Goal: Information Seeking & Learning: Learn about a topic

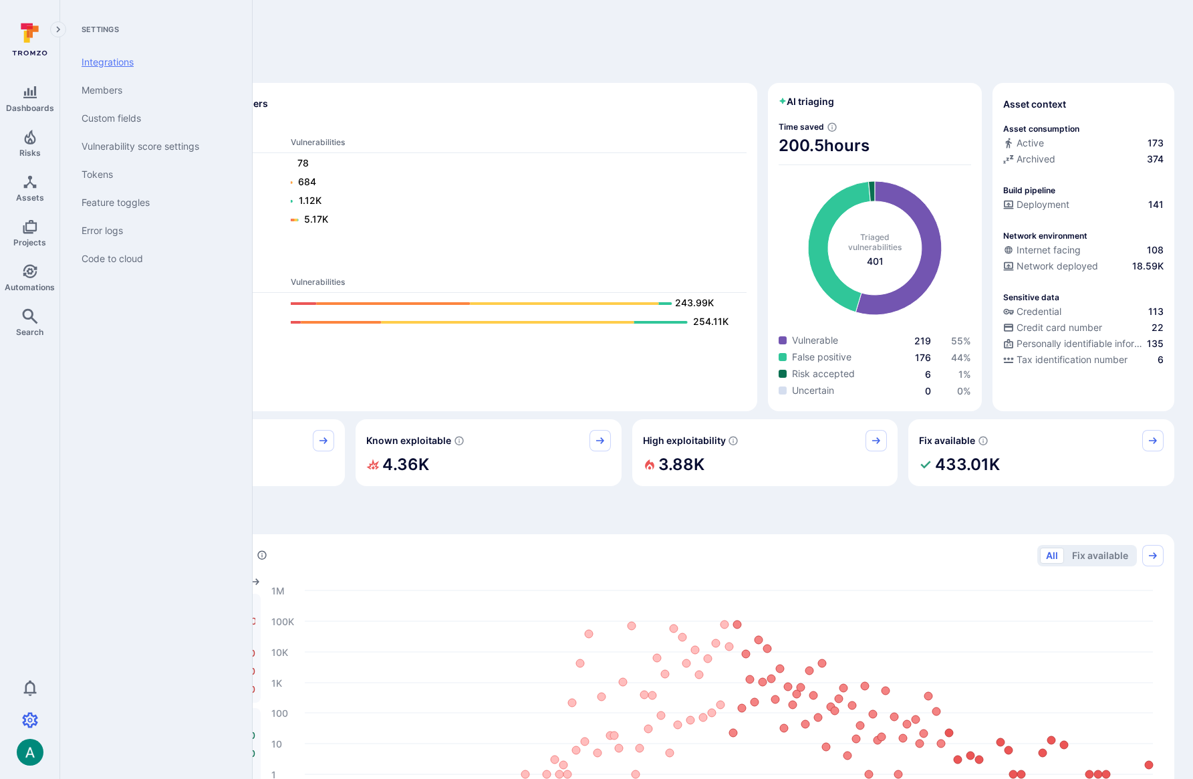
click at [109, 61] on link "Integrations" at bounding box center [153, 62] width 165 height 28
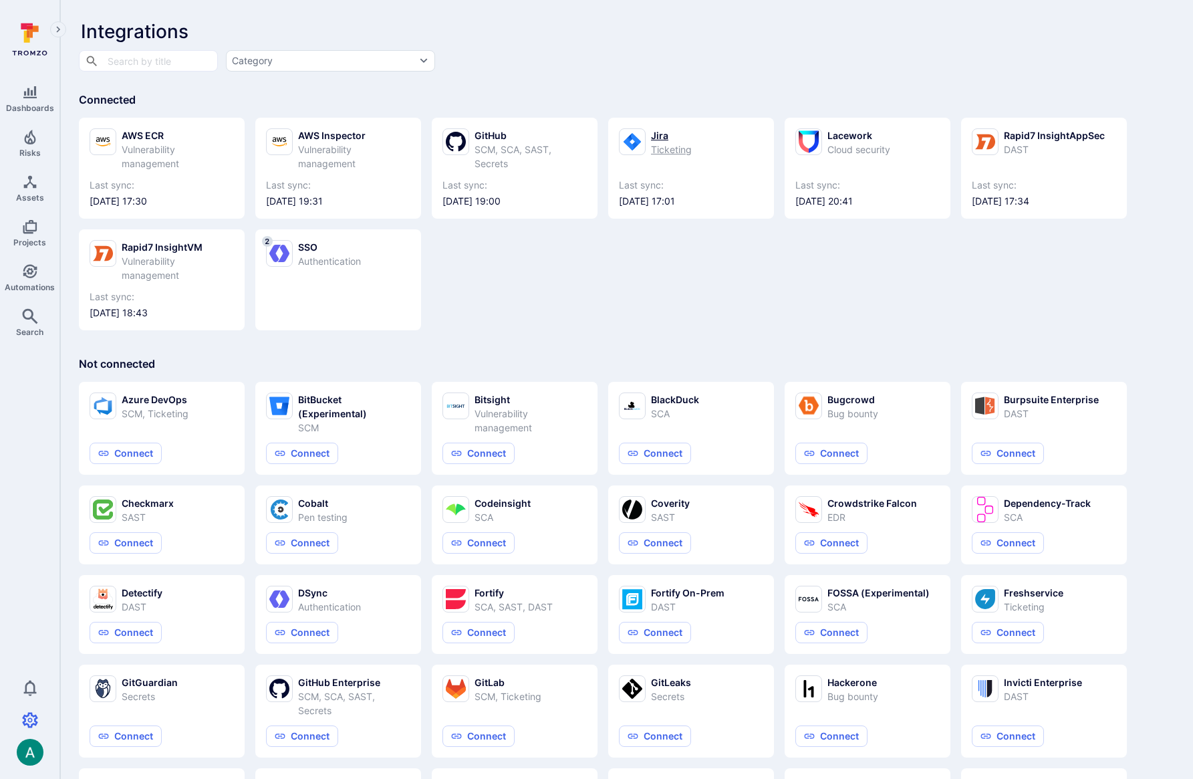
click at [678, 140] on div "Jira" at bounding box center [671, 135] width 41 height 14
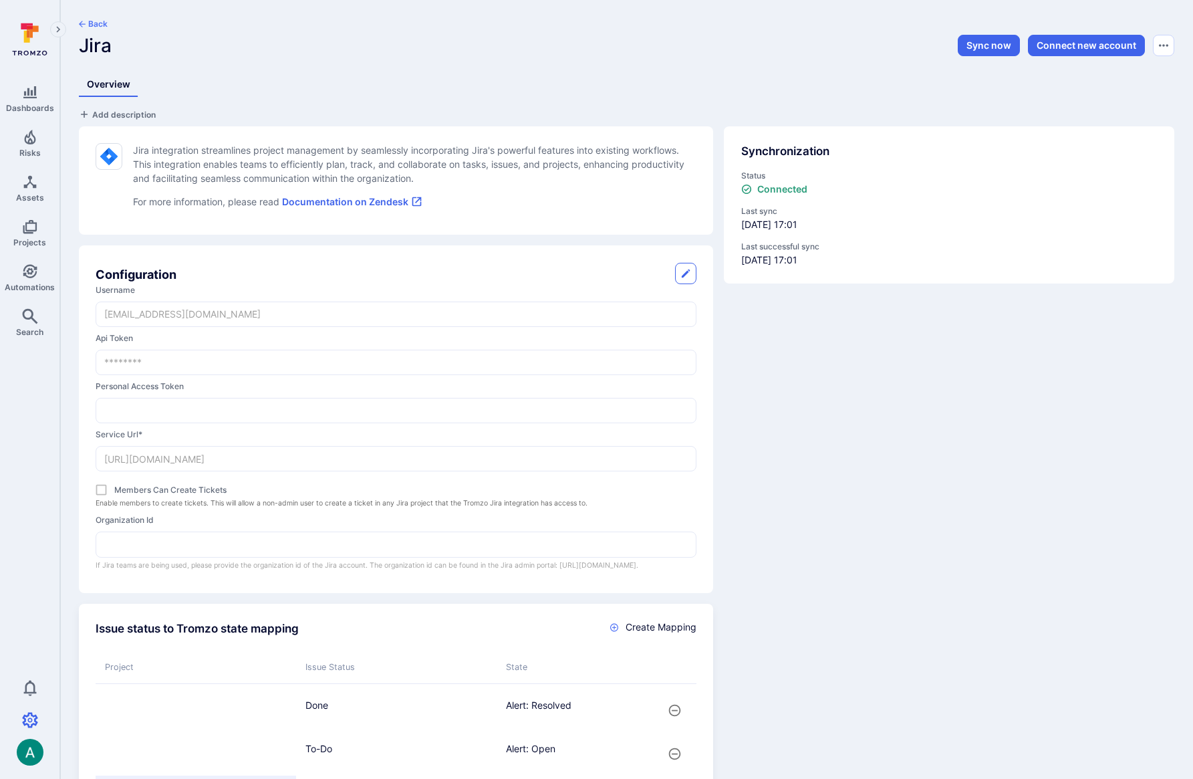
scroll to position [747, 0]
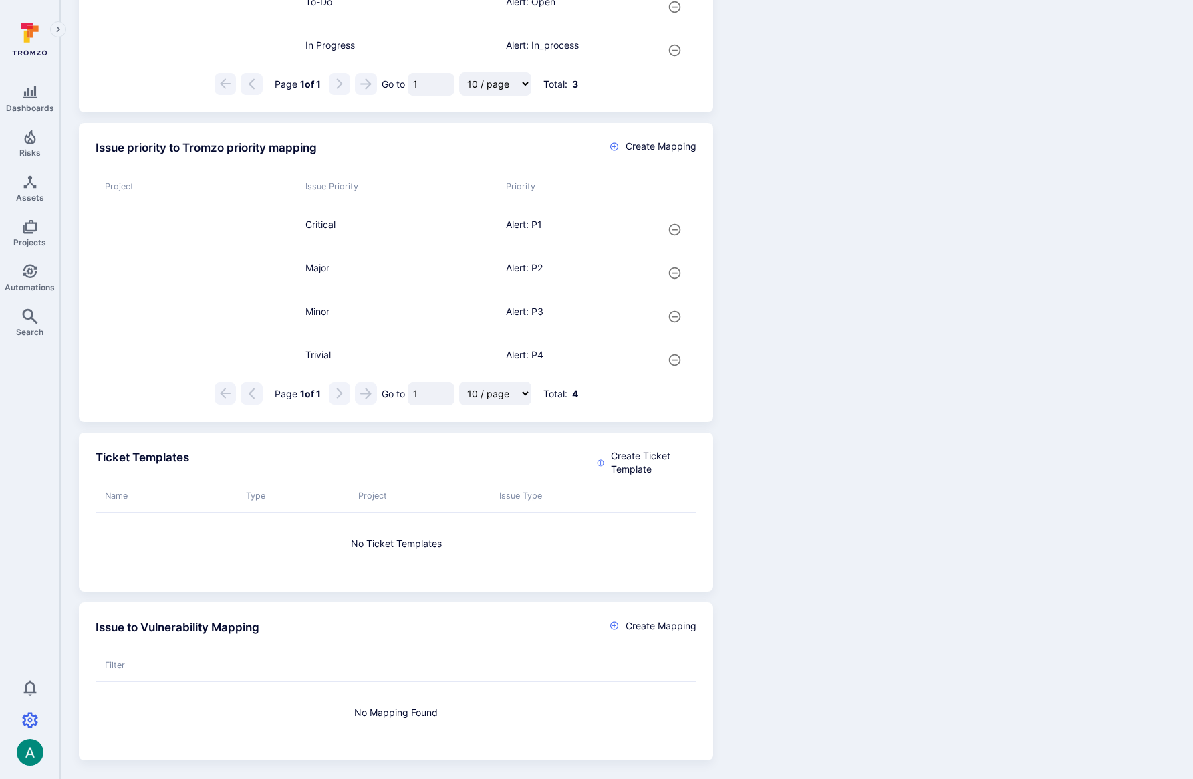
click at [839, 168] on div "Issue status to Tromzo state mapping Create Mapping Project Issue Status State …" at bounding box center [621, 303] width 1106 height 914
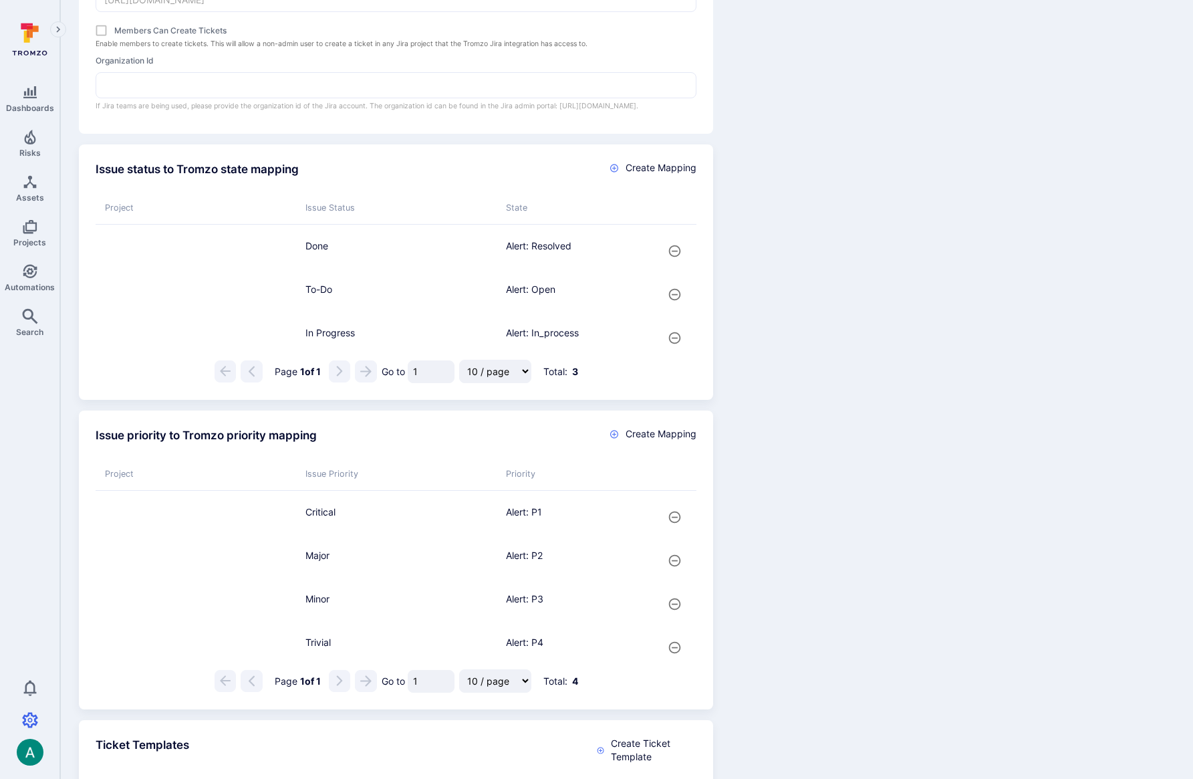
scroll to position [798, 0]
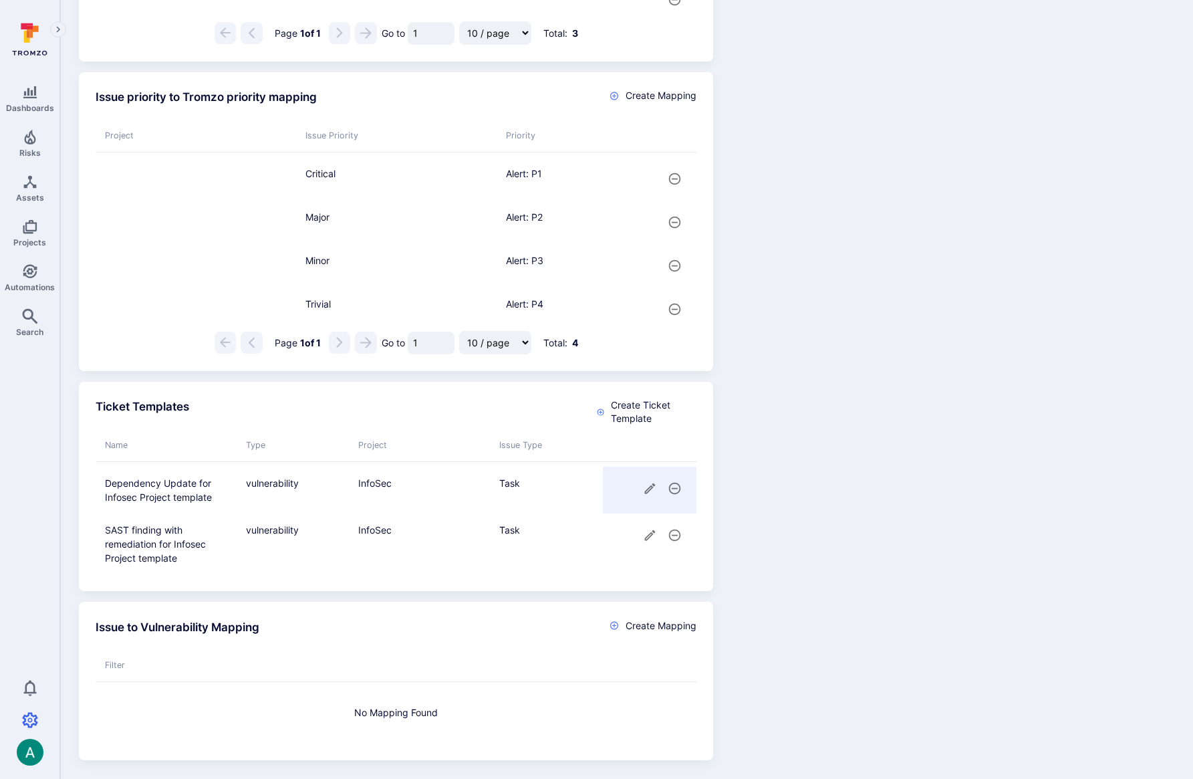
click at [647, 484] on icon "cell for" at bounding box center [650, 488] width 14 height 14
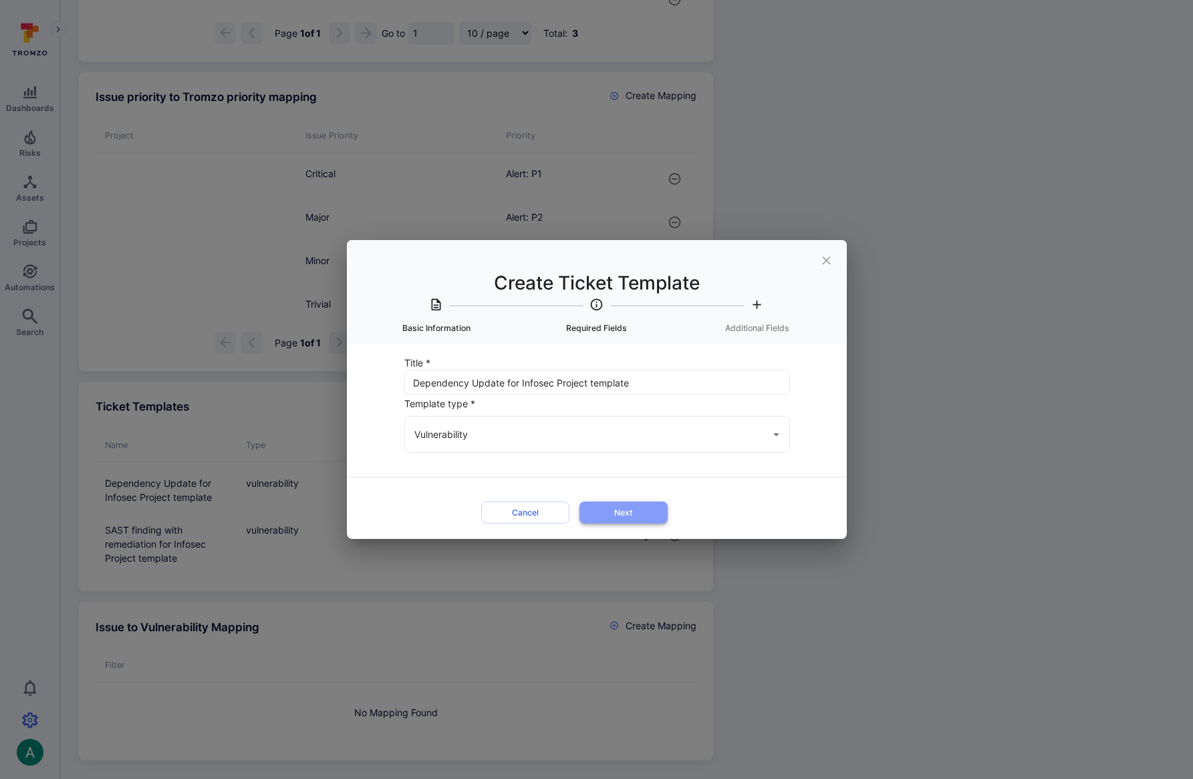
click at [616, 511] on button "Next" at bounding box center [624, 512] width 88 height 22
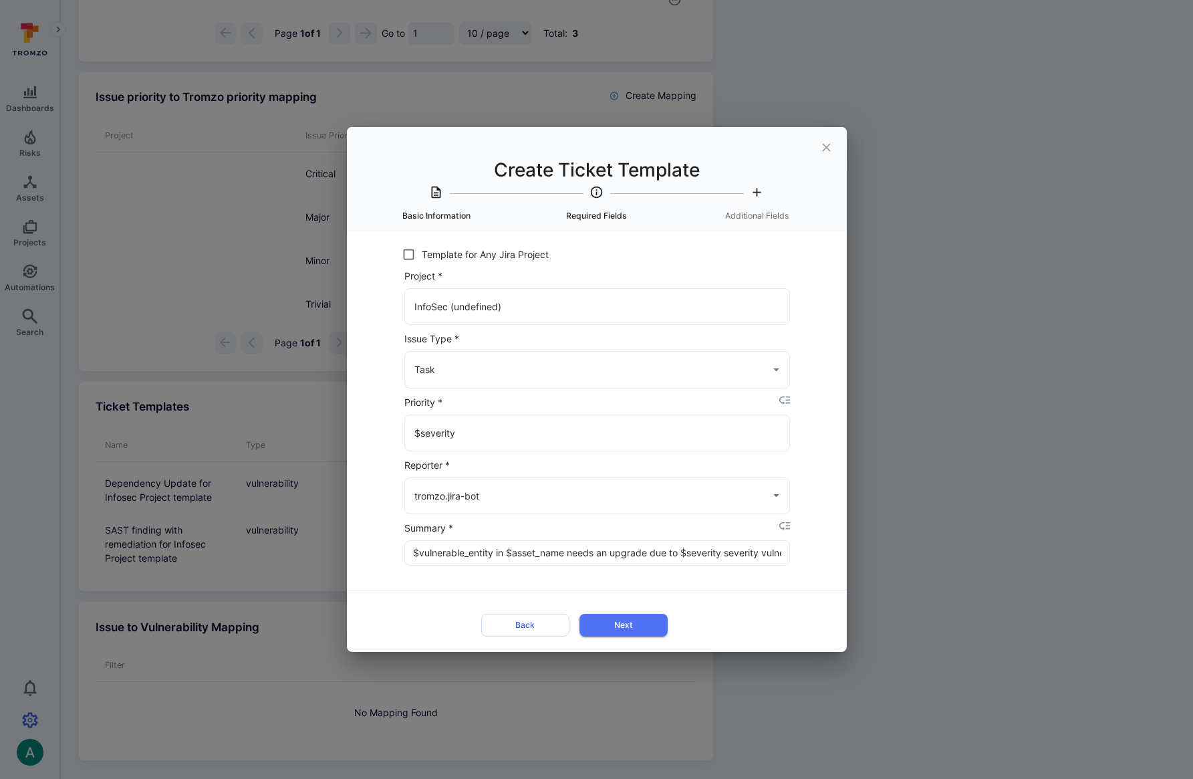
click at [517, 547] on input "$vulnerable_entity in $asset_name needs an upgrade due to $severity severity vu…" at bounding box center [597, 553] width 385 height 24
click at [1005, 528] on div "Create Ticket Template Basic Information Required Fields Additional Fields Titl…" at bounding box center [596, 389] width 1193 height 779
click at [832, 149] on icon "close" at bounding box center [827, 147] width 14 height 14
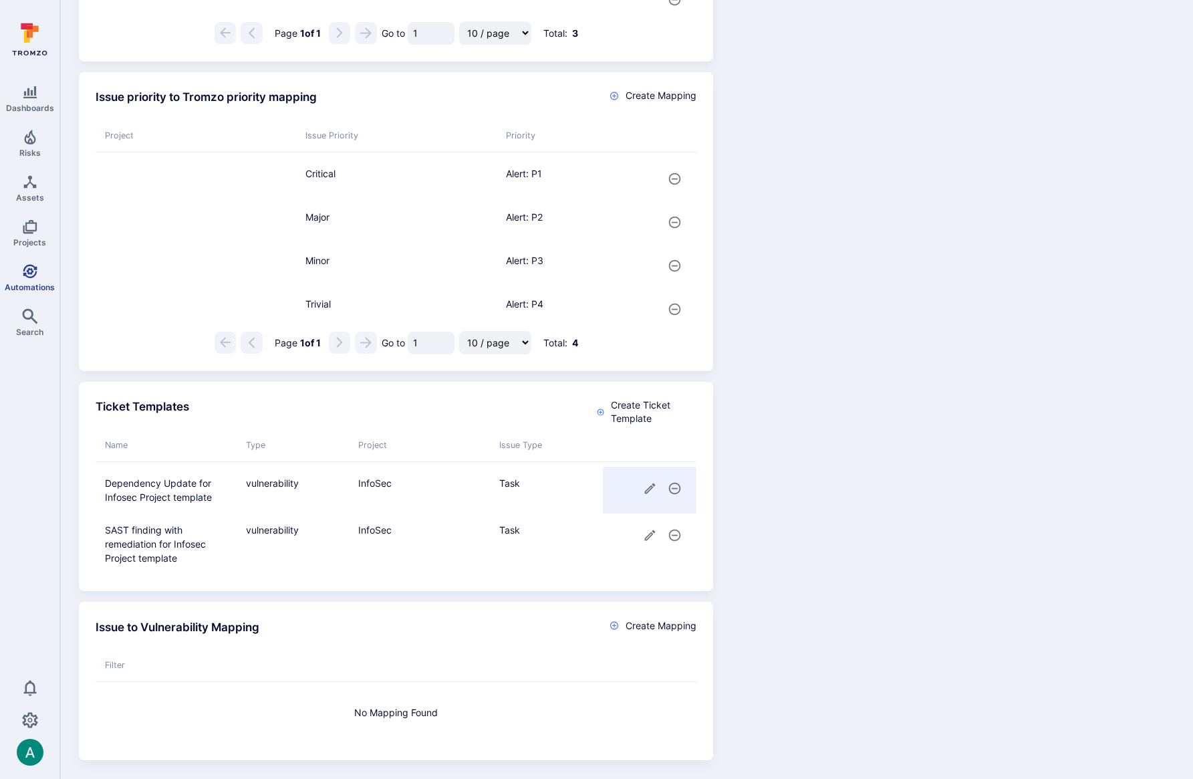
click at [27, 277] on icon "Automations" at bounding box center [30, 271] width 14 height 14
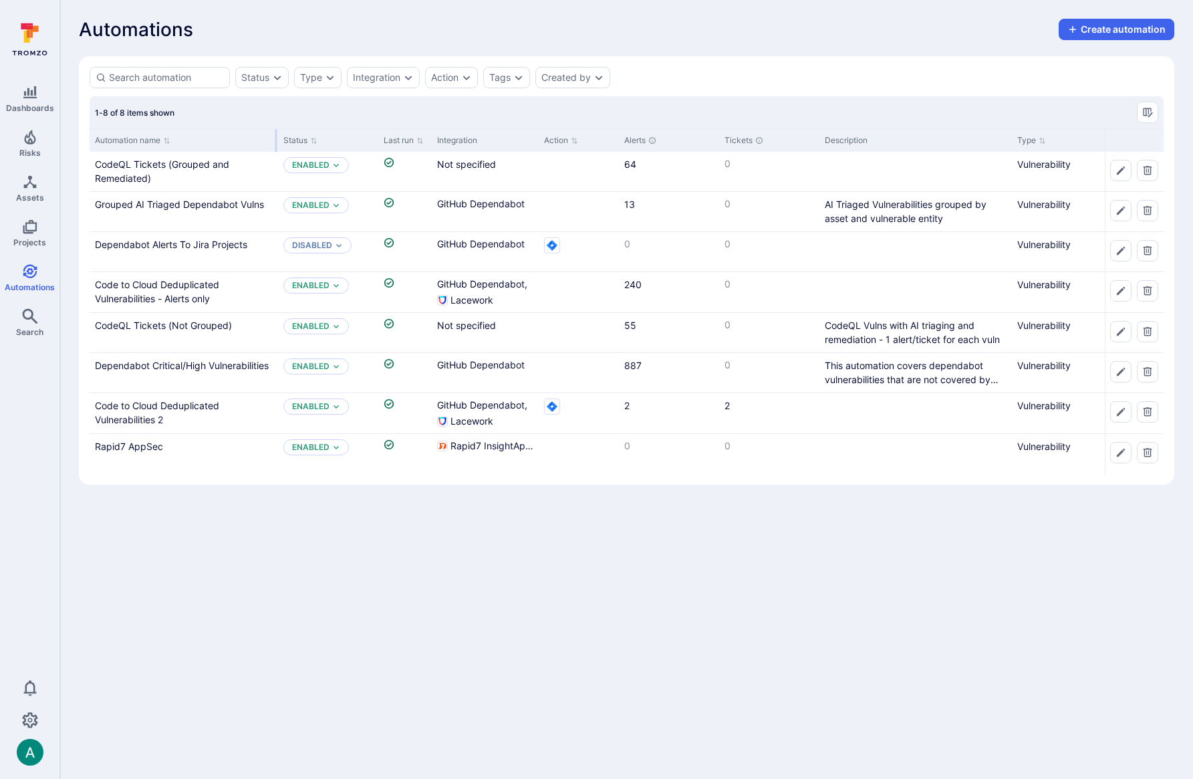
drag, startPoint x: 221, startPoint y: 136, endPoint x: 275, endPoint y: 135, distance: 54.8
click at [275, 135] on div at bounding box center [276, 140] width 2 height 23
click at [253, 199] on link "Grouped AI Triaged Dependabot Vulns" at bounding box center [179, 204] width 169 height 11
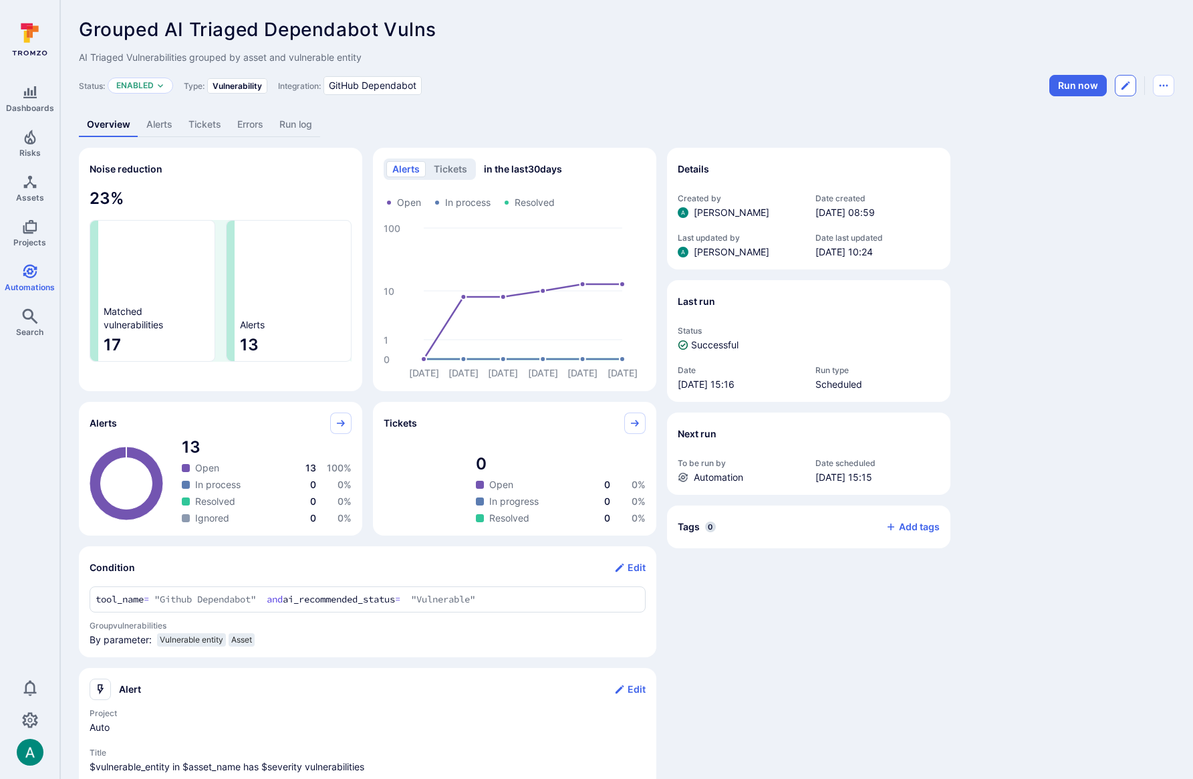
click at [1130, 84] on icon "Edit automation" at bounding box center [1125, 85] width 11 height 11
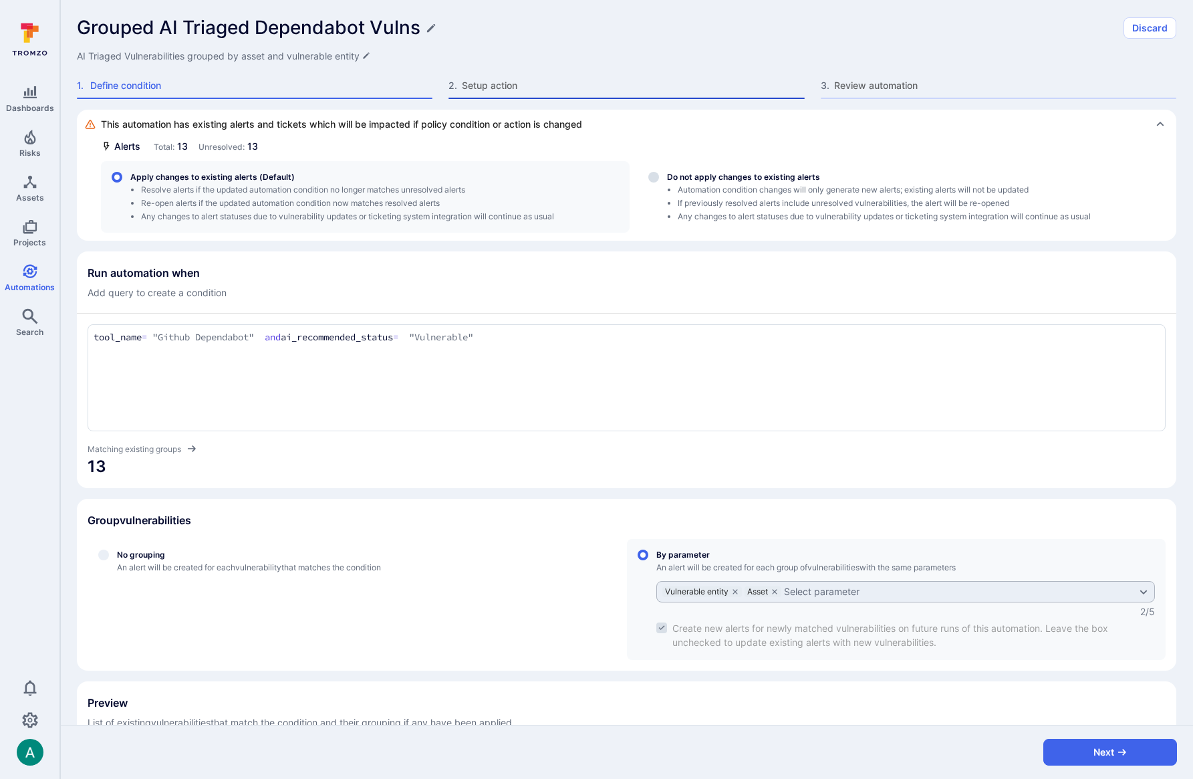
click at [464, 88] on span "Setup action" at bounding box center [633, 85] width 342 height 13
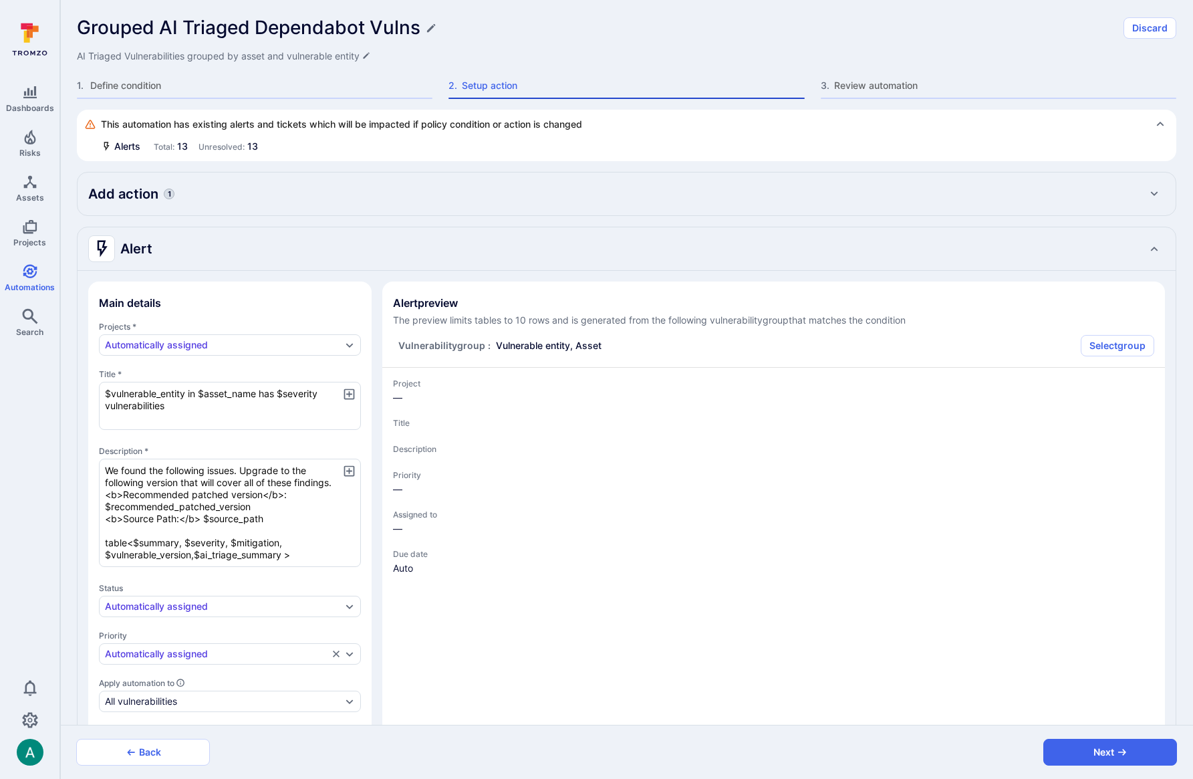
type textarea "x"
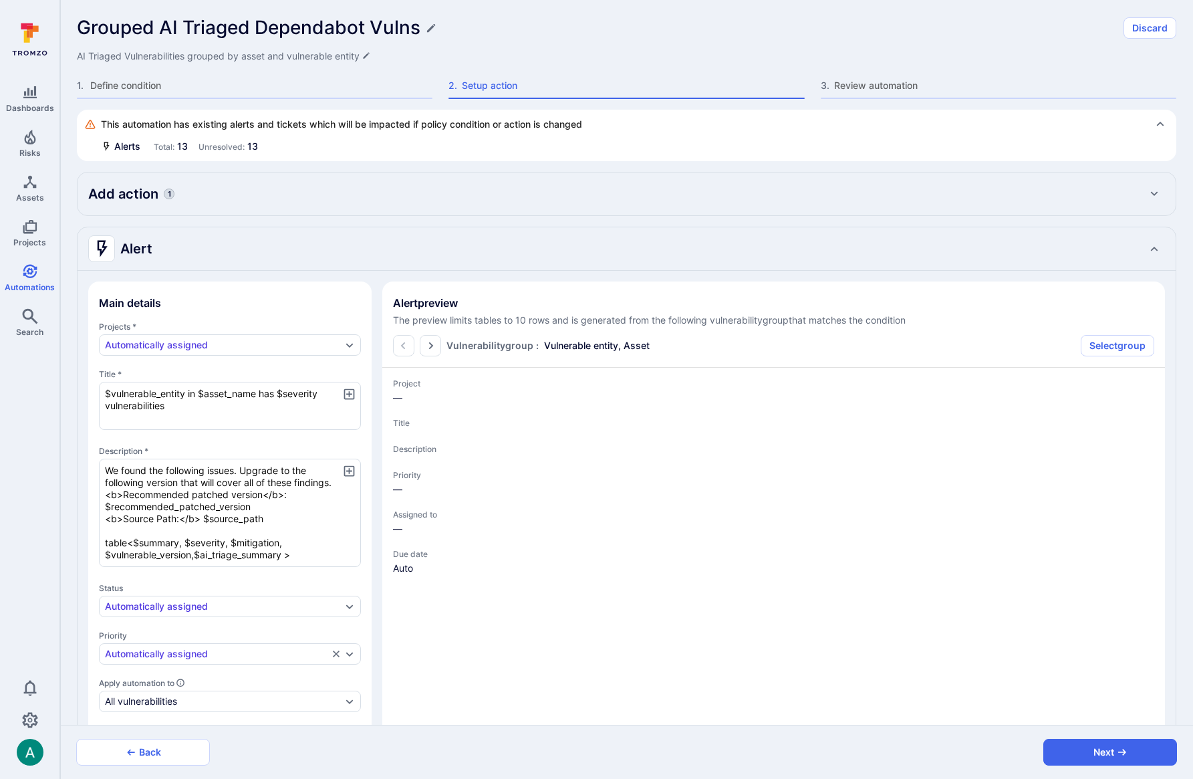
type textarea "x"
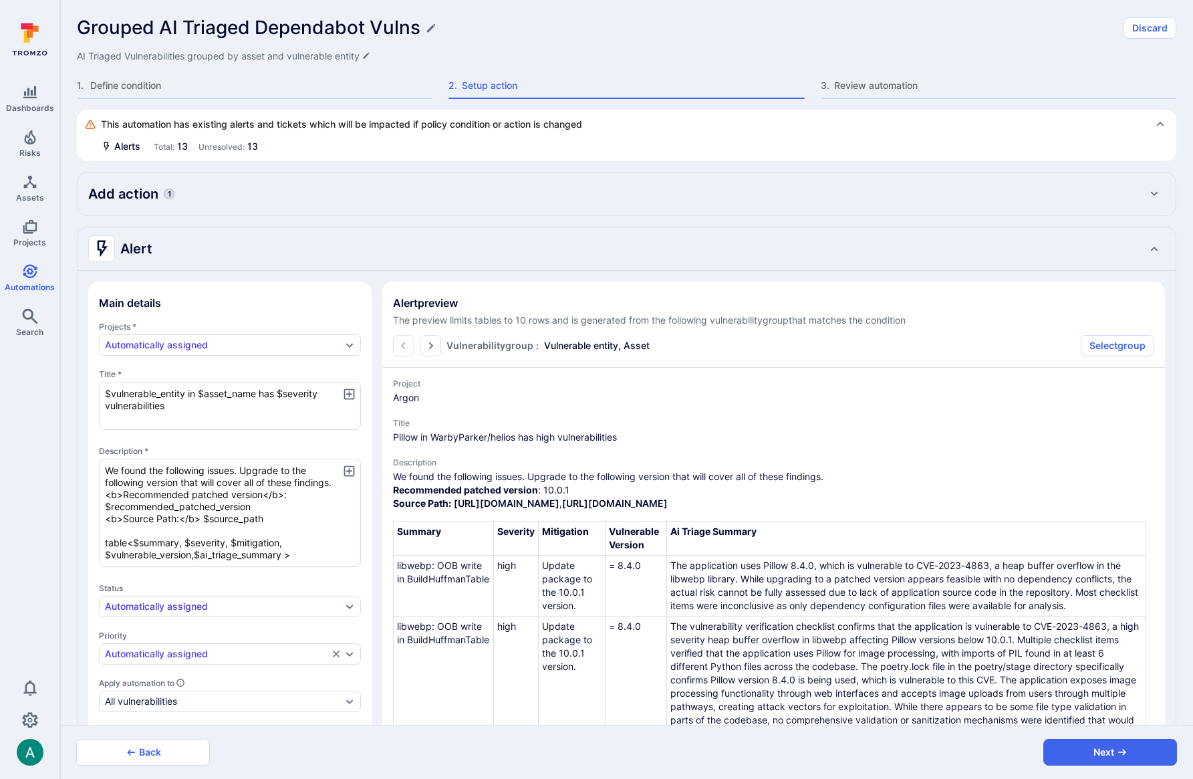
drag, startPoint x: 203, startPoint y: 409, endPoint x: 75, endPoint y: 384, distance: 130.1
click at [75, 384] on div "This automation has existing alerts and tickets which will be impacted if polic…" at bounding box center [626, 417] width 1133 height 615
click at [213, 406] on textarea "$vulnerable_entity in $asset_name has $severity vulnerabilities" at bounding box center [230, 406] width 262 height 48
drag, startPoint x: 221, startPoint y: 410, endPoint x: 59, endPoint y: 374, distance: 165.8
click at [59, 374] on div "Dashboards Risks Assets Projects Automations Search 0 Automations Grouped AI Tr…" at bounding box center [596, 389] width 1193 height 779
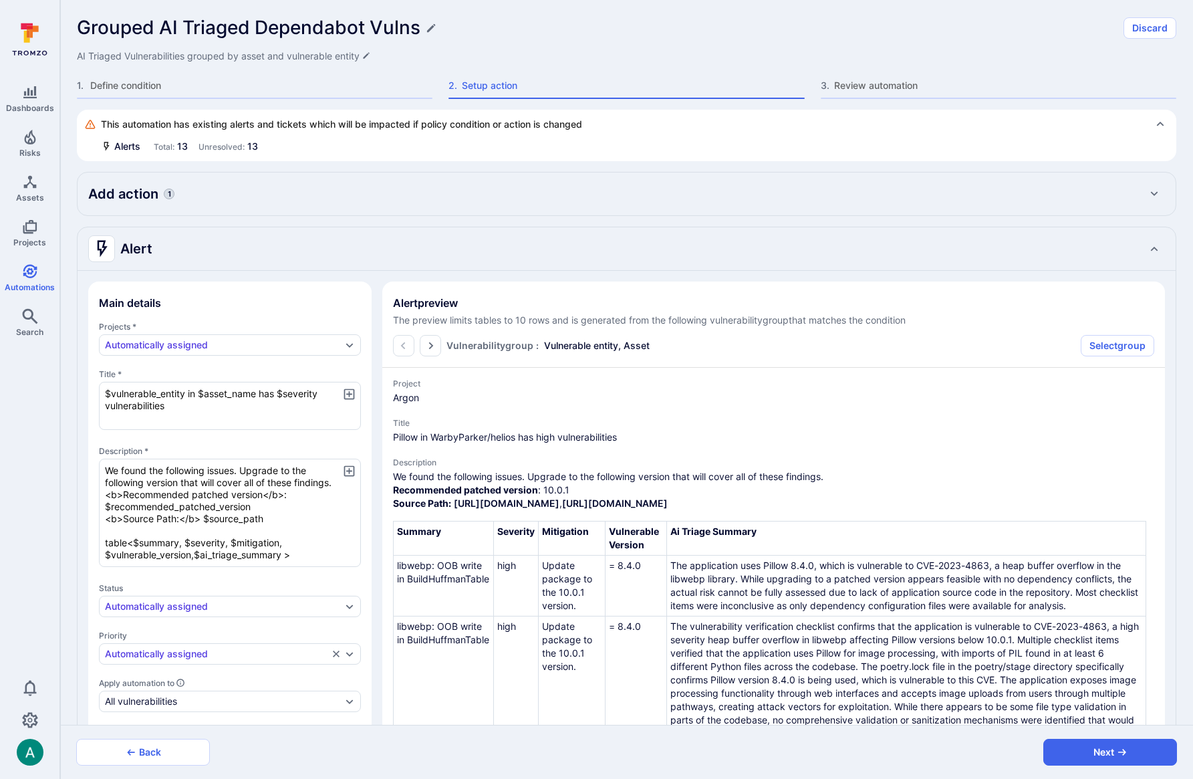
paste textarea "needs an upgrade due to $severity severity vulnerability"
type textarea "$vulnerable_entity in $asset_name needs an upgrade due to $severity severity vu…"
type textarea "x"
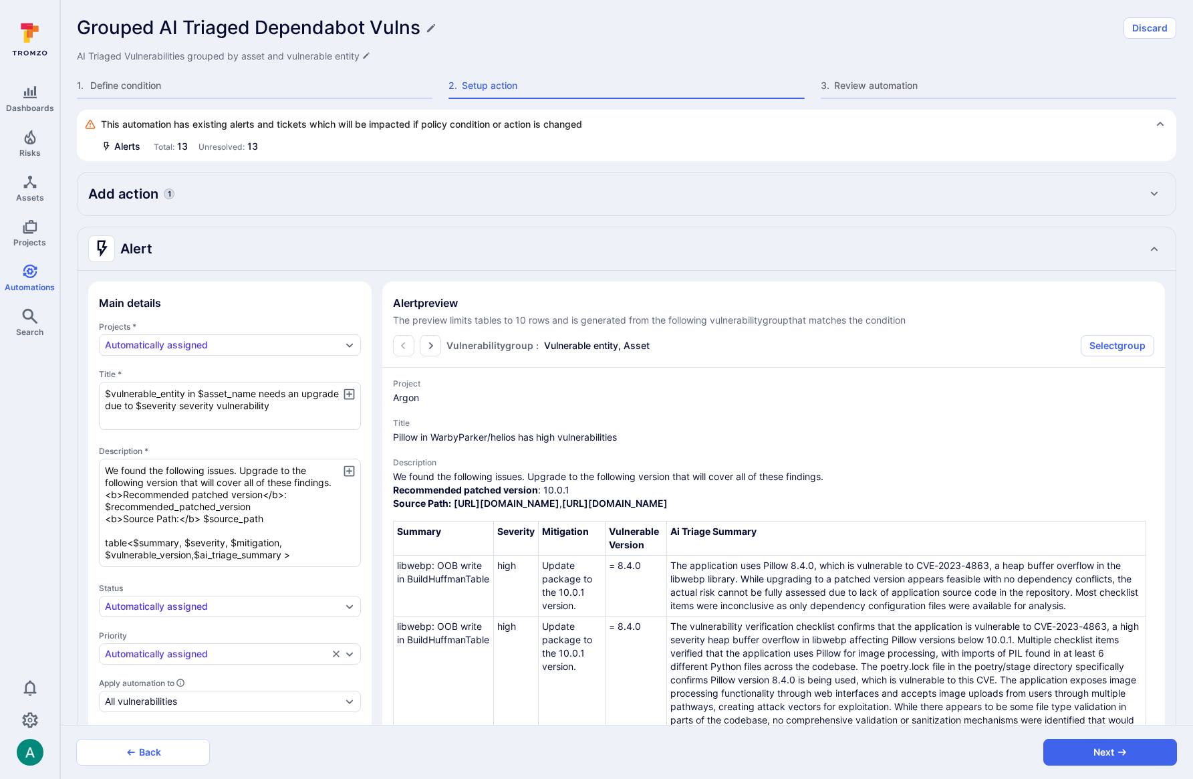
type textarea "x"
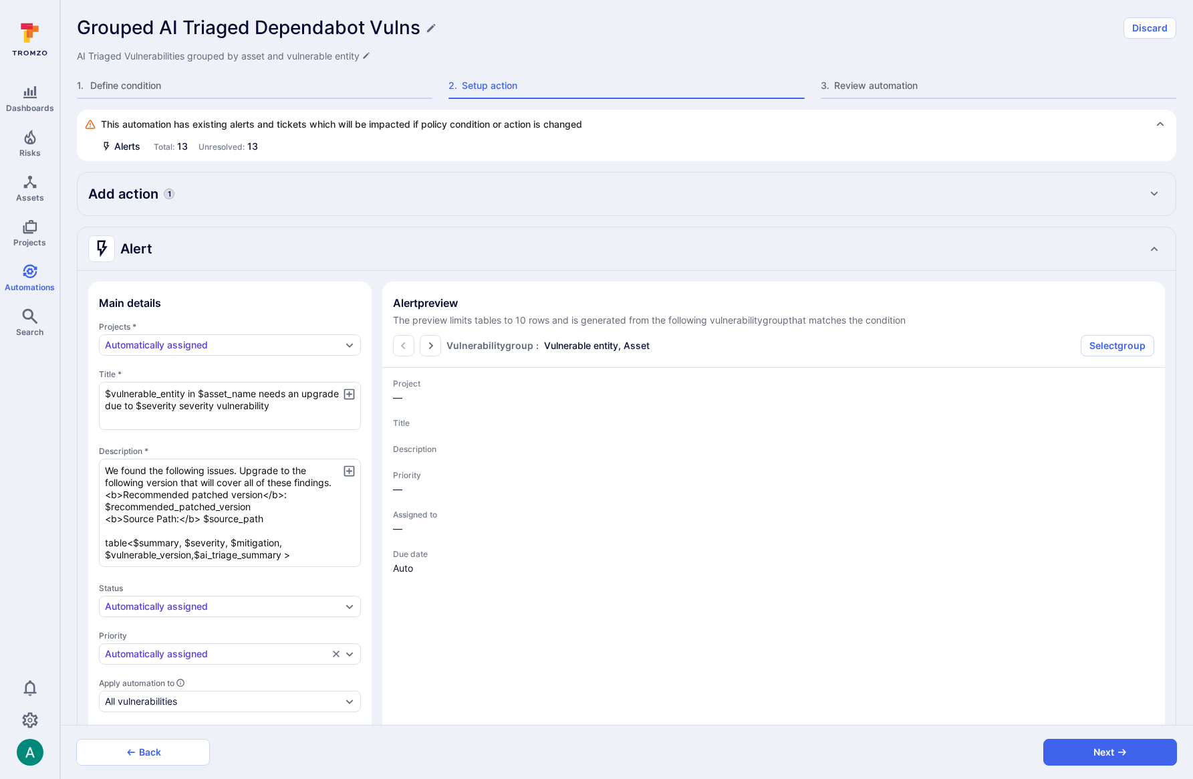
type textarea "x"
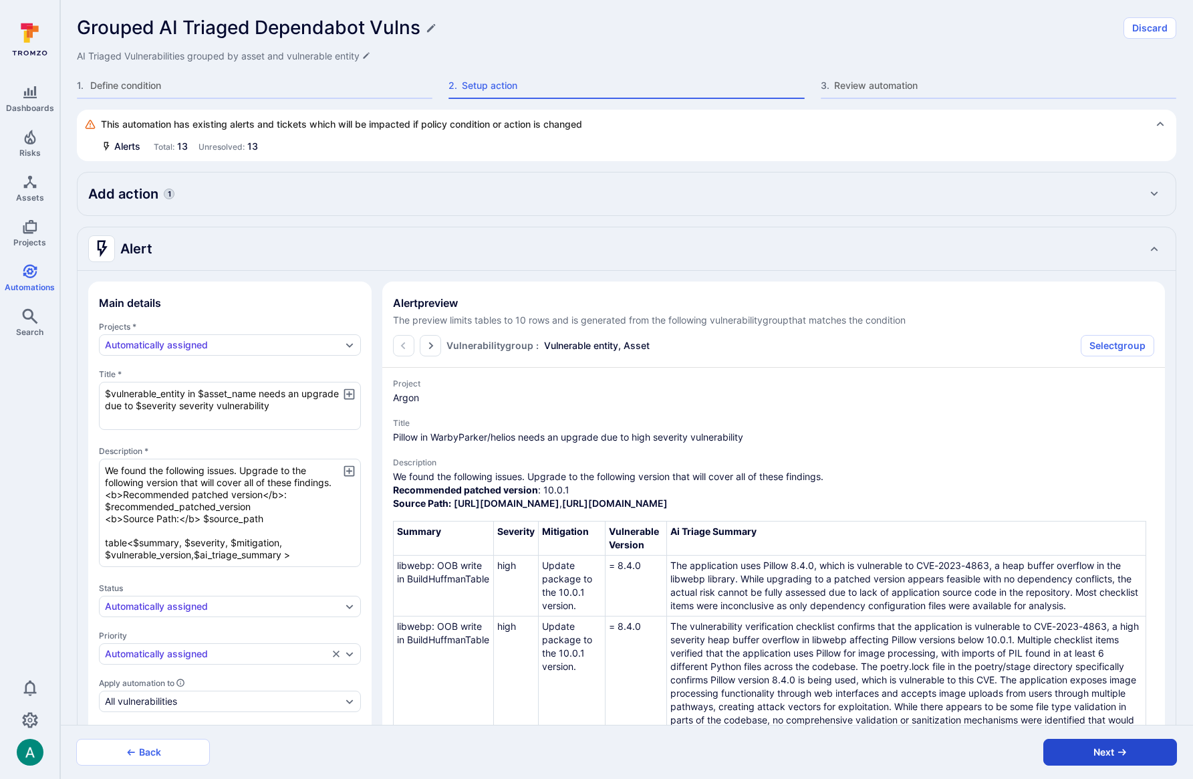
type textarea "$vulnerable_entity in $asset_name needs an upgrade due to $severity severity vu…"
click at [1169, 756] on button "Next" at bounding box center [1111, 752] width 134 height 27
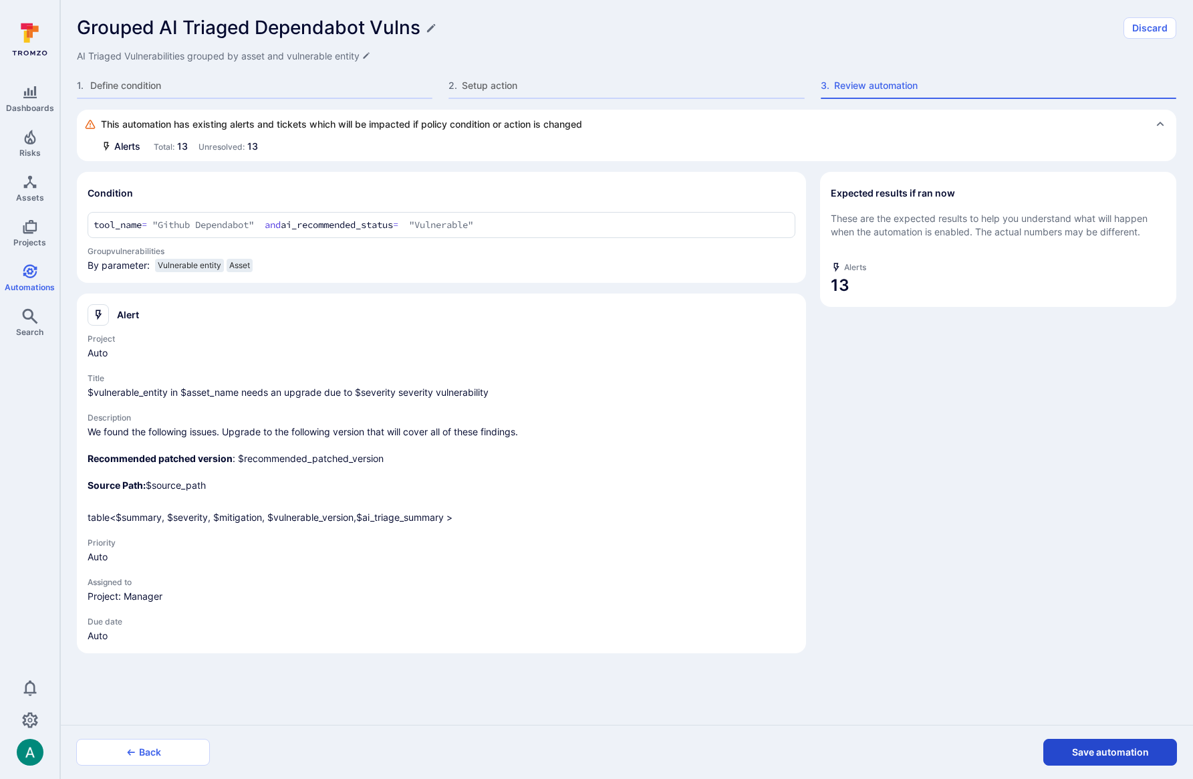
click at [1150, 756] on button "Save automation" at bounding box center [1111, 752] width 134 height 27
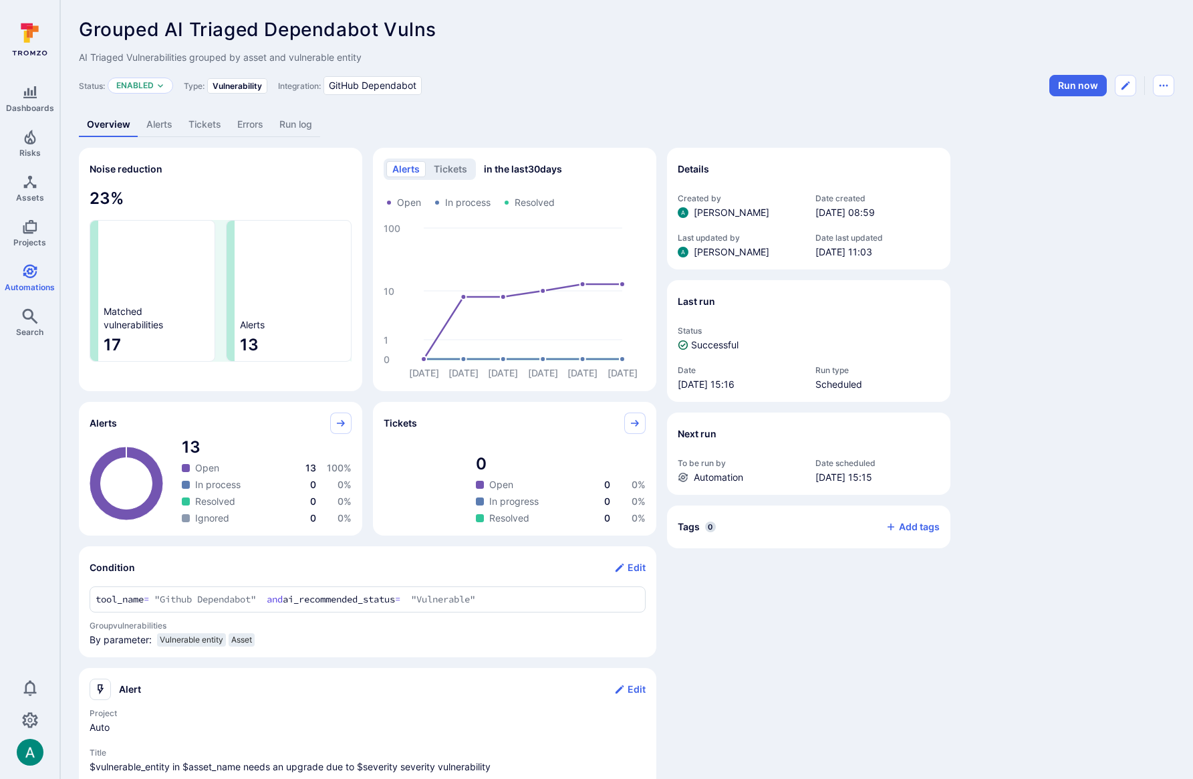
click at [160, 129] on link "Alerts" at bounding box center [159, 124] width 42 height 25
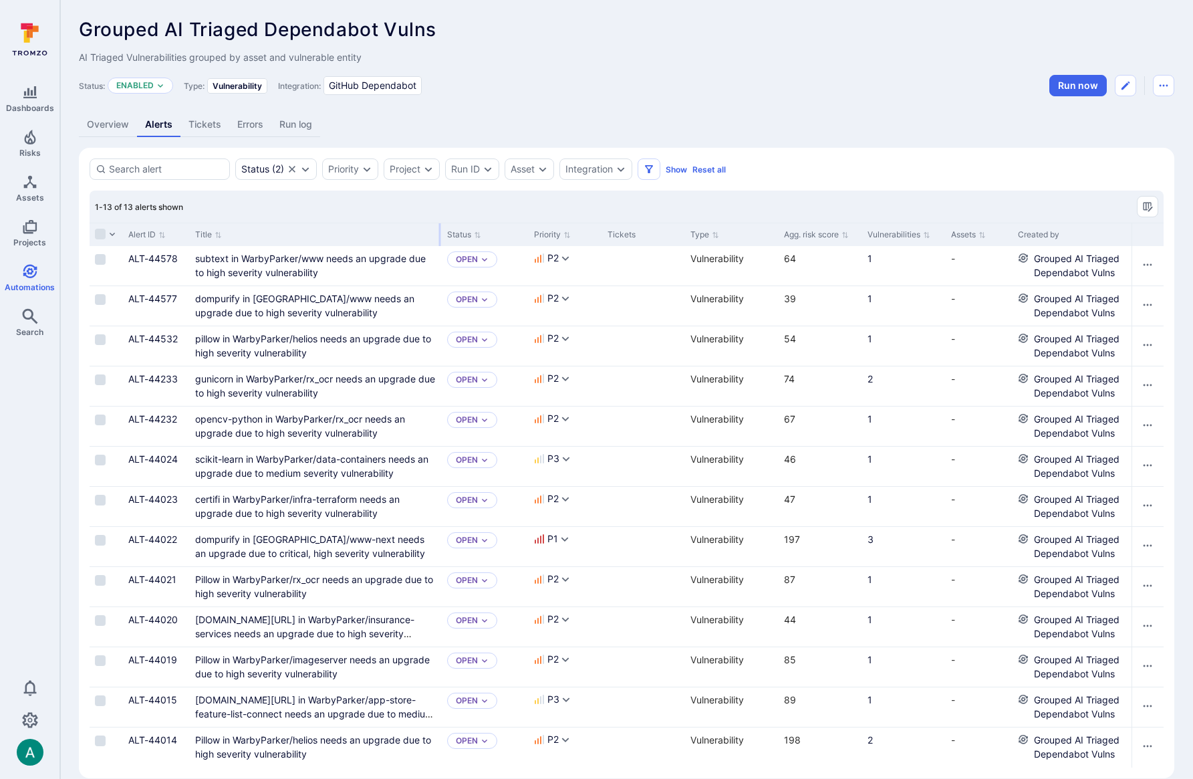
drag, startPoint x: 355, startPoint y: 229, endPoint x: 440, endPoint y: 224, distance: 85.1
click at [440, 224] on div at bounding box center [440, 234] width 2 height 23
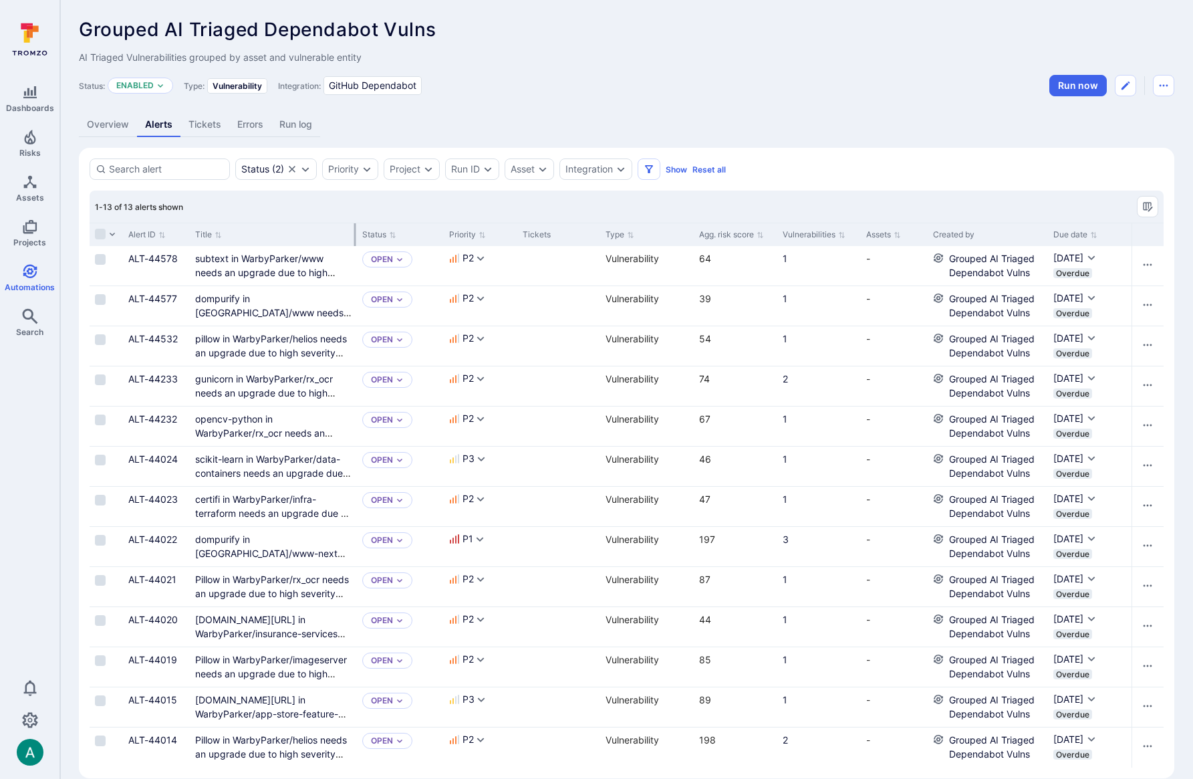
drag, startPoint x: 321, startPoint y: 214, endPoint x: 354, endPoint y: 225, distance: 34.7
click at [321, 214] on div "1-13 of 13 alerts shown" at bounding box center [627, 207] width 1074 height 32
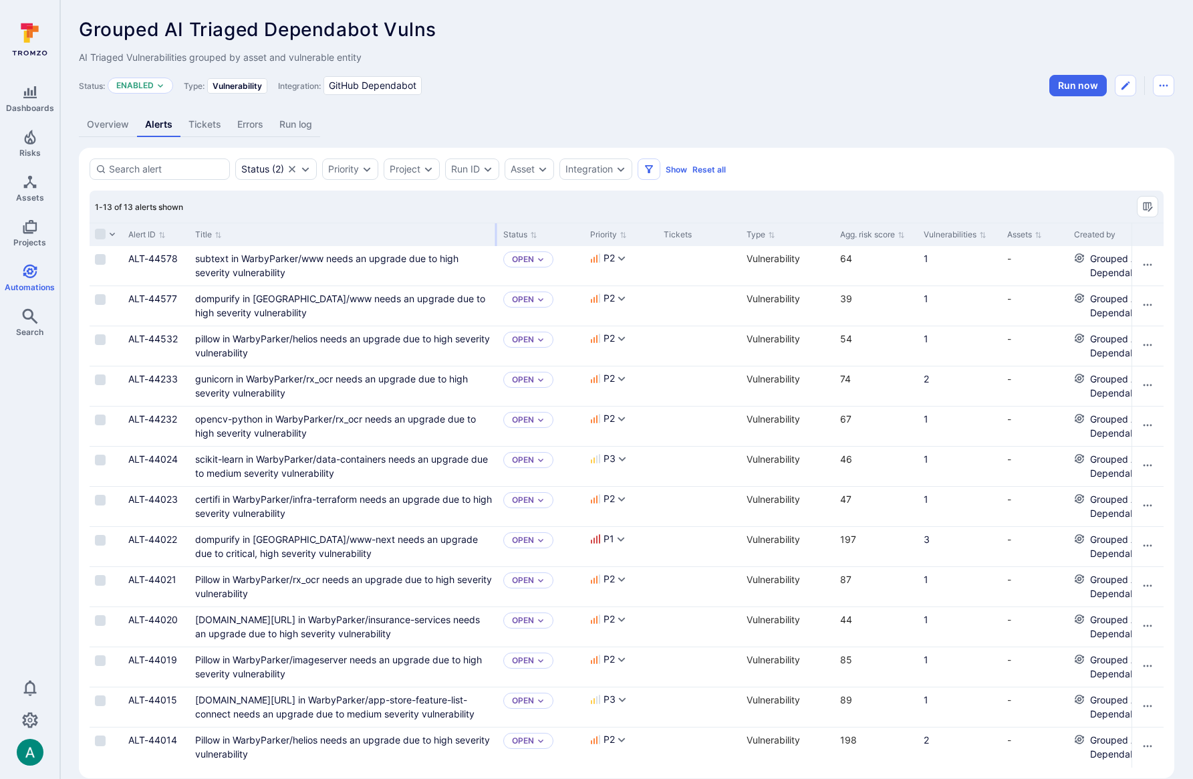
drag, startPoint x: 354, startPoint y: 228, endPoint x: 433, endPoint y: 232, distance: 78.3
click at [495, 219] on div "1-13 of 13 alerts shown Alert ID Title Status Priority Tickets Type Agg. risk s…" at bounding box center [627, 479] width 1074 height 577
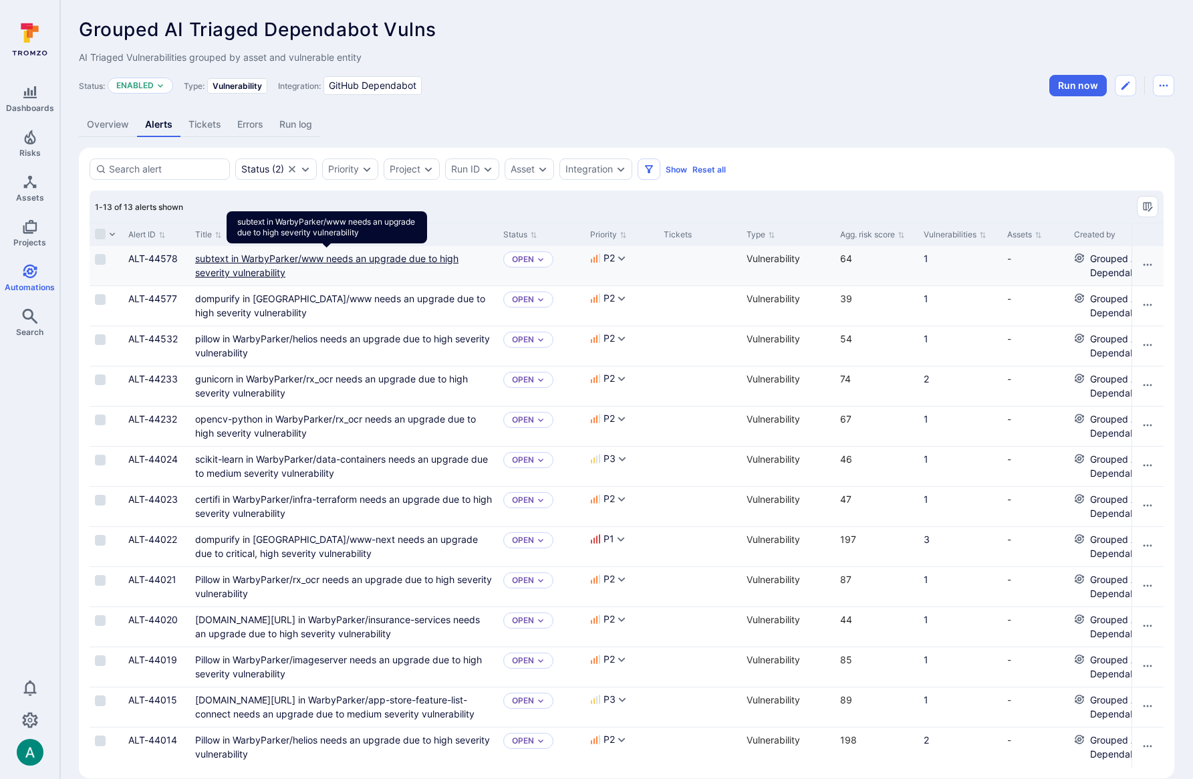
click at [399, 259] on link "subtext in WarbyParker/www needs an upgrade due to high severity vulnerability" at bounding box center [326, 265] width 263 height 25
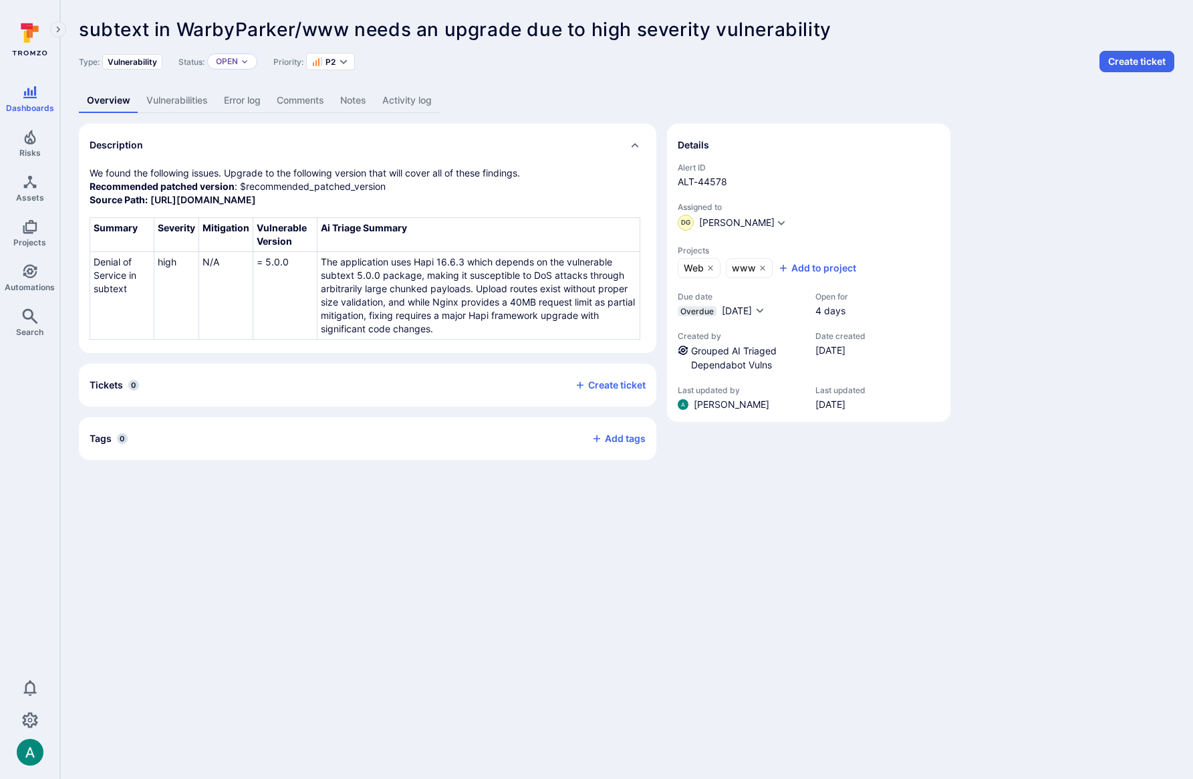
drag, startPoint x: 1009, startPoint y: 194, endPoint x: 725, endPoint y: 104, distance: 297.5
click at [988, 181] on div "Description We found the following issues. Upgrade to the following version tha…" at bounding box center [627, 292] width 1096 height 336
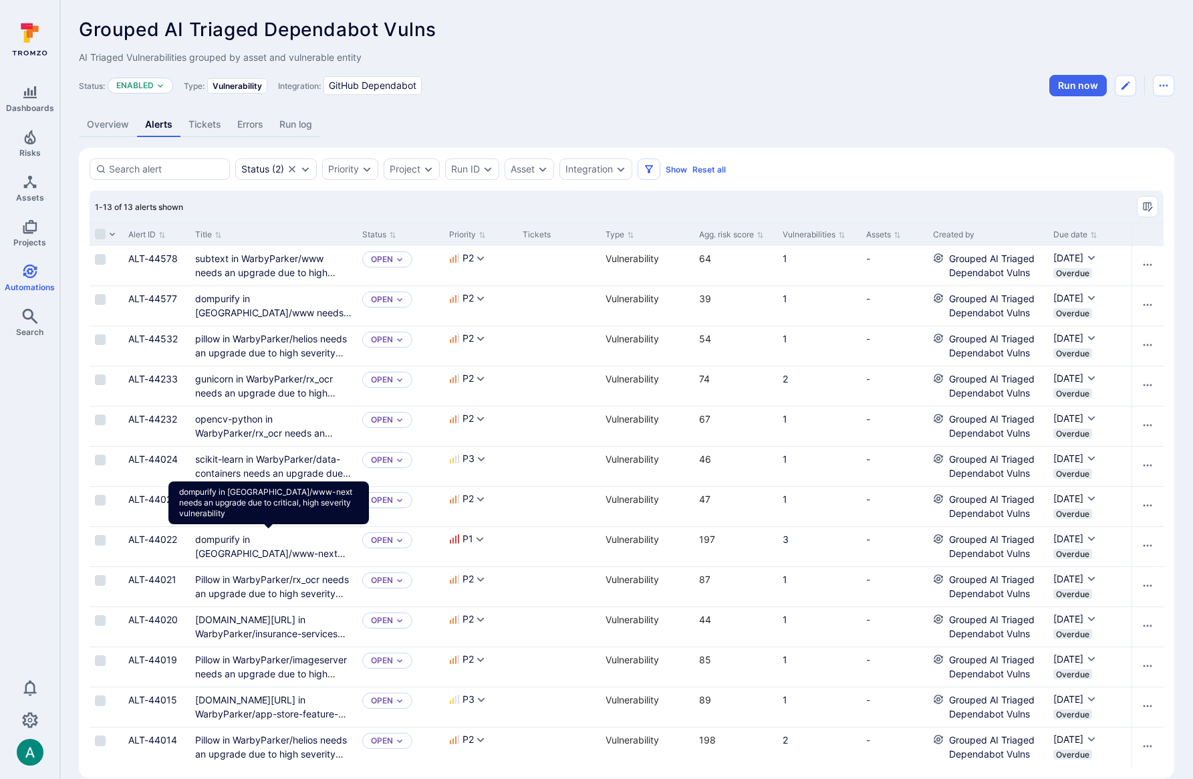
click at [316, 539] on link "dompurify in WarbyParker/www-next needs an upgrade due to critical, high severi…" at bounding box center [270, 559] width 150 height 53
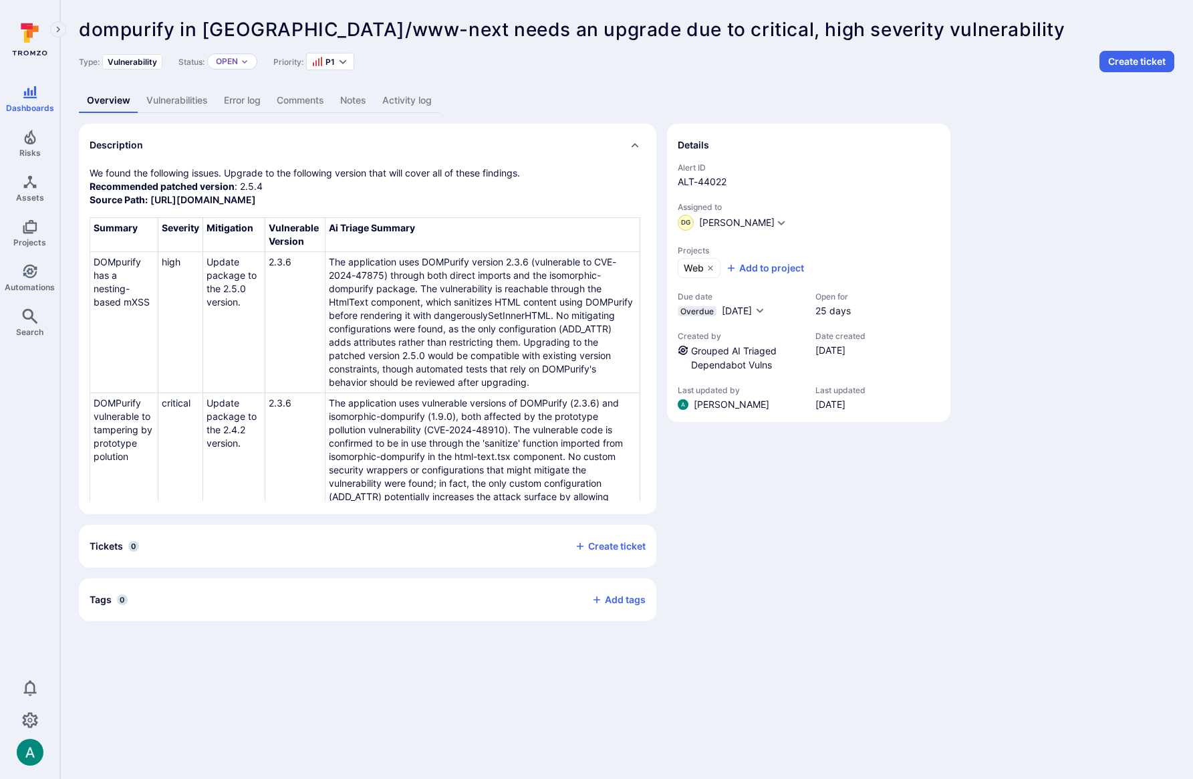
scroll to position [174, 0]
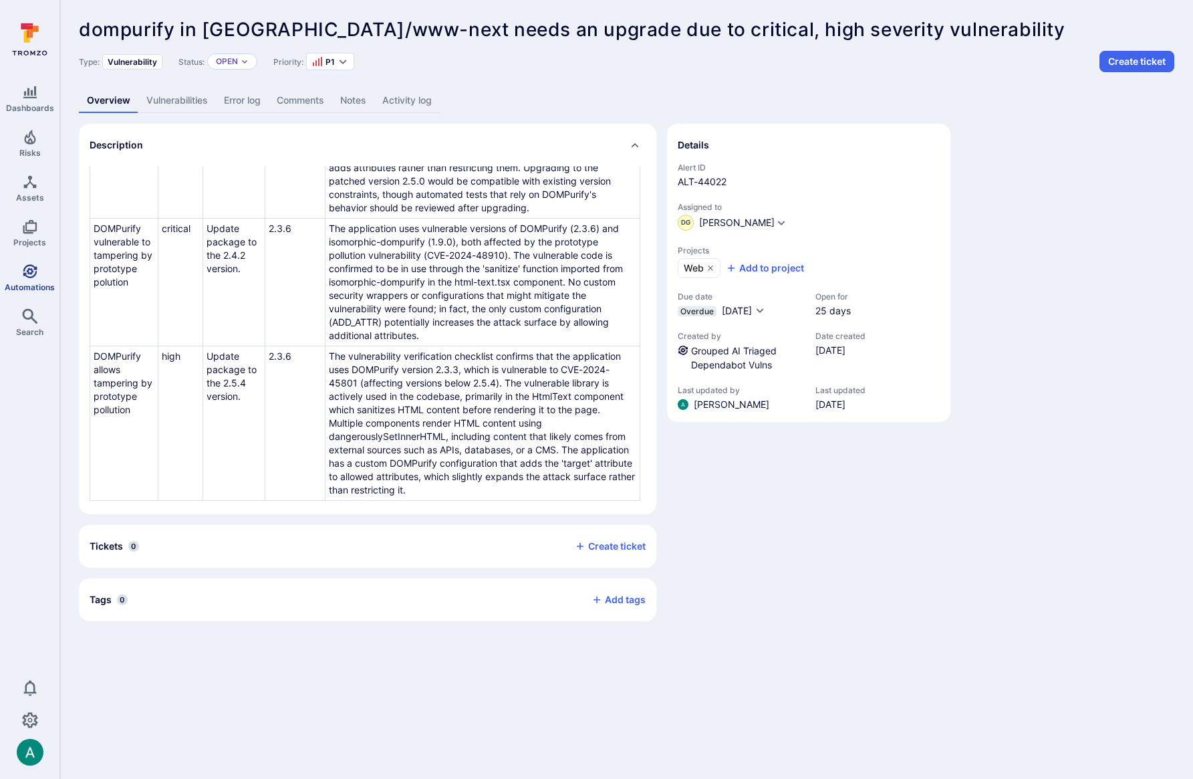
click at [26, 280] on link "Automations" at bounding box center [29, 277] width 59 height 39
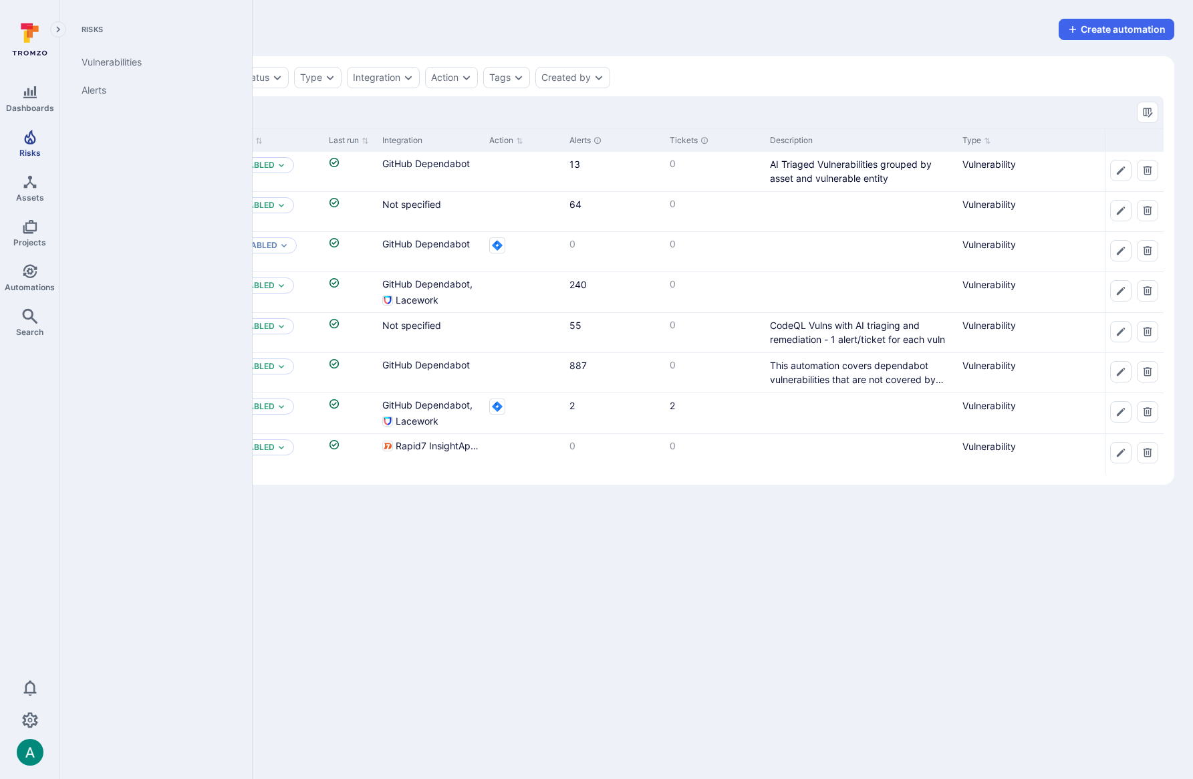
click at [33, 134] on icon "Risks" at bounding box center [30, 137] width 16 height 16
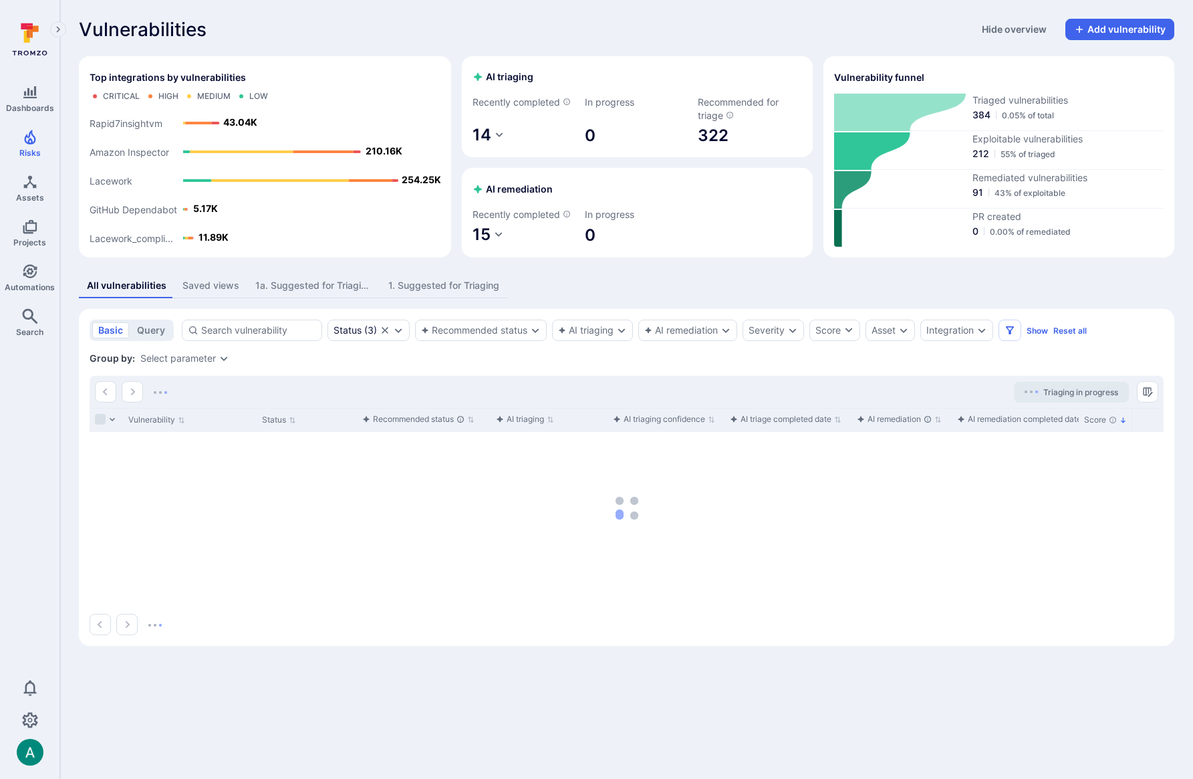
click at [421, 289] on div "1. Suggested for Triaging" at bounding box center [443, 285] width 111 height 13
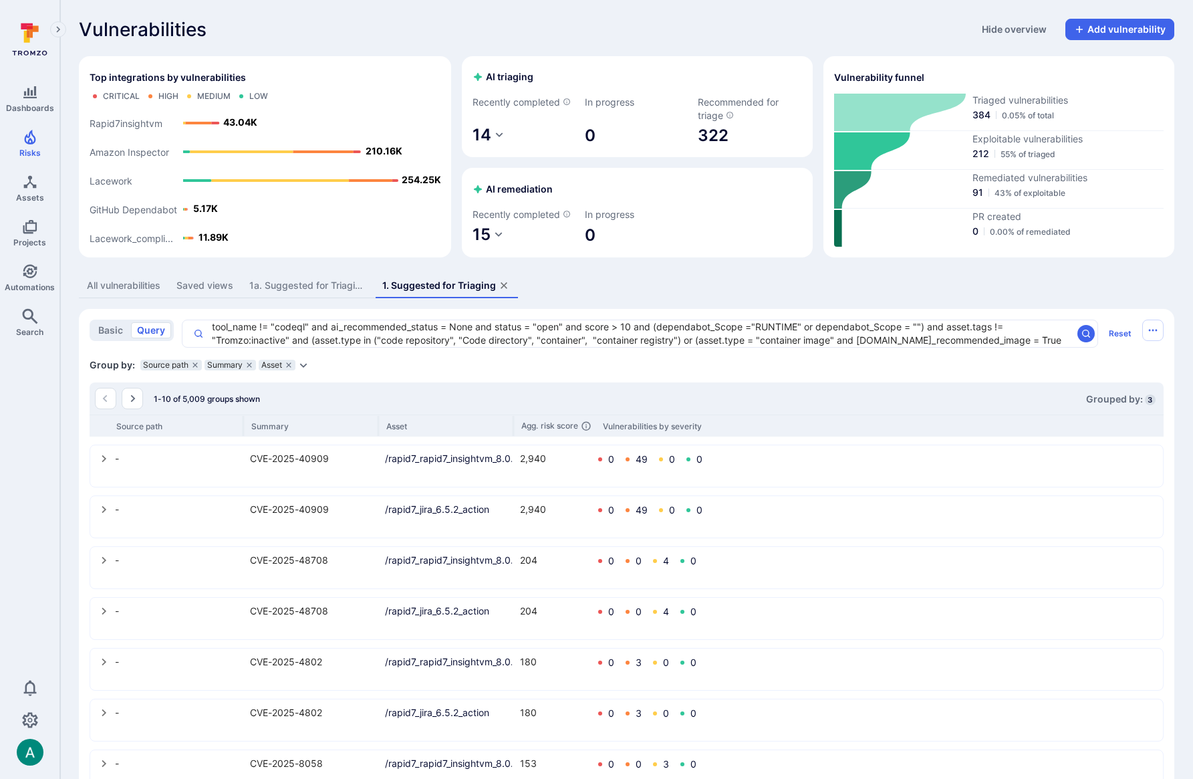
click at [247, 280] on button "1a. Suggested for Triaging - codeql" at bounding box center [307, 285] width 133 height 25
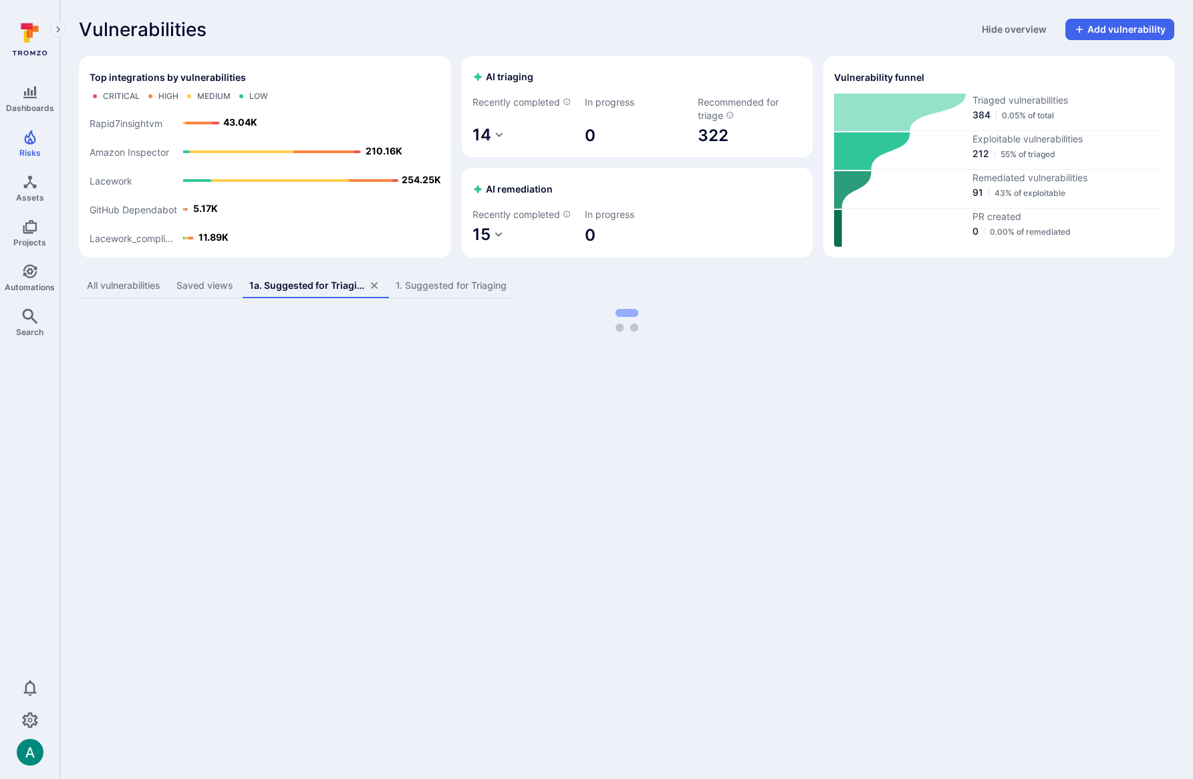
click at [281, 285] on div "1a. Suggested for Triaging - codeql" at bounding box center [307, 285] width 117 height 13
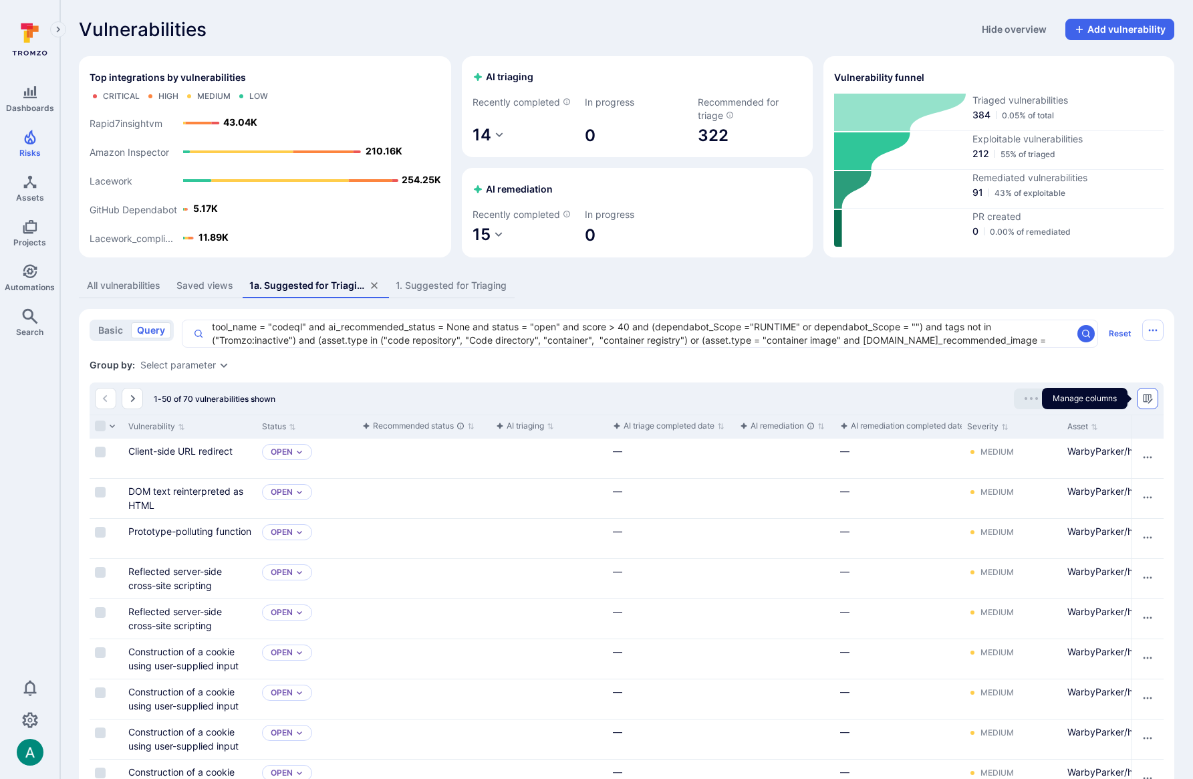
click at [1153, 400] on button "Manage columns" at bounding box center [1147, 398] width 21 height 21
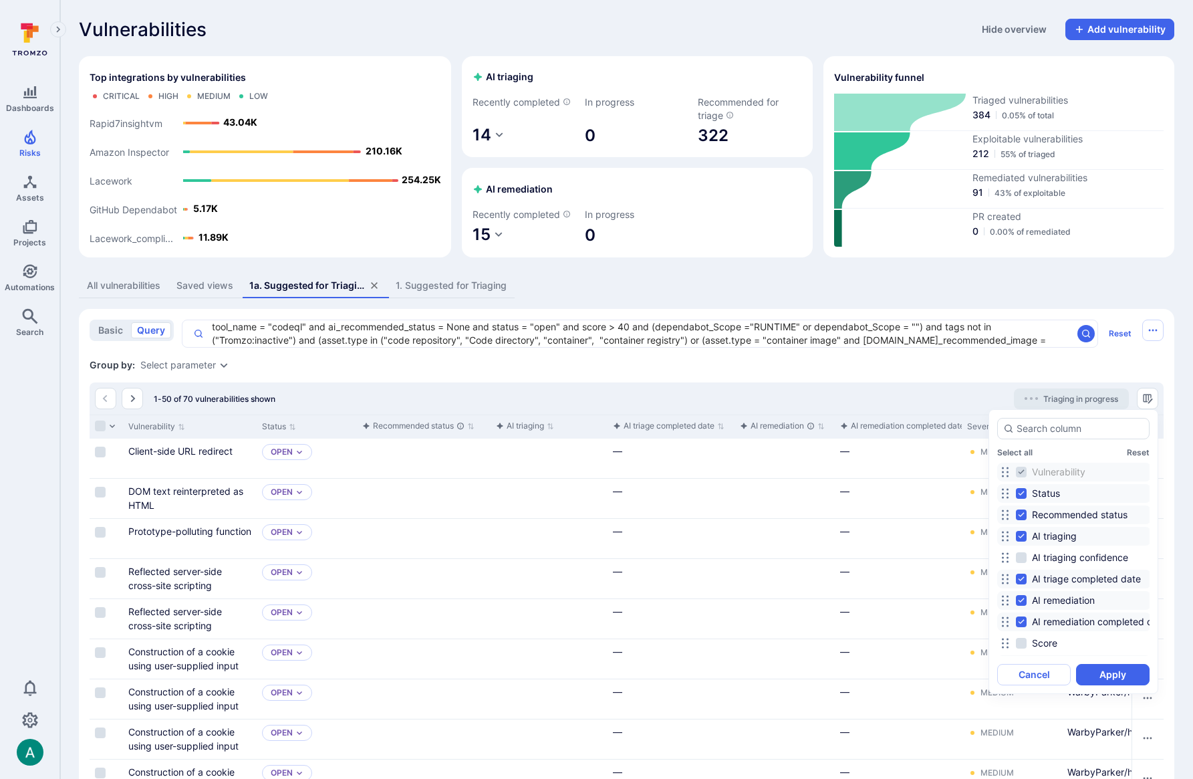
click at [1021, 512] on input "Recommended status" at bounding box center [1021, 514] width 11 height 11
checkbox input "false"
click at [1021, 492] on input "Status" at bounding box center [1021, 493] width 11 height 11
checkbox input "false"
click at [1024, 579] on input "AI triage completed date" at bounding box center [1021, 579] width 11 height 11
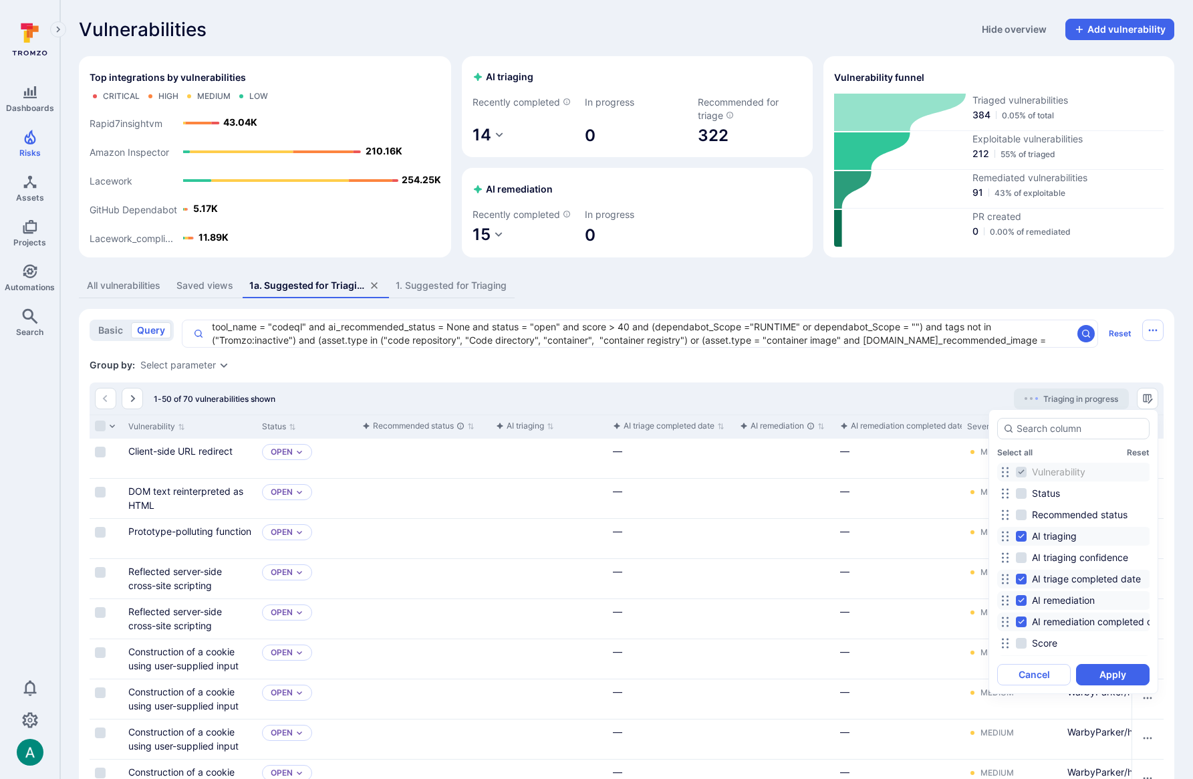
checkbox input "false"
click at [1023, 598] on input "AI remediation" at bounding box center [1021, 600] width 11 height 11
checkbox input "false"
click at [1021, 620] on input "AI remediation completed date" at bounding box center [1021, 621] width 11 height 11
checkbox input "false"
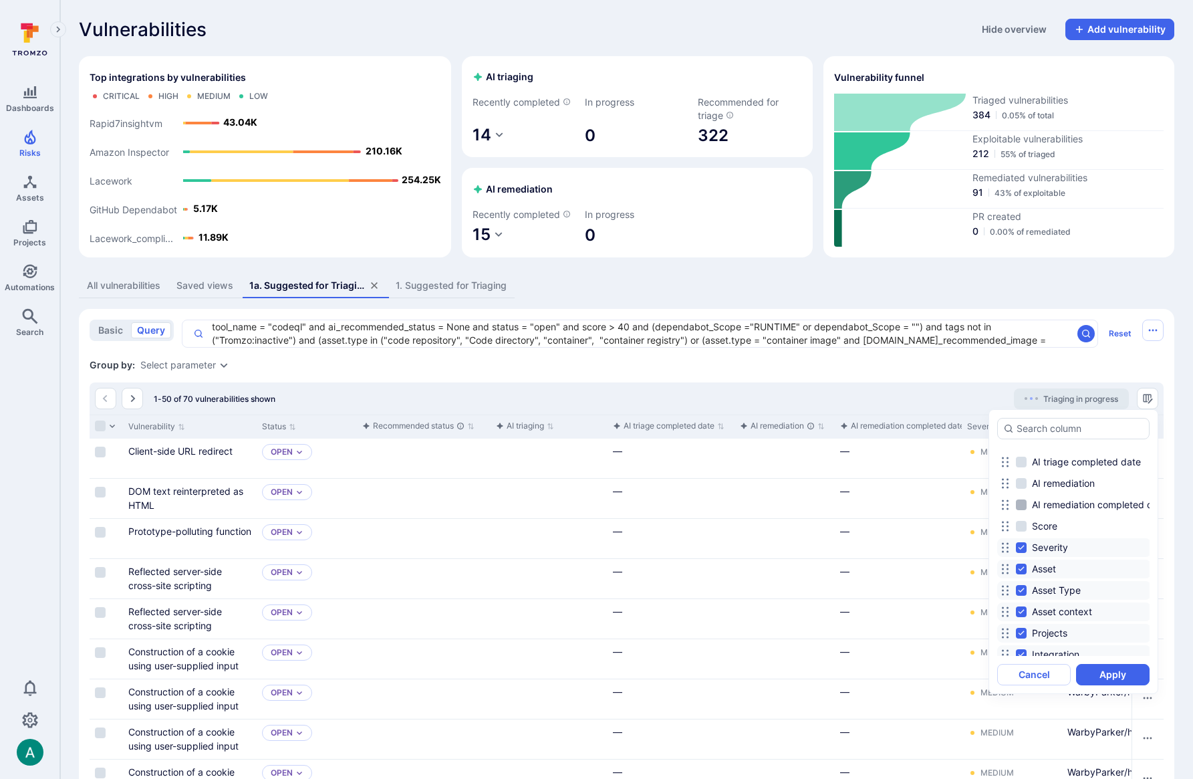
scroll to position [118, 0]
click at [1024, 526] on input "Score" at bounding box center [1021, 524] width 11 height 11
checkbox input "true"
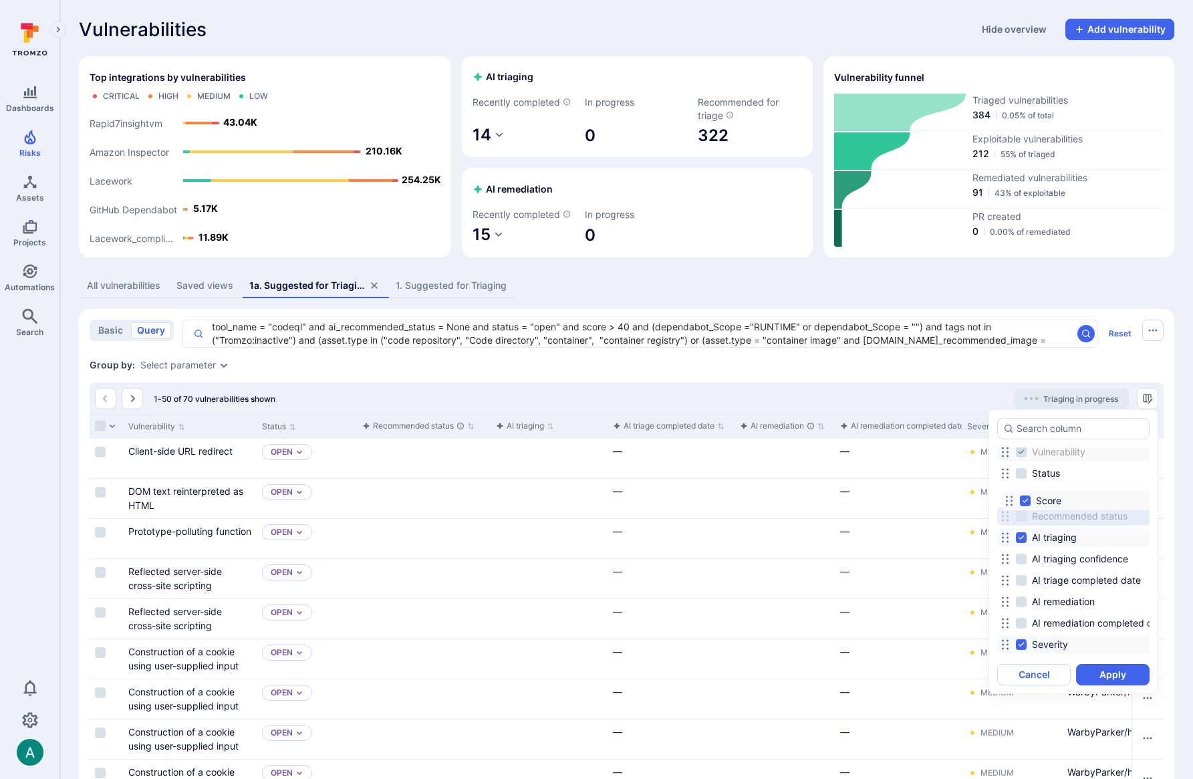
scroll to position [0, 0]
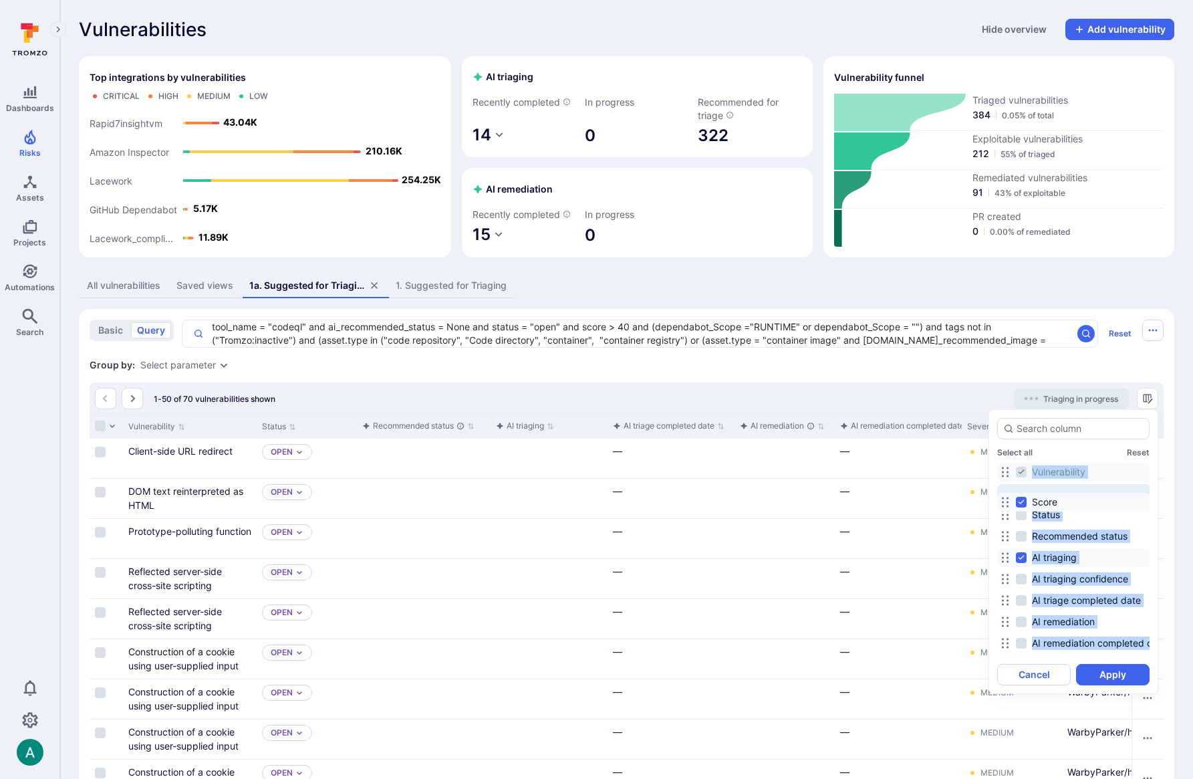
drag, startPoint x: 1001, startPoint y: 525, endPoint x: 1001, endPoint y: 502, distance: 22.7
click at [1001, 502] on icon at bounding box center [1005, 502] width 11 height 11
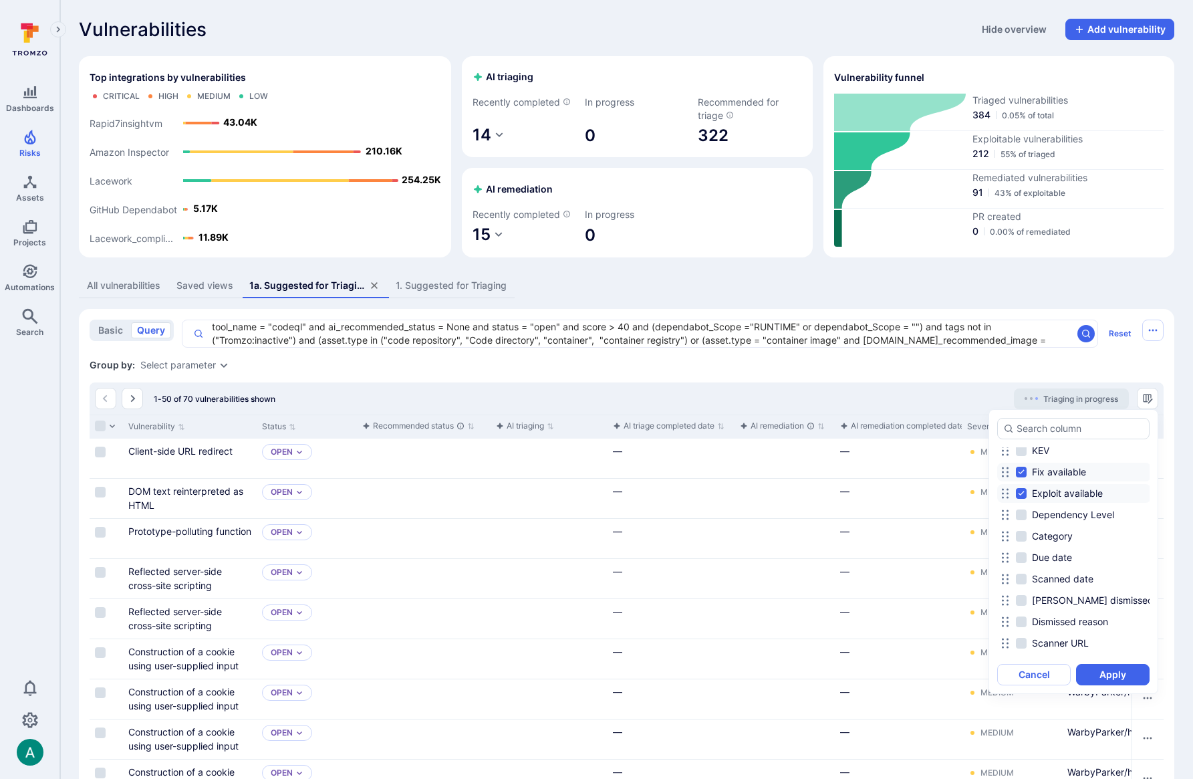
scroll to position [382, 0]
click at [1025, 579] on input "Scanned date" at bounding box center [1021, 581] width 11 height 11
checkbox input "true"
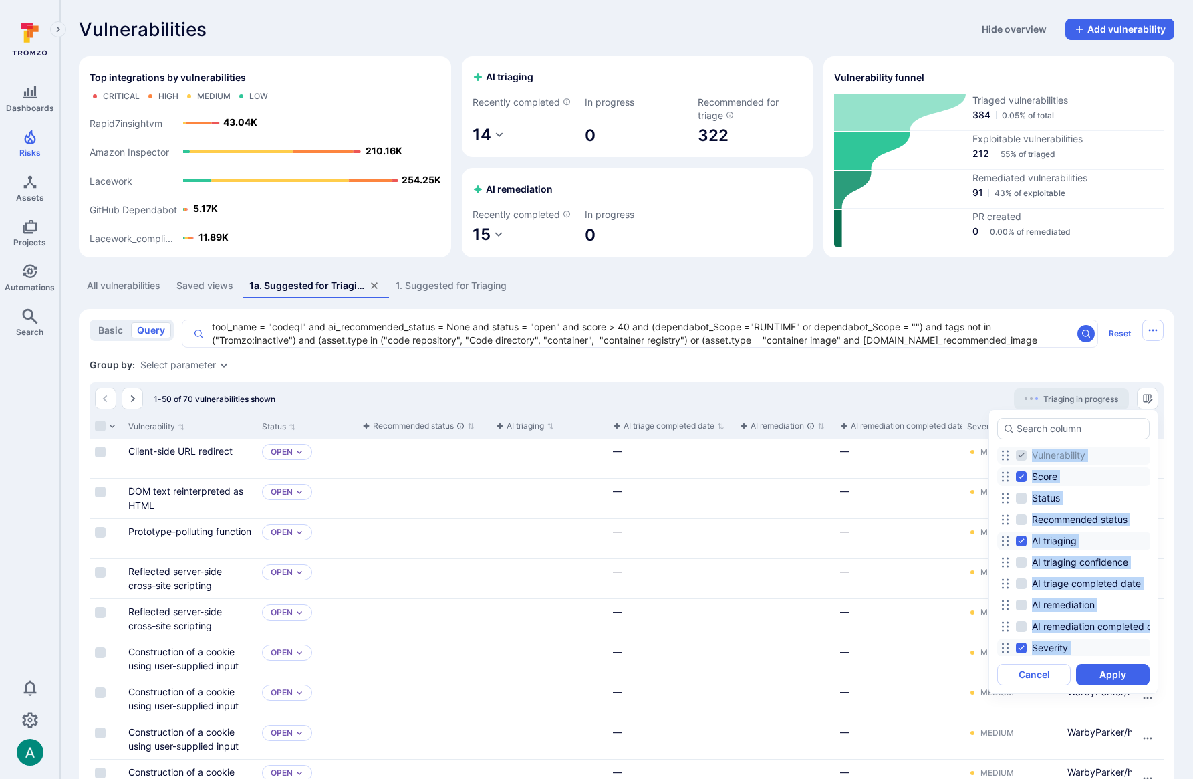
scroll to position [0, 0]
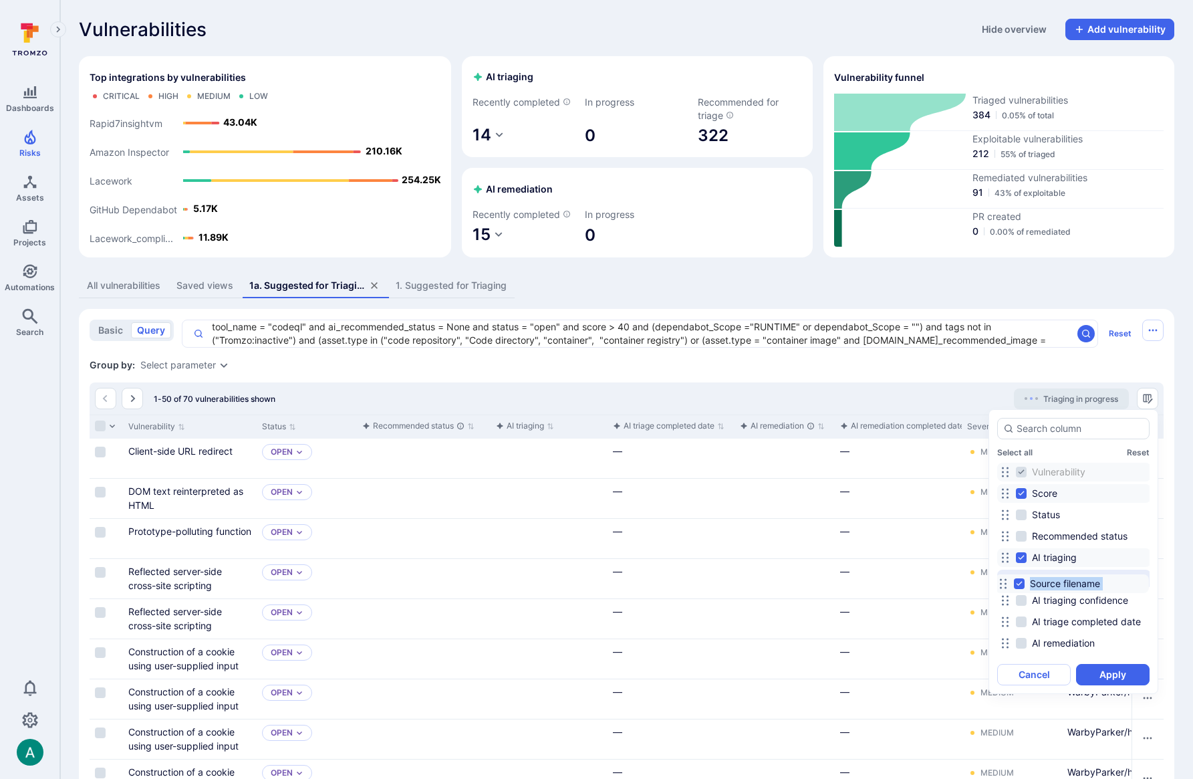
drag, startPoint x: 1005, startPoint y: 628, endPoint x: 1004, endPoint y: 582, distance: 45.5
click at [1004, 583] on icon at bounding box center [1003, 583] width 11 height 11
click at [1110, 681] on button "Apply" at bounding box center [1113, 674] width 74 height 21
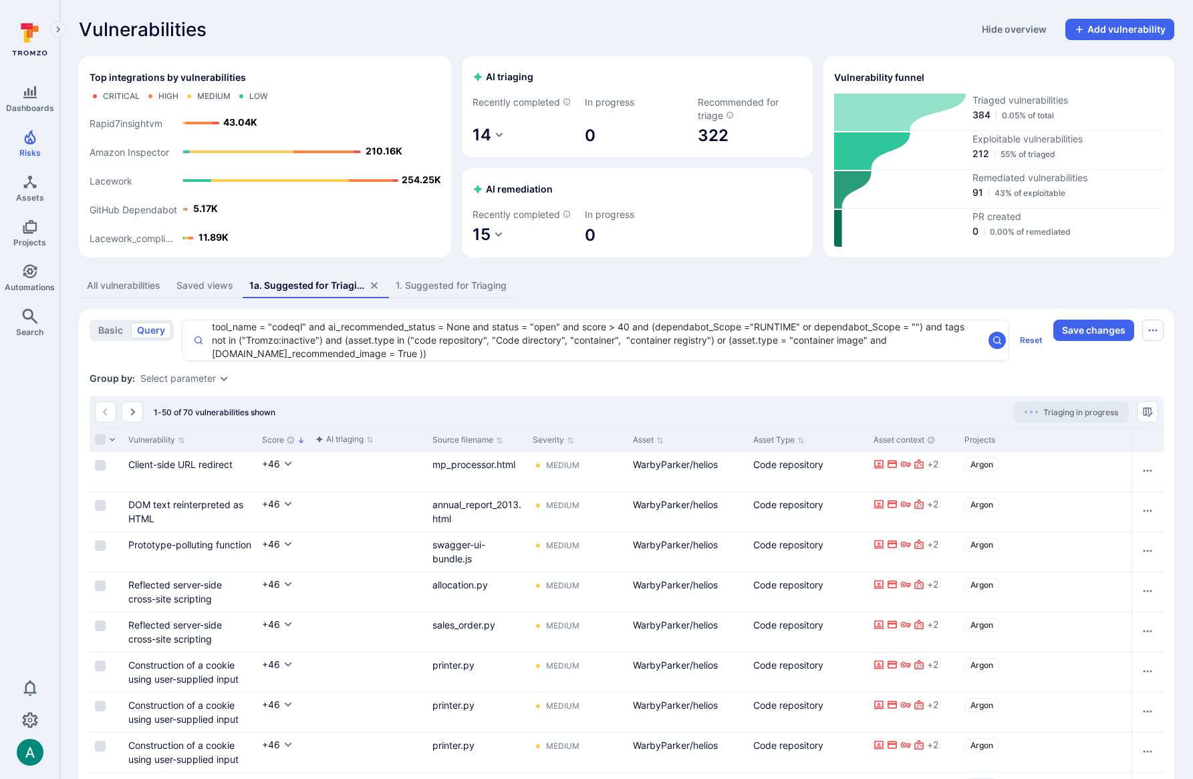
click at [1014, 382] on div "Group by: Select parameter" at bounding box center [627, 378] width 1074 height 13
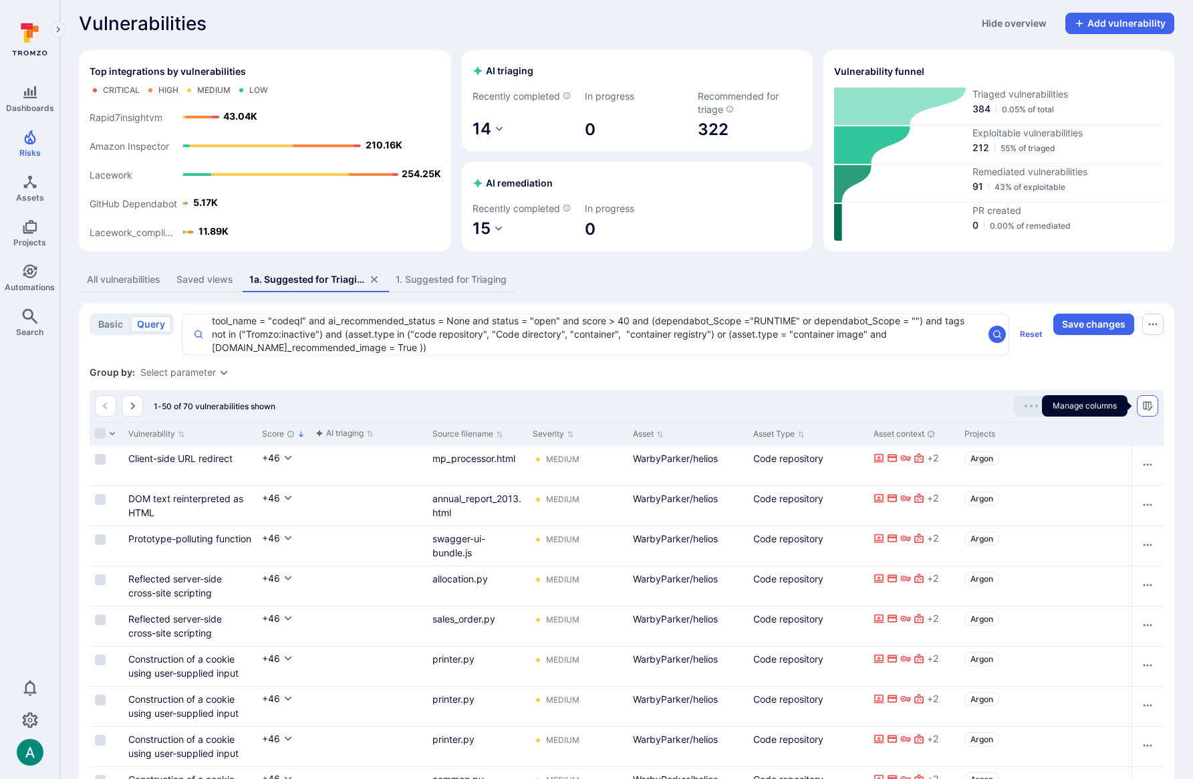
click at [1150, 402] on icon "Manage columns" at bounding box center [1147, 405] width 11 height 11
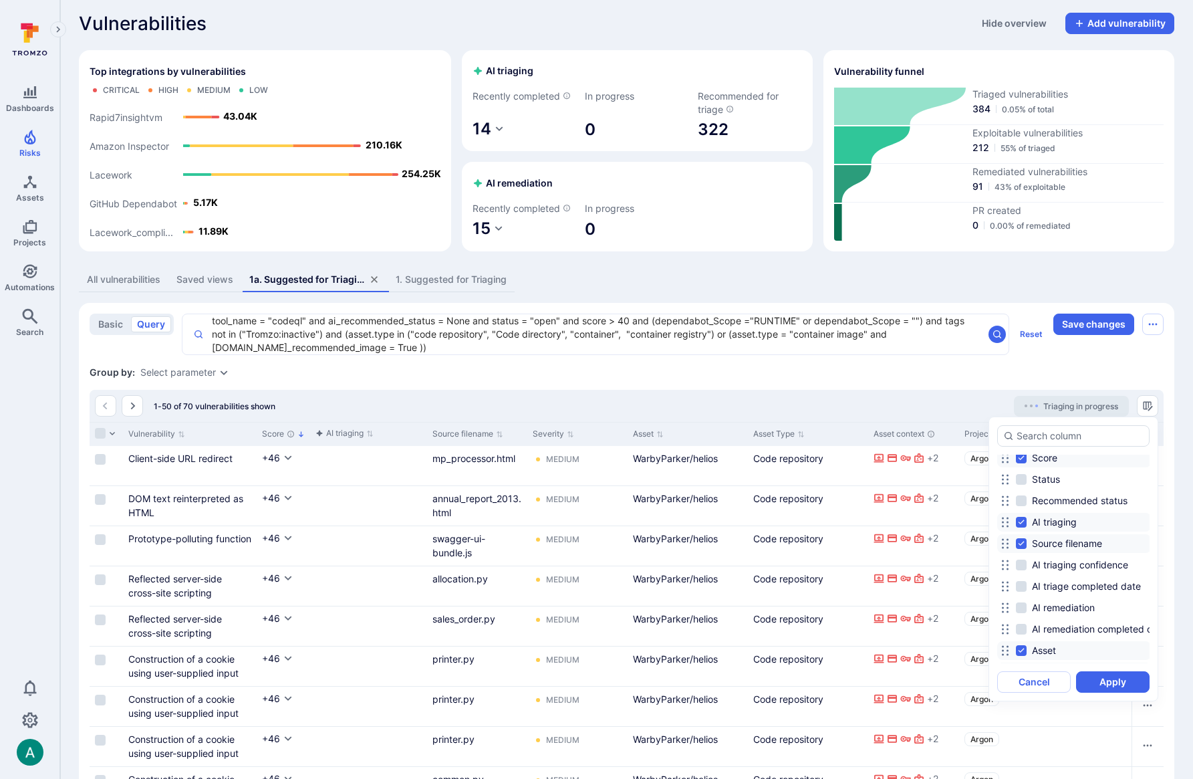
scroll to position [0, 0]
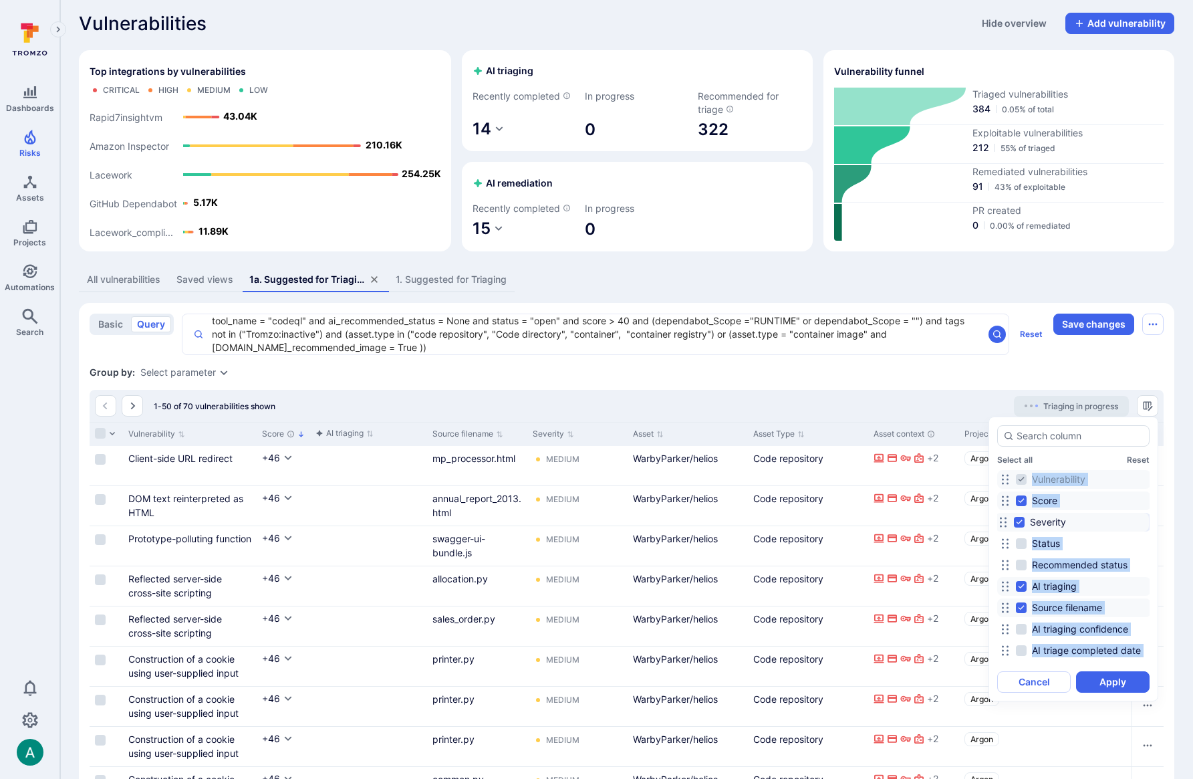
drag, startPoint x: 1009, startPoint y: 607, endPoint x: 1003, endPoint y: 521, distance: 85.8
click at [1003, 521] on icon at bounding box center [1003, 522] width 11 height 11
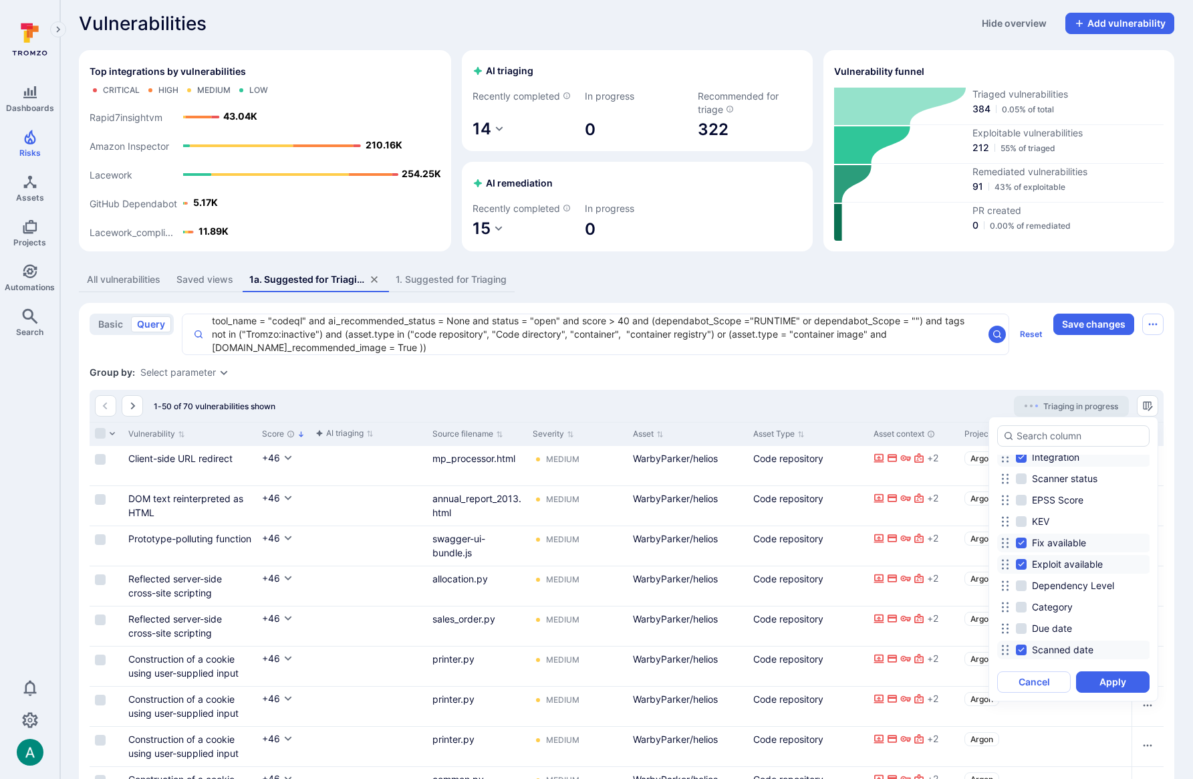
scroll to position [378, 0]
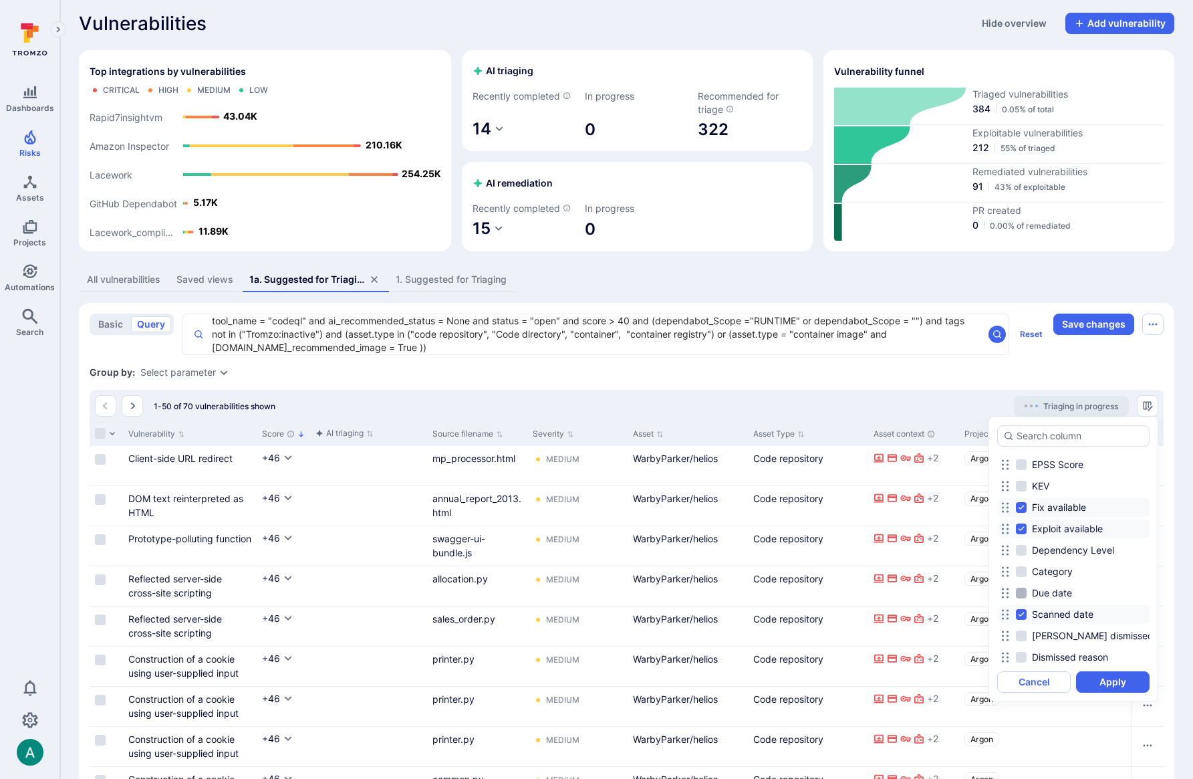
click at [1022, 594] on input "Due date" at bounding box center [1021, 593] width 11 height 11
checkbox input "true"
drag, startPoint x: 1005, startPoint y: 612, endPoint x: 1005, endPoint y: 541, distance: 71.5
click at [1005, 541] on icon at bounding box center [1005, 542] width 11 height 11
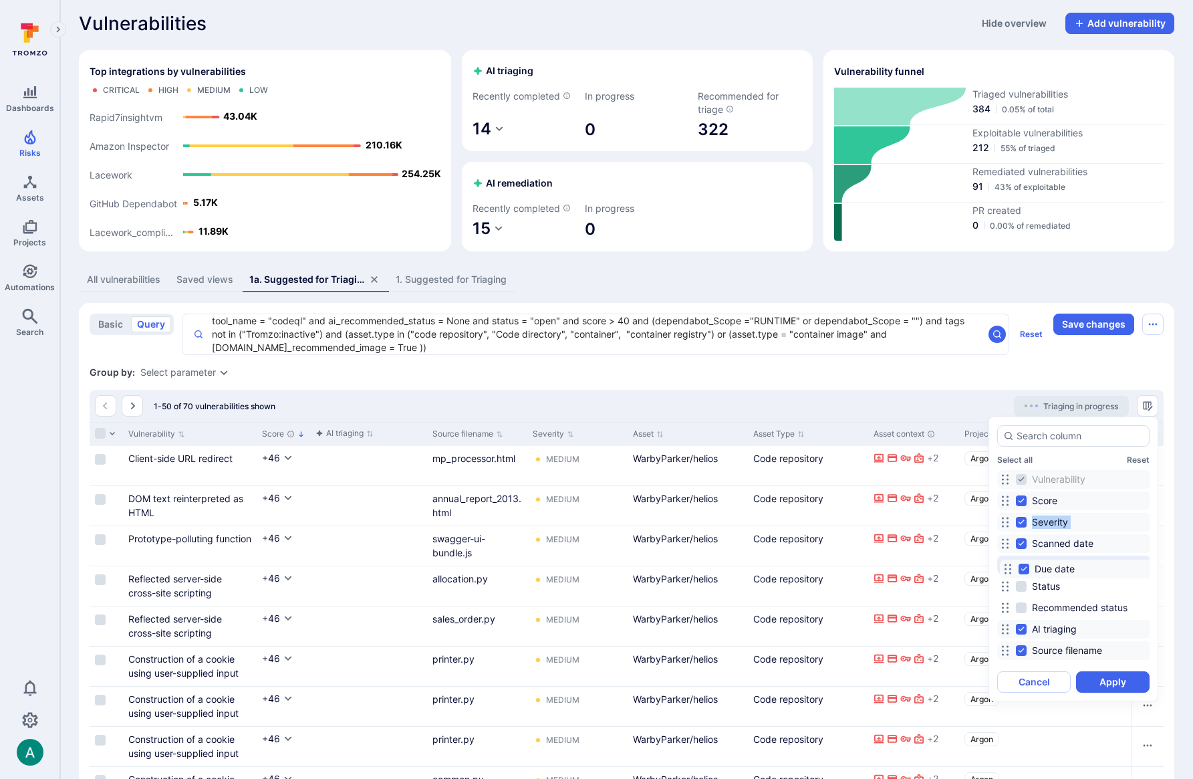
drag, startPoint x: 1007, startPoint y: 452, endPoint x: 1007, endPoint y: 568, distance: 115.7
click at [1007, 568] on icon at bounding box center [1008, 569] width 11 height 11
drag, startPoint x: 1117, startPoint y: 681, endPoint x: 884, endPoint y: 326, distance: 425.0
click at [1117, 681] on button "Apply" at bounding box center [1113, 681] width 74 height 21
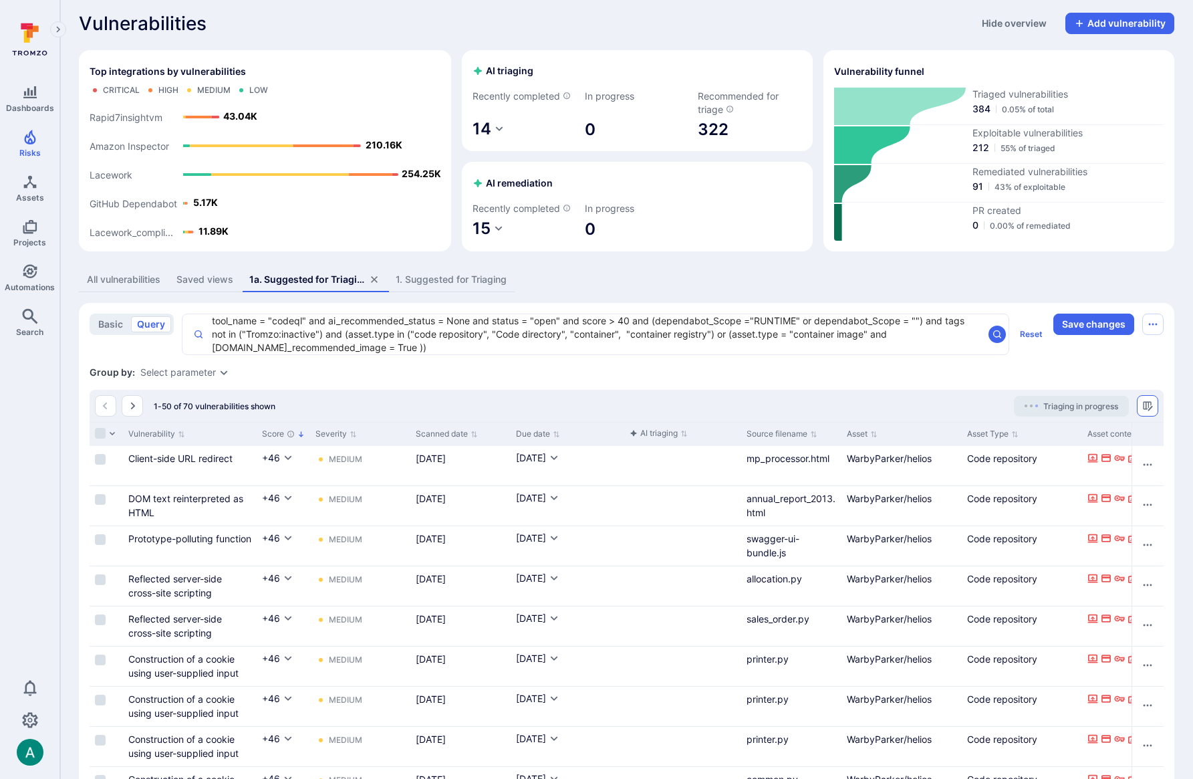
click at [1147, 408] on icon "Manage columns" at bounding box center [1147, 405] width 11 height 11
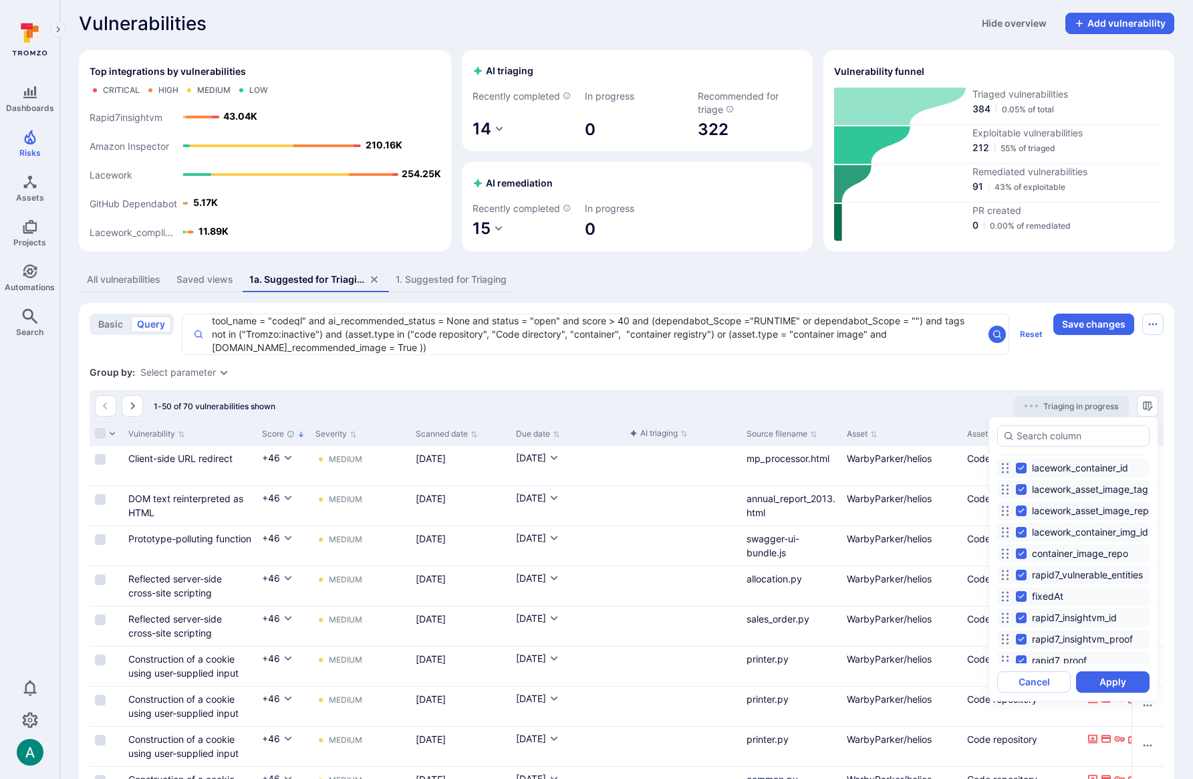
scroll to position [1088, 0]
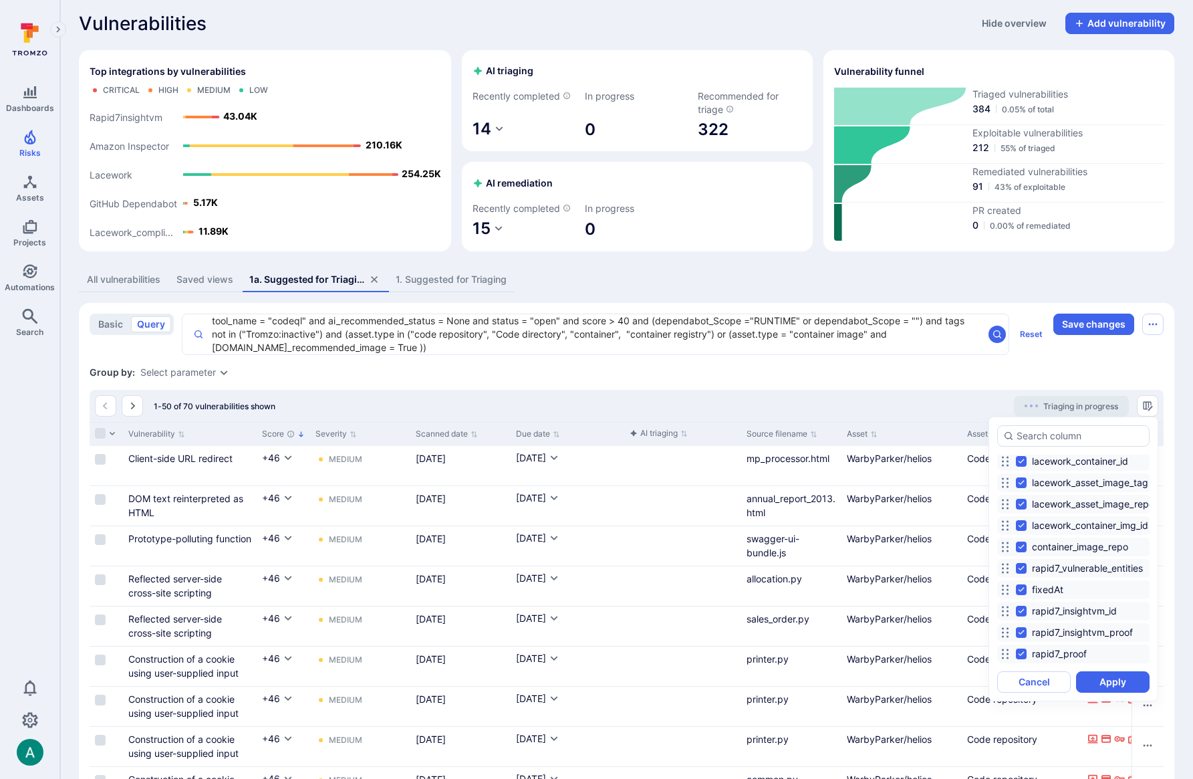
click at [1023, 649] on input "rapid7_proof" at bounding box center [1021, 653] width 11 height 11
checkbox input "false"
drag, startPoint x: 1020, startPoint y: 632, endPoint x: 1023, endPoint y: 621, distance: 11.0
click at [1021, 632] on input "rapid7_insightvm_proof" at bounding box center [1021, 632] width 11 height 11
checkbox input "false"
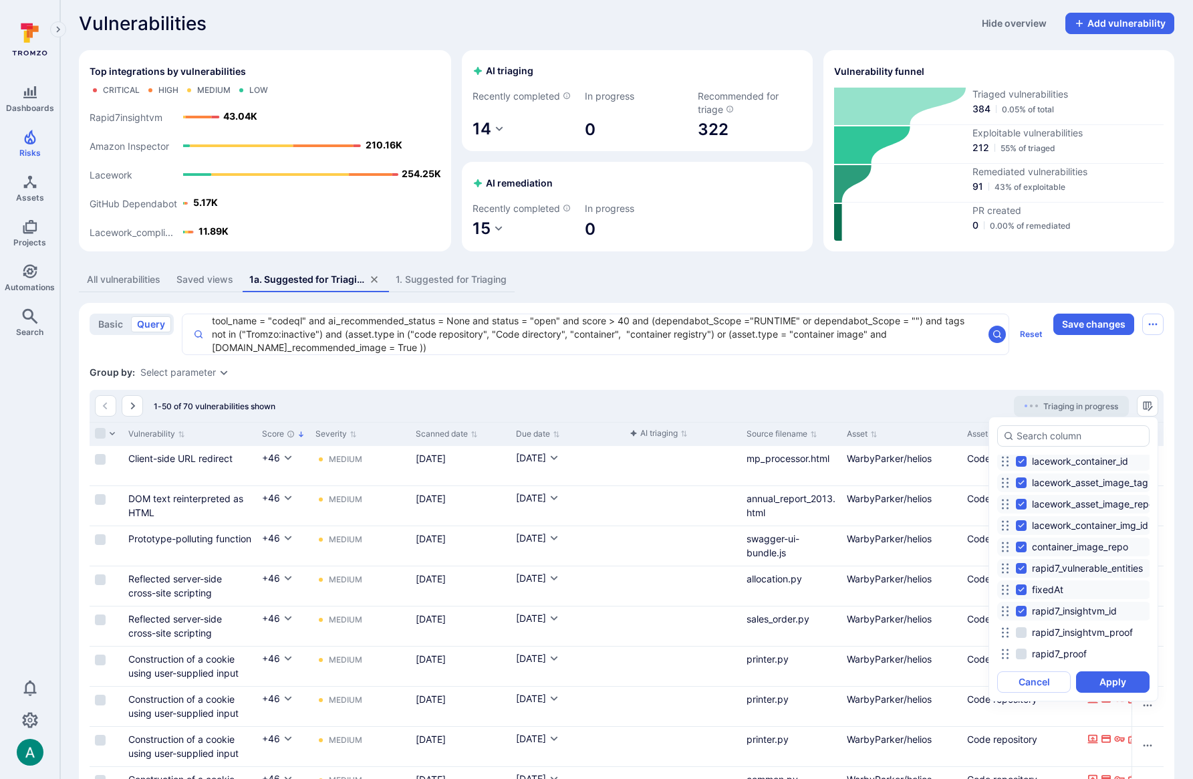
click at [1023, 608] on input "rapid7_insightvm_id" at bounding box center [1021, 611] width 11 height 11
checkbox input "false"
click at [1021, 564] on input "rapid7_vulnerable_entities" at bounding box center [1021, 568] width 11 height 11
checkbox input "false"
drag, startPoint x: 1018, startPoint y: 519, endPoint x: 1021, endPoint y: 498, distance: 20.9
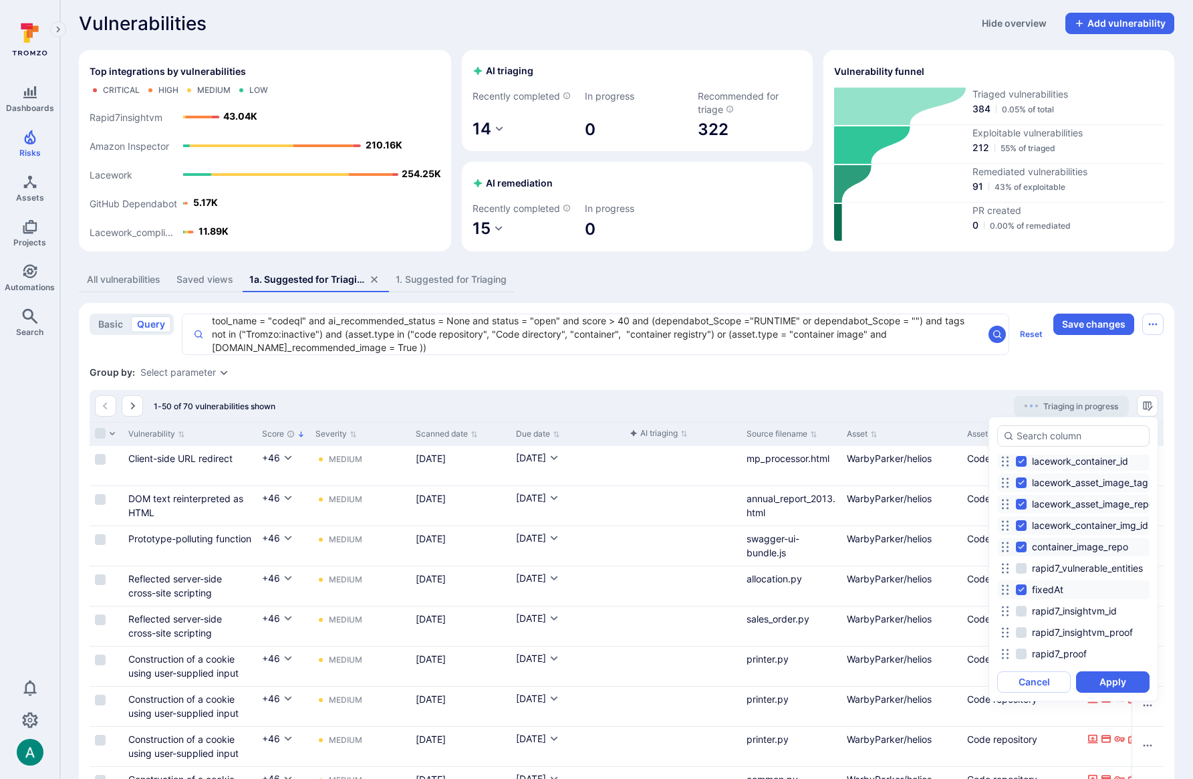
click at [1018, 518] on label "lacework_container_img_id" at bounding box center [1083, 525] width 135 height 16
click at [1018, 520] on input "lacework_container_img_id" at bounding box center [1021, 525] width 11 height 11
checkbox input "false"
click at [1021, 499] on input "lacework_asset_image_repo" at bounding box center [1021, 504] width 11 height 11
checkbox input "false"
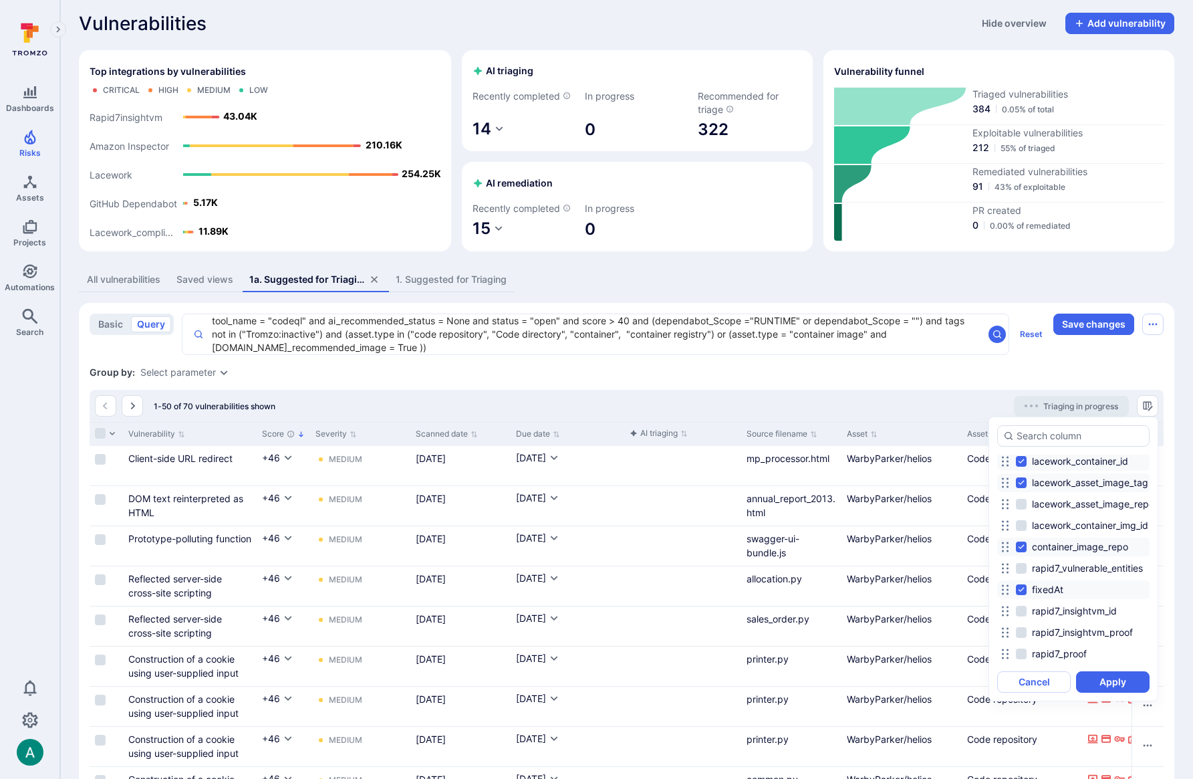
click at [1019, 477] on input "lacework_asset_image_tag" at bounding box center [1021, 482] width 11 height 11
checkbox input "false"
click at [1021, 456] on input "lacework_container_id" at bounding box center [1021, 461] width 11 height 11
checkbox input "false"
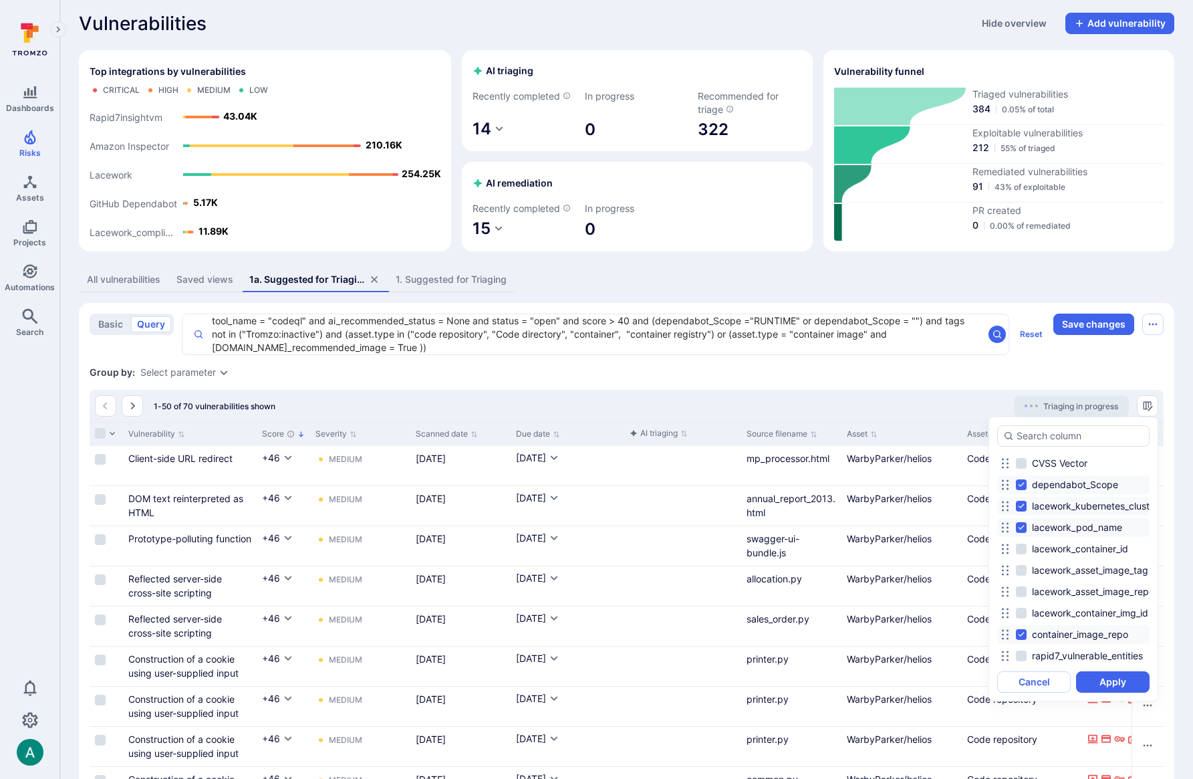
scroll to position [999, 0]
drag, startPoint x: 1021, startPoint y: 528, endPoint x: 1023, endPoint y: 513, distance: 15.4
click at [1021, 528] on input "lacework_pod_name" at bounding box center [1021, 528] width 11 height 11
checkbox input "false"
click at [1023, 507] on input "lacework_kubernetes_cluster" at bounding box center [1021, 507] width 11 height 11
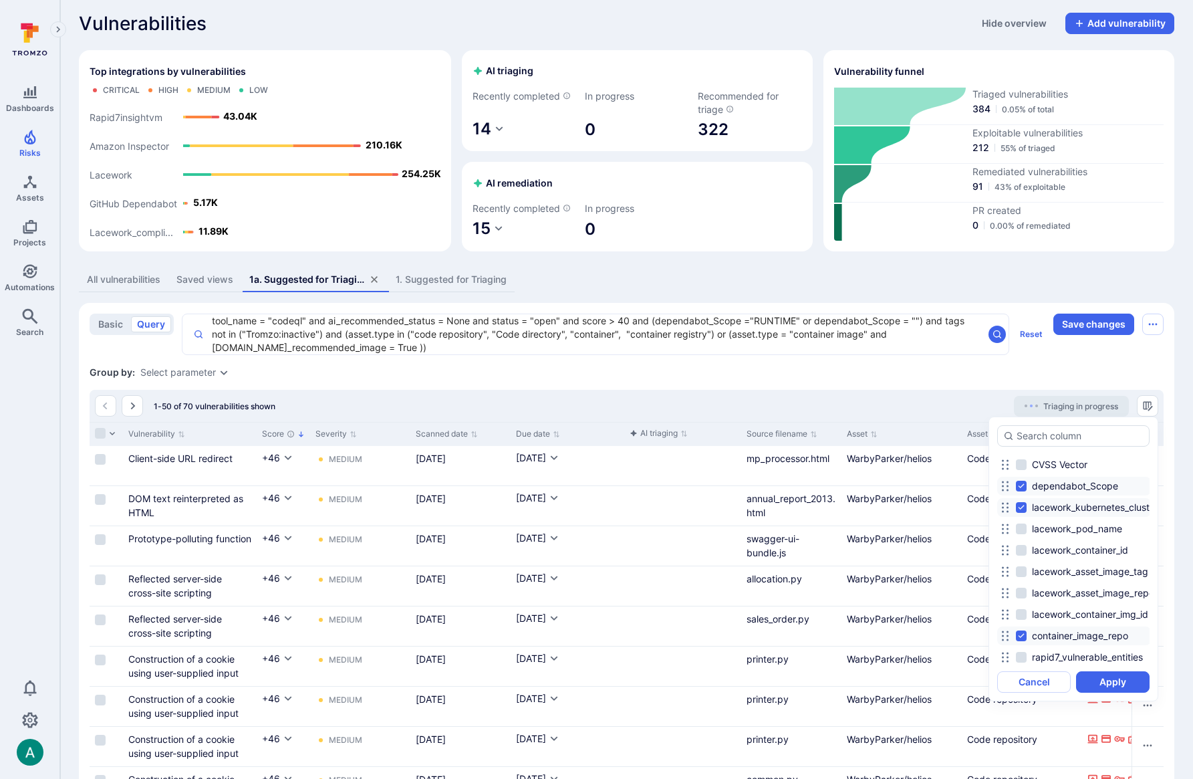
checkbox input "false"
click at [1114, 684] on button "Apply" at bounding box center [1113, 681] width 74 height 21
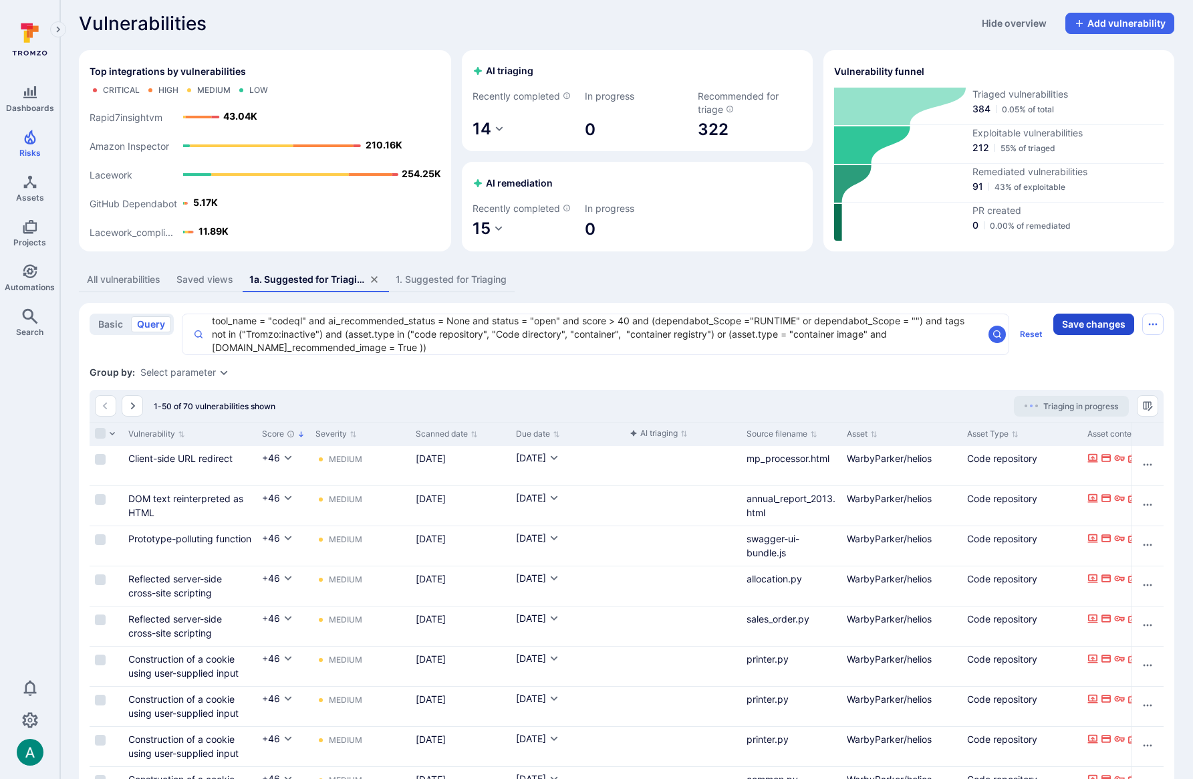
click at [1096, 322] on button "Save changes" at bounding box center [1094, 324] width 81 height 21
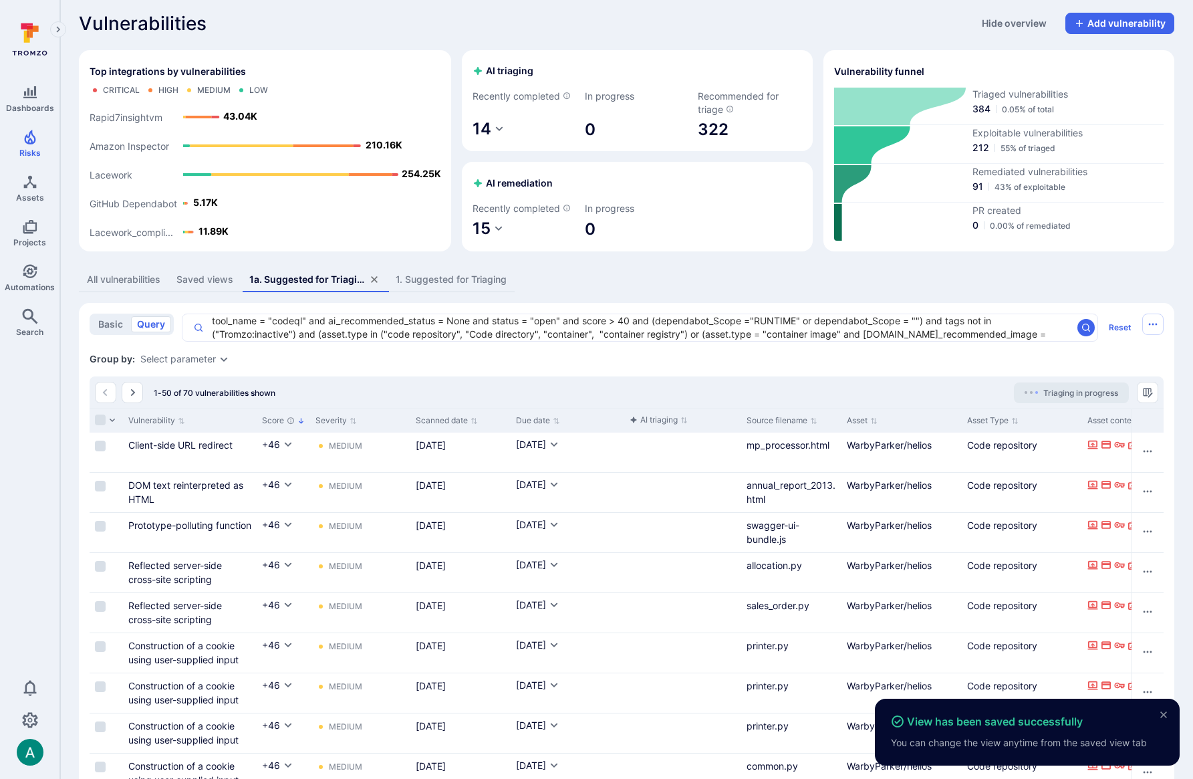
drag, startPoint x: 995, startPoint y: 376, endPoint x: 410, endPoint y: 308, distance: 589.6
click at [126, 281] on div "All vulnerabilities" at bounding box center [124, 279] width 74 height 13
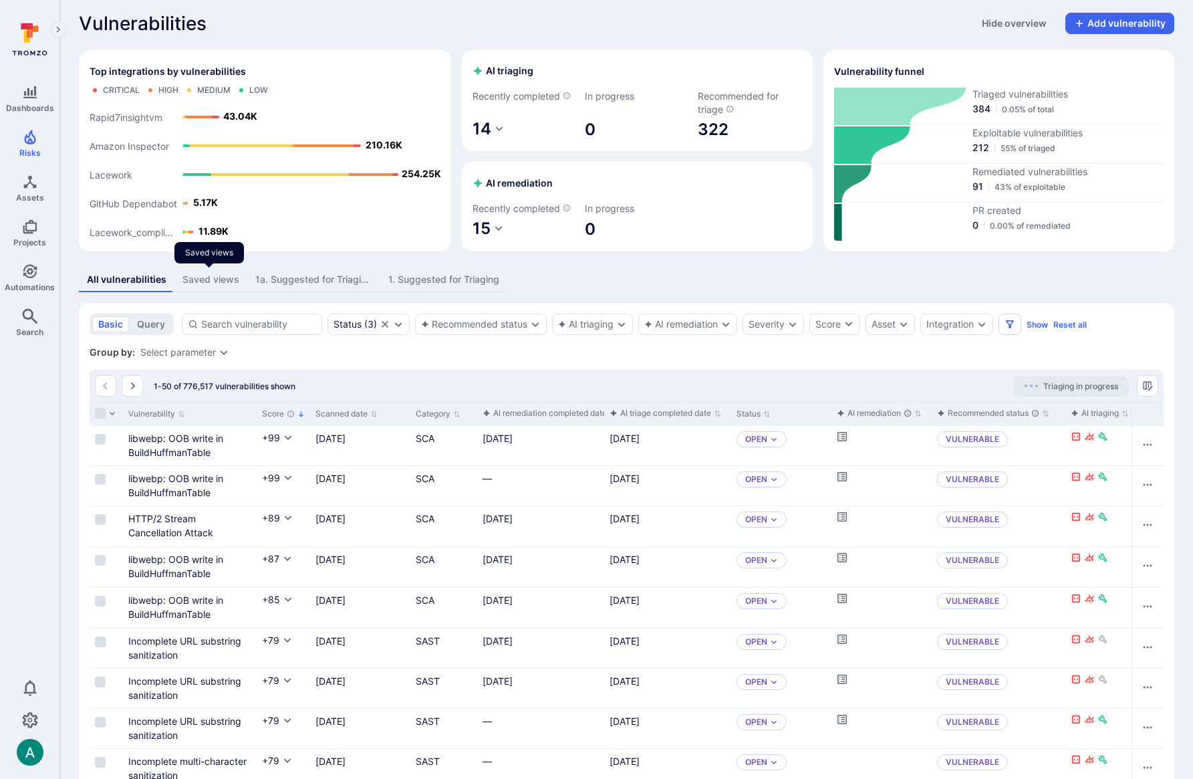
click at [191, 282] on div "Saved views" at bounding box center [211, 279] width 57 height 13
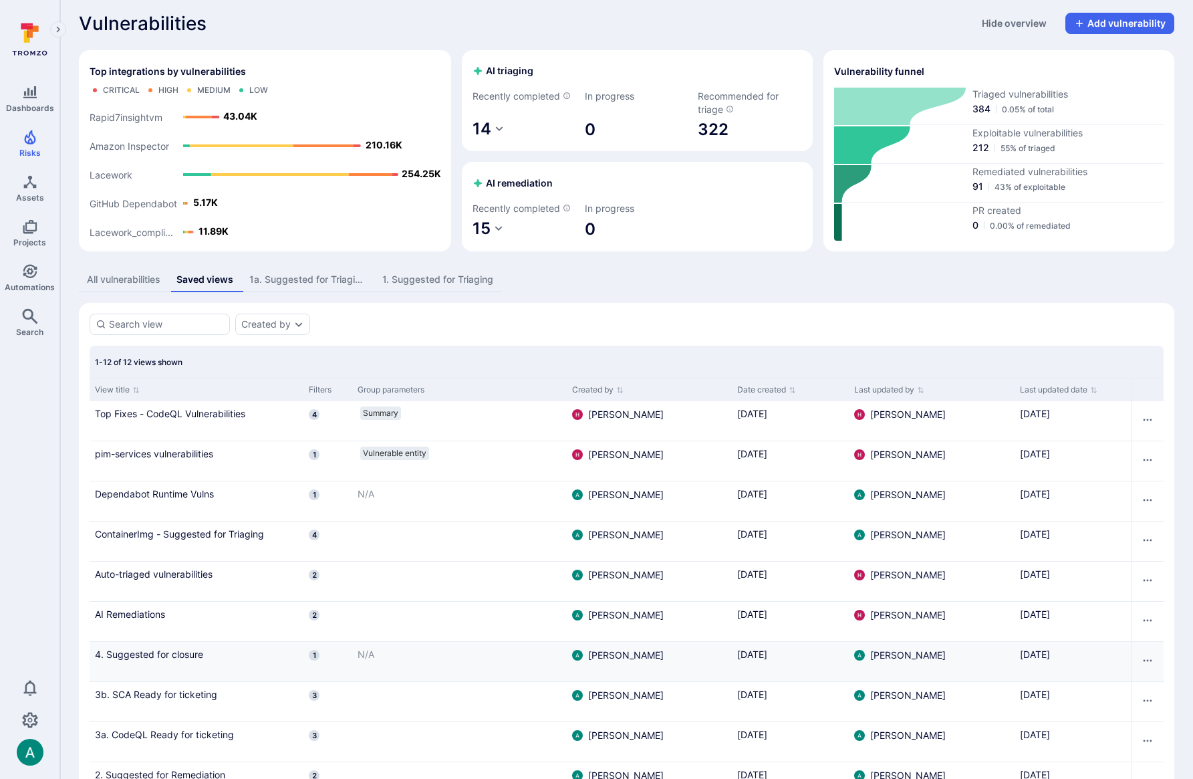
scroll to position [139, 0]
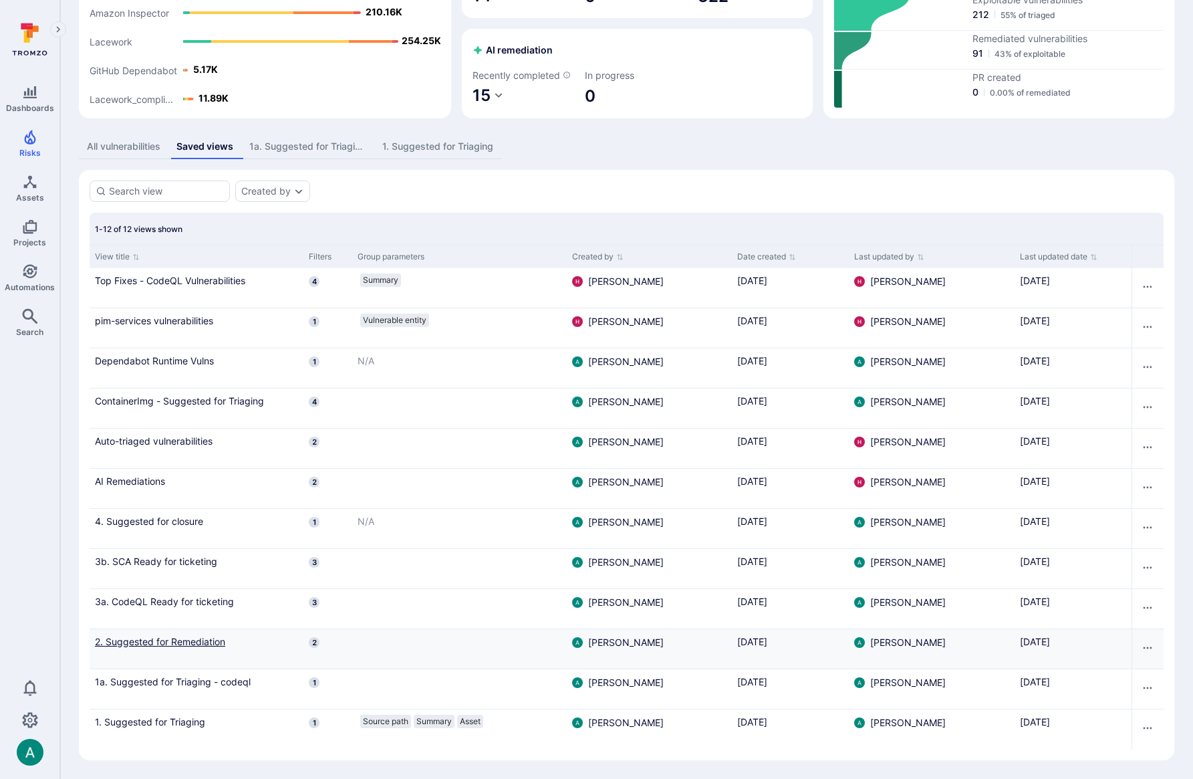
click at [181, 637] on link "2. Suggested for Remediation" at bounding box center [196, 641] width 203 height 14
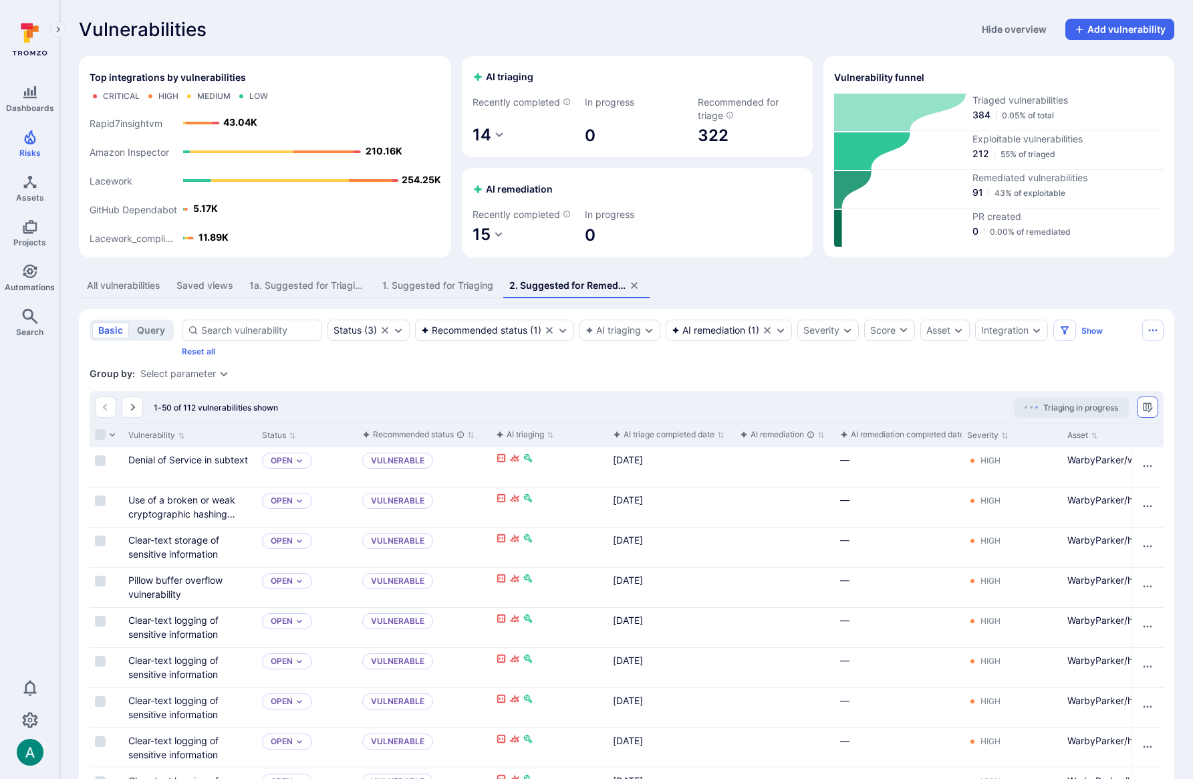
click at [1148, 406] on icon "Manage columns" at bounding box center [1147, 407] width 11 height 11
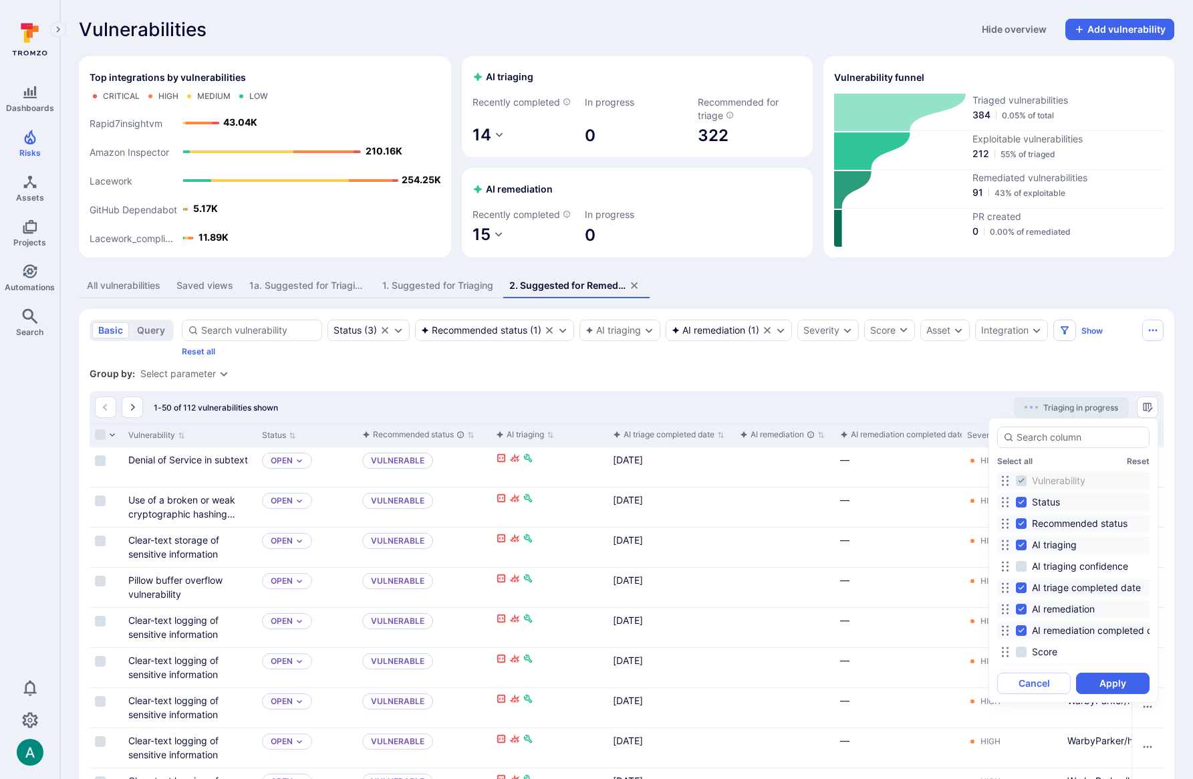
click at [1022, 499] on input "Status" at bounding box center [1021, 502] width 11 height 11
checkbox input "false"
click at [1021, 567] on input "AI triaging confidence" at bounding box center [1021, 566] width 11 height 11
checkbox input "true"
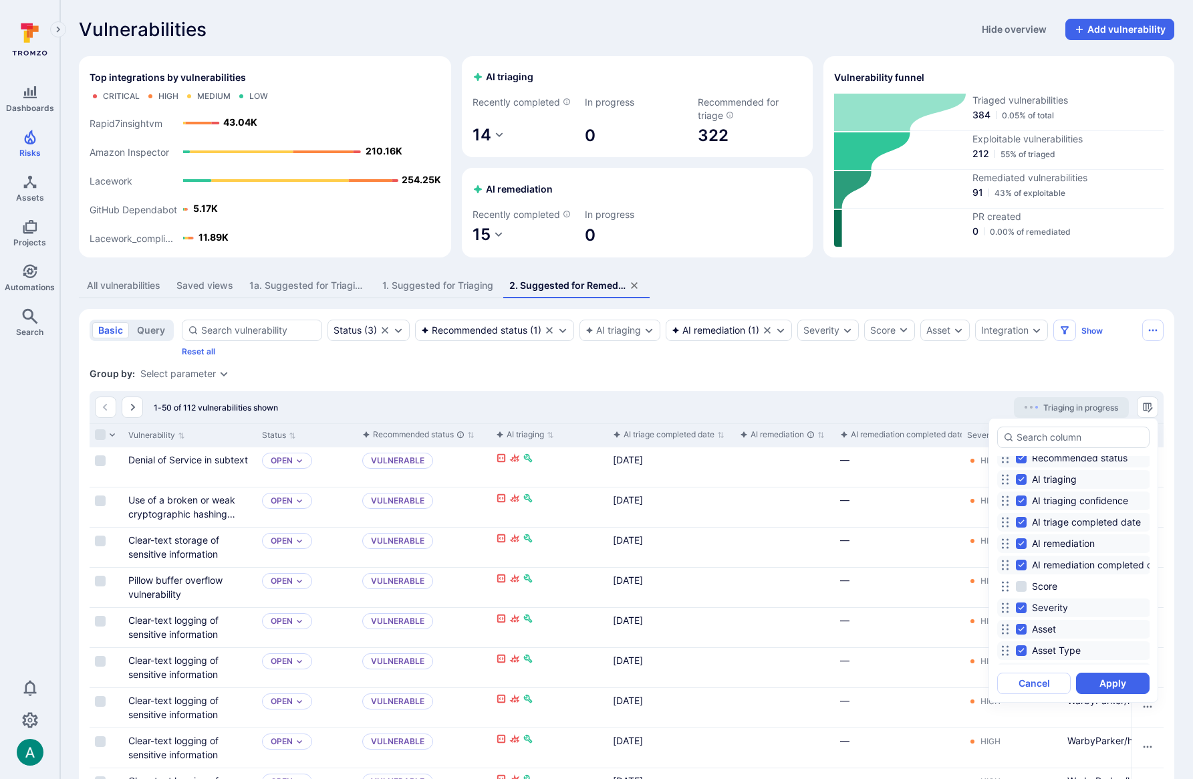
scroll to position [83, 0]
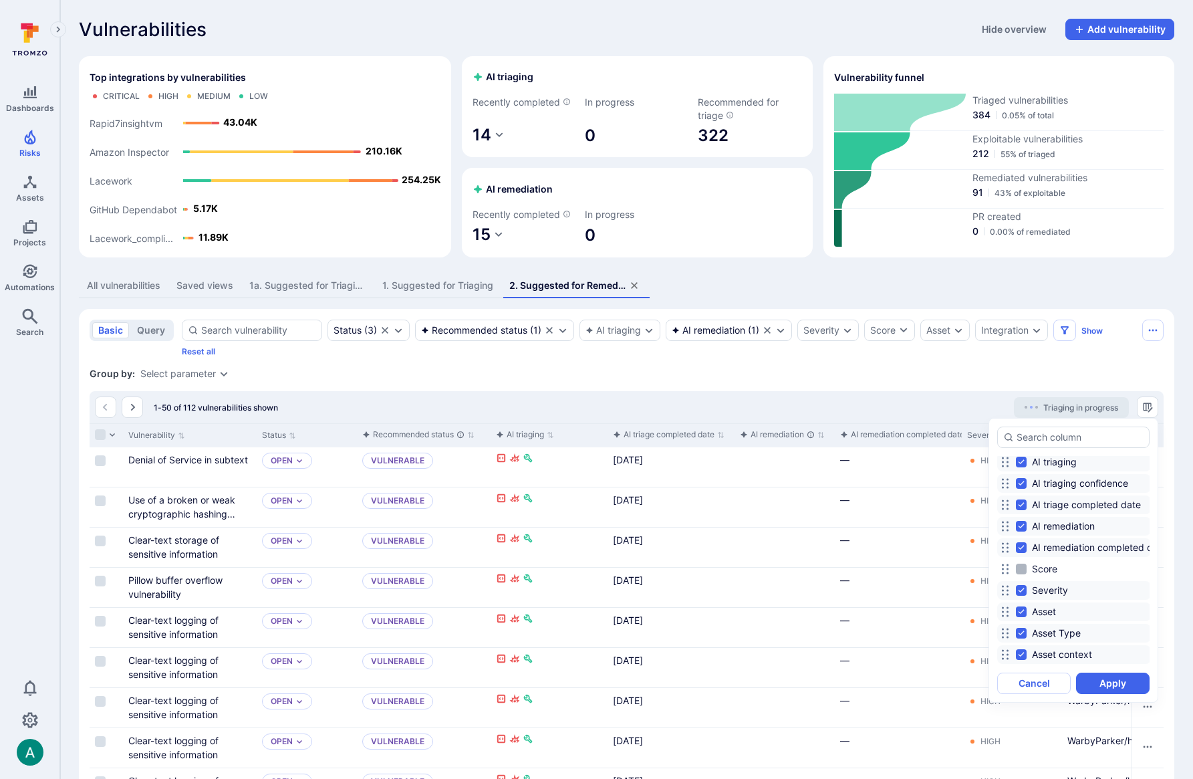
click at [1024, 570] on input "Score" at bounding box center [1021, 569] width 11 height 11
checkbox input "true"
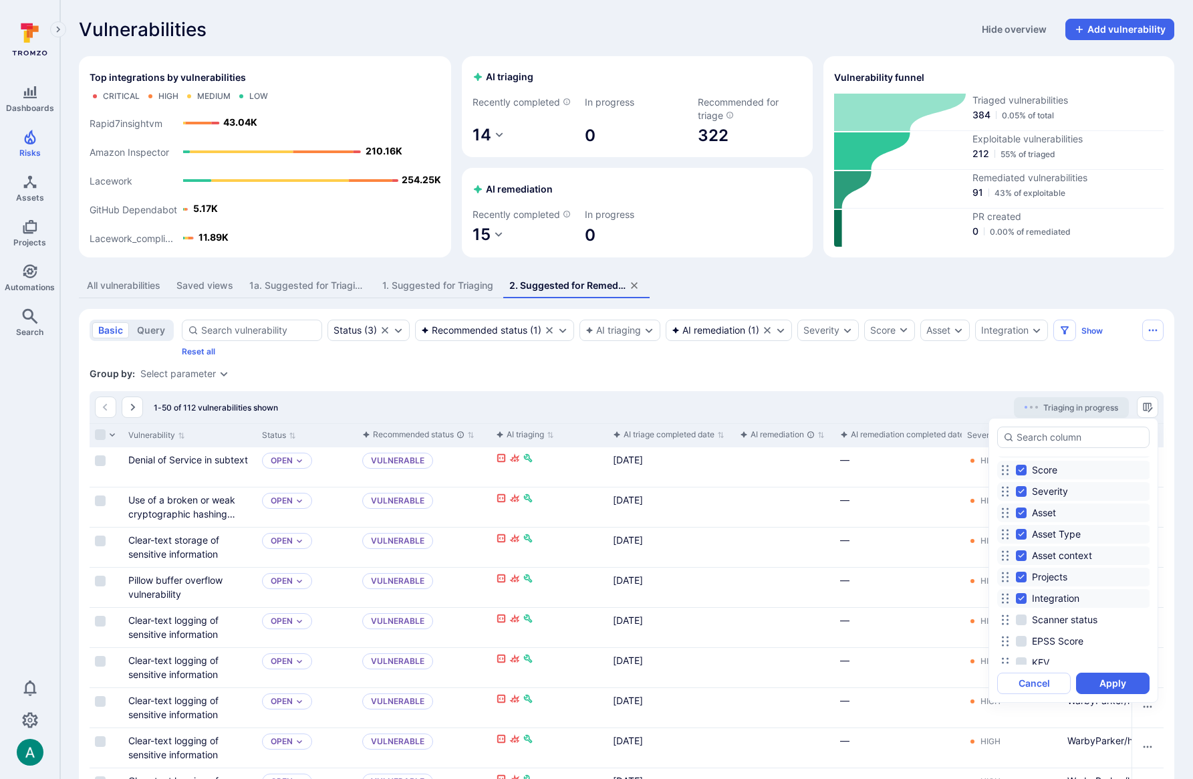
scroll to position [185, 0]
click at [1116, 679] on button "Apply" at bounding box center [1113, 683] width 74 height 21
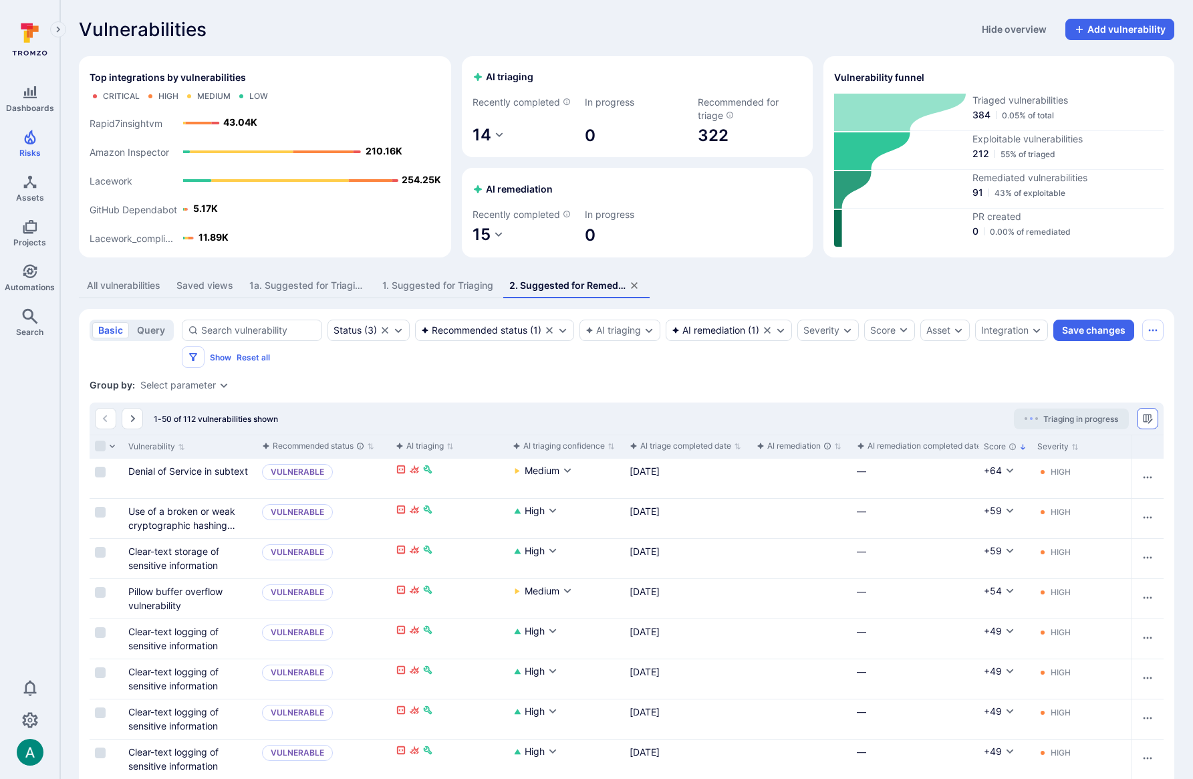
click at [1153, 418] on button "Manage columns" at bounding box center [1147, 418] width 21 height 21
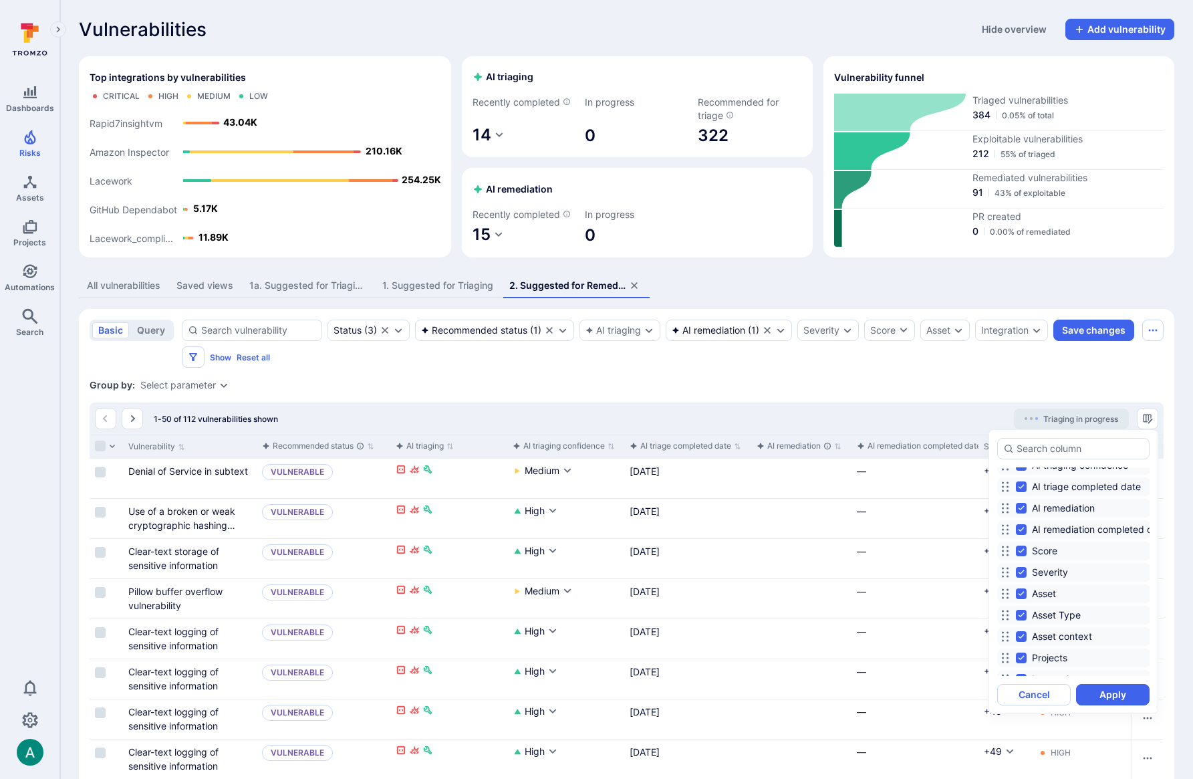
scroll to position [112, 0]
click at [1024, 635] on input "Asset context" at bounding box center [1021, 637] width 11 height 11
checkbox input "false"
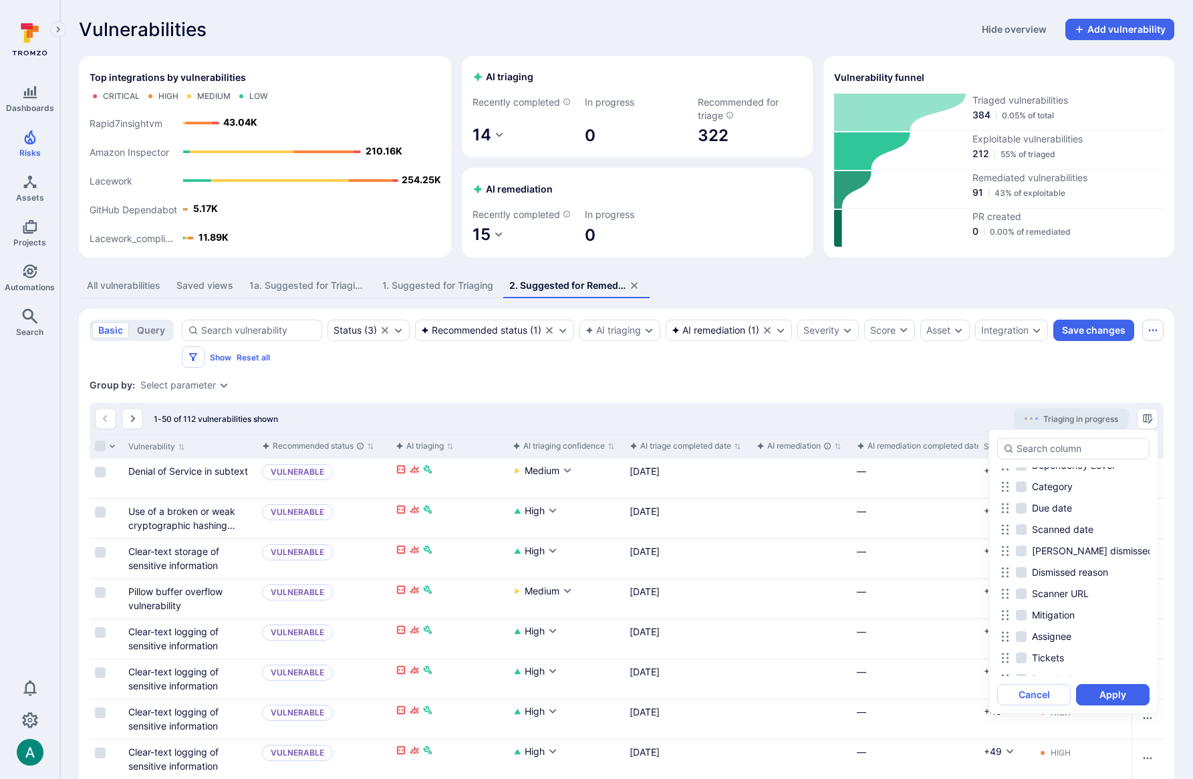
scroll to position [453, 0]
click at [1022, 510] on input "Due date" at bounding box center [1021, 510] width 11 height 11
checkbox input "true"
drag, startPoint x: 1027, startPoint y: 528, endPoint x: 1034, endPoint y: 544, distance: 17.6
click at [1027, 527] on label "Scanned date" at bounding box center [1056, 531] width 80 height 16
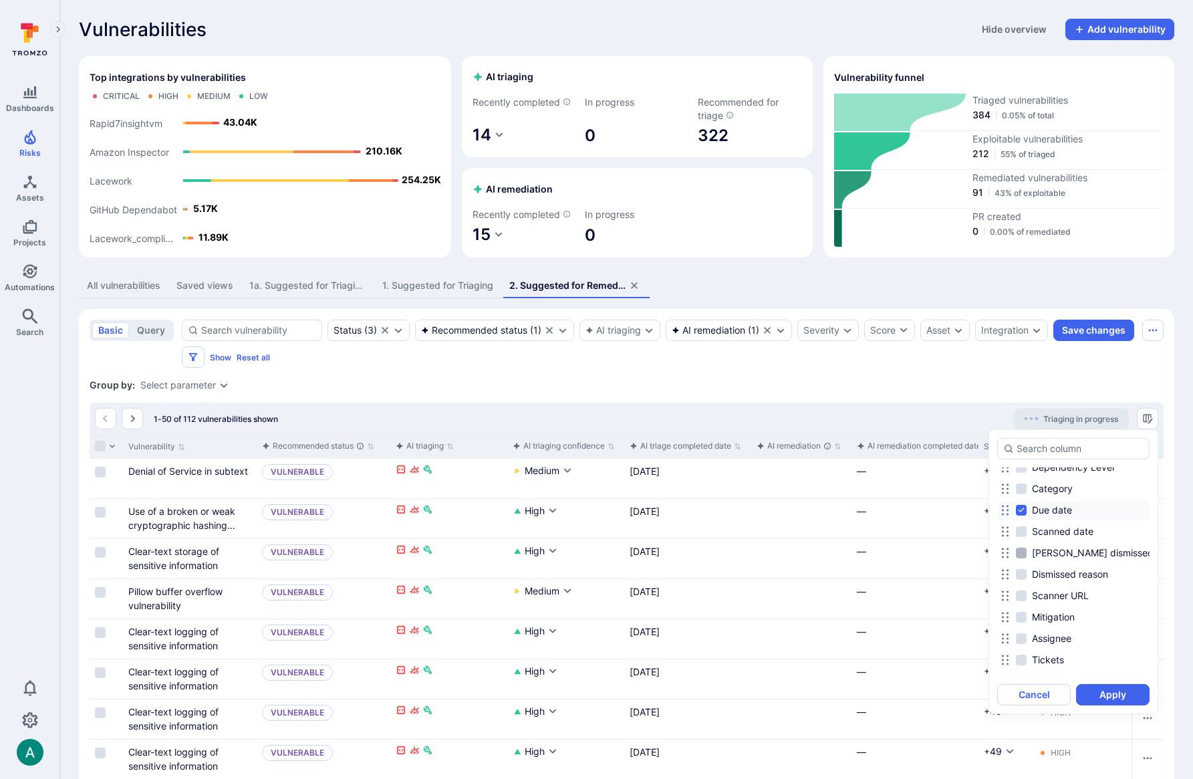
click at [1027, 527] on input "Scanned date" at bounding box center [1021, 531] width 11 height 11
checkbox input "true"
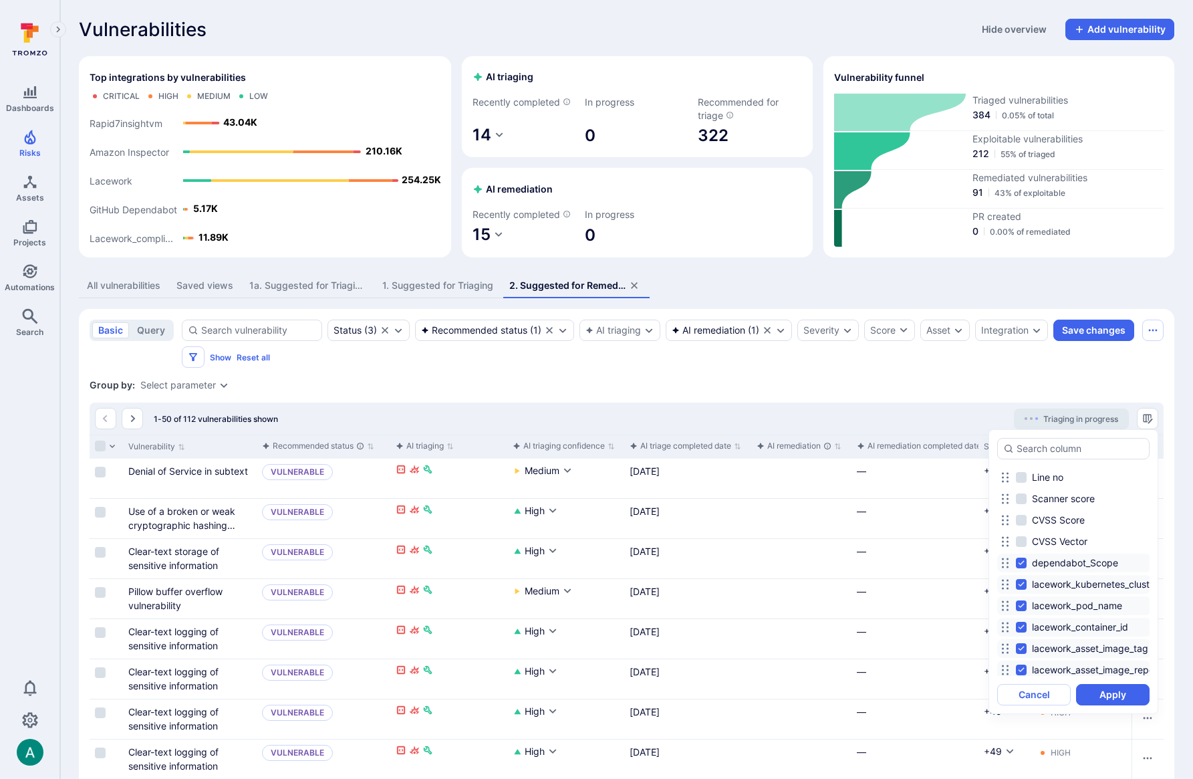
scroll to position [936, 0]
click at [1023, 580] on input "lacework_kubernetes_cluster" at bounding box center [1021, 583] width 11 height 11
checkbox input "false"
click at [1021, 596] on label "lacework_pod_name" at bounding box center [1070, 604] width 109 height 16
click at [1021, 599] on input "lacework_pod_name" at bounding box center [1021, 604] width 11 height 11
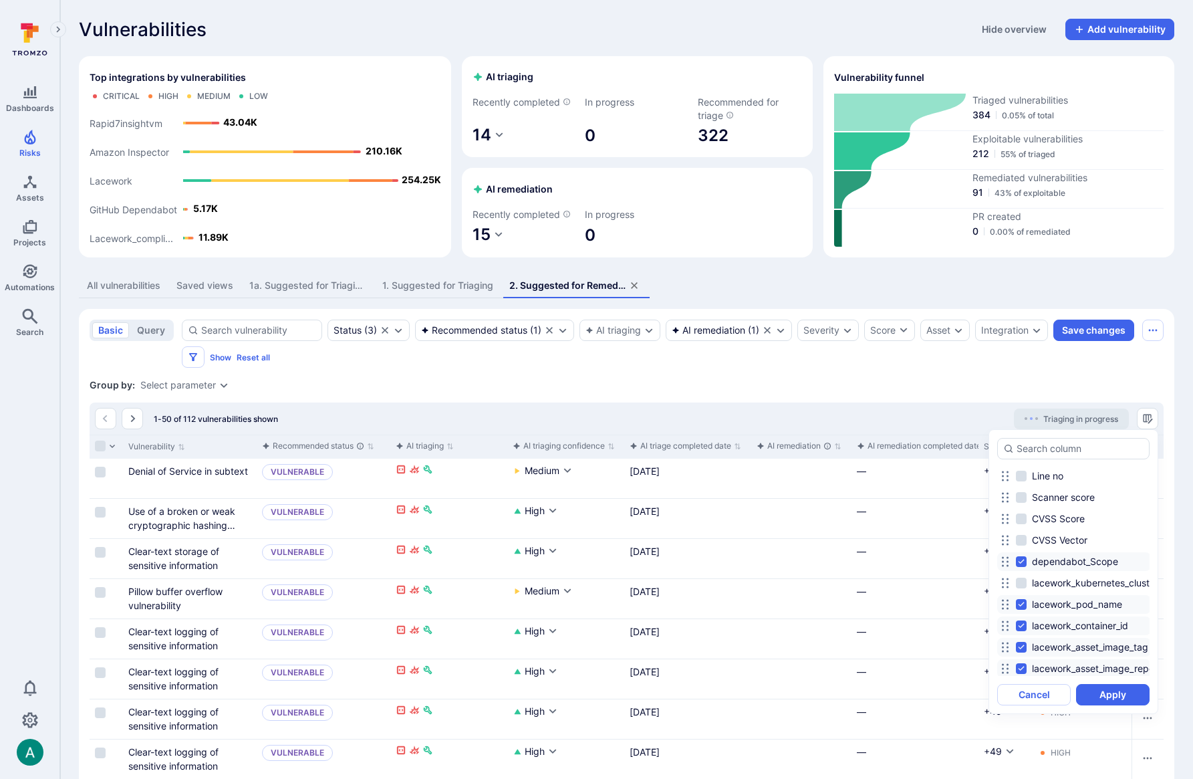
checkbox input "false"
click at [1022, 626] on input "lacework_container_id" at bounding box center [1021, 625] width 11 height 11
checkbox input "false"
click at [1022, 646] on input "lacework_asset_image_tag" at bounding box center [1021, 647] width 11 height 11
checkbox input "false"
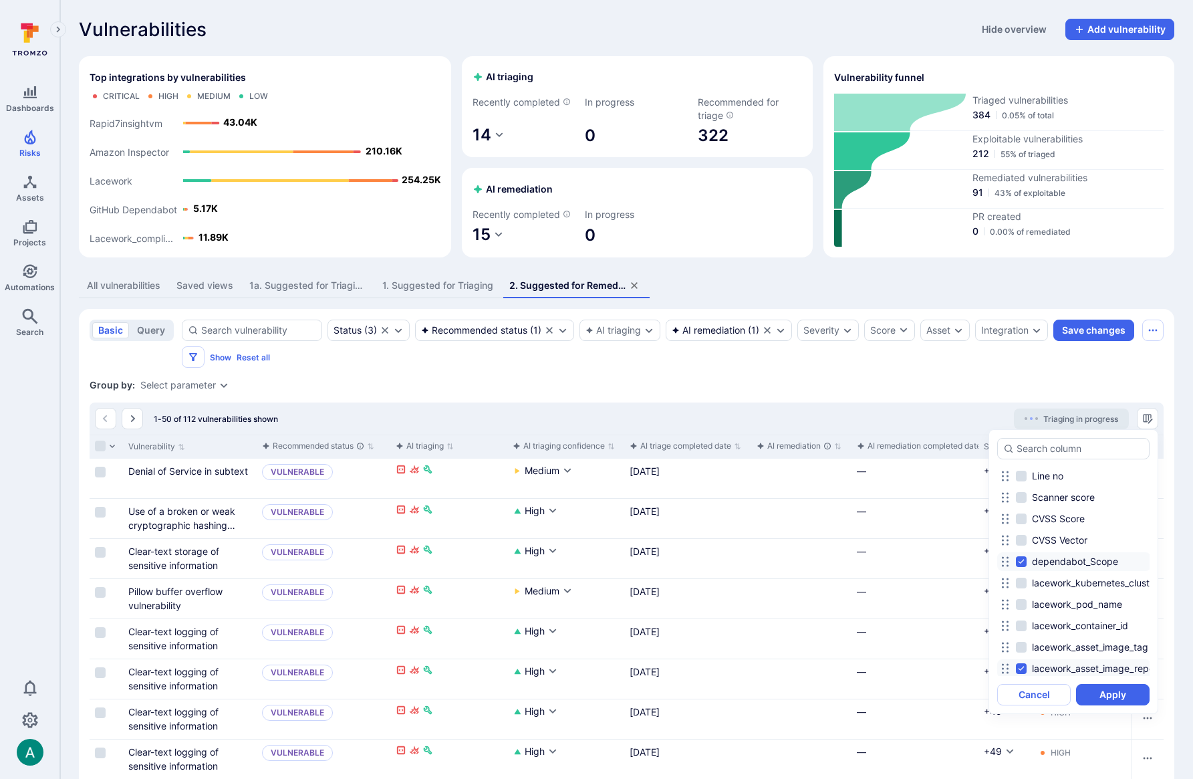
click at [1022, 664] on input "lacework_asset_image_repo" at bounding box center [1021, 668] width 11 height 11
checkbox input "false"
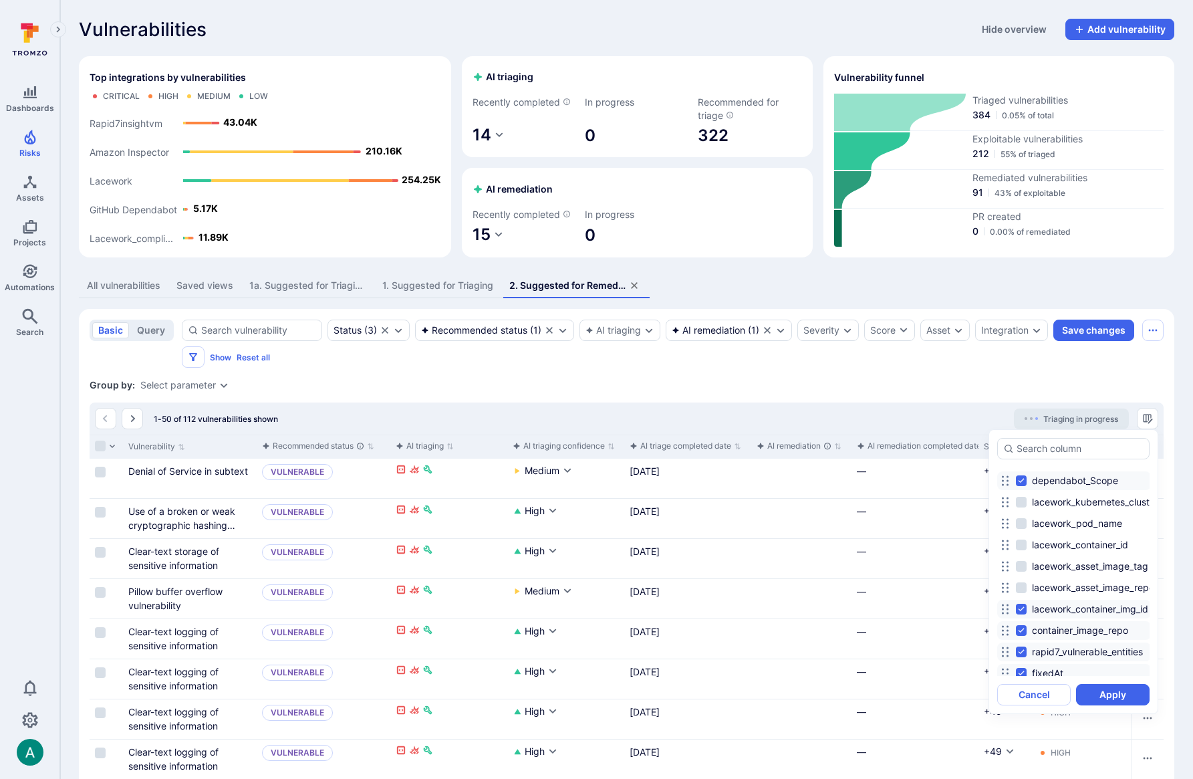
scroll to position [1027, 0]
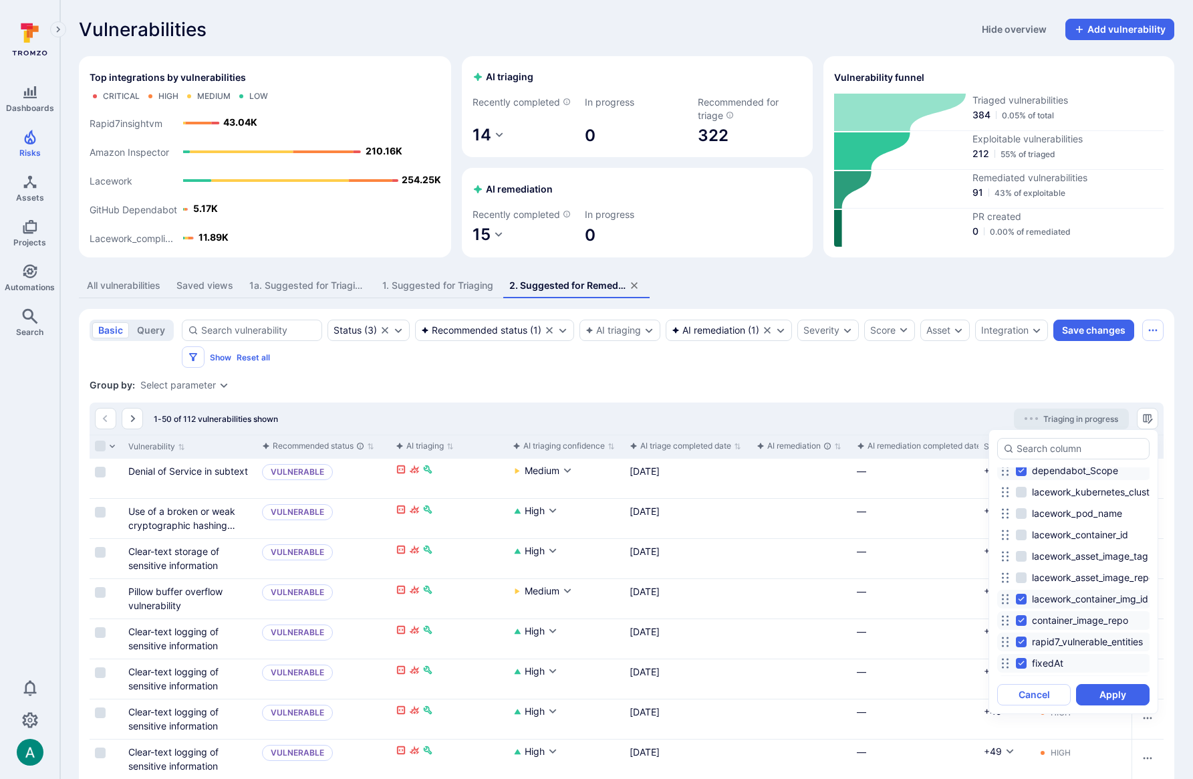
drag, startPoint x: 1023, startPoint y: 598, endPoint x: 1017, endPoint y: 642, distance: 44.4
click at [1023, 598] on input "lacework_container_img_id" at bounding box center [1021, 599] width 11 height 11
checkbox input "false"
click at [1021, 615] on input "container_image_repo" at bounding box center [1021, 620] width 11 height 11
checkbox input "false"
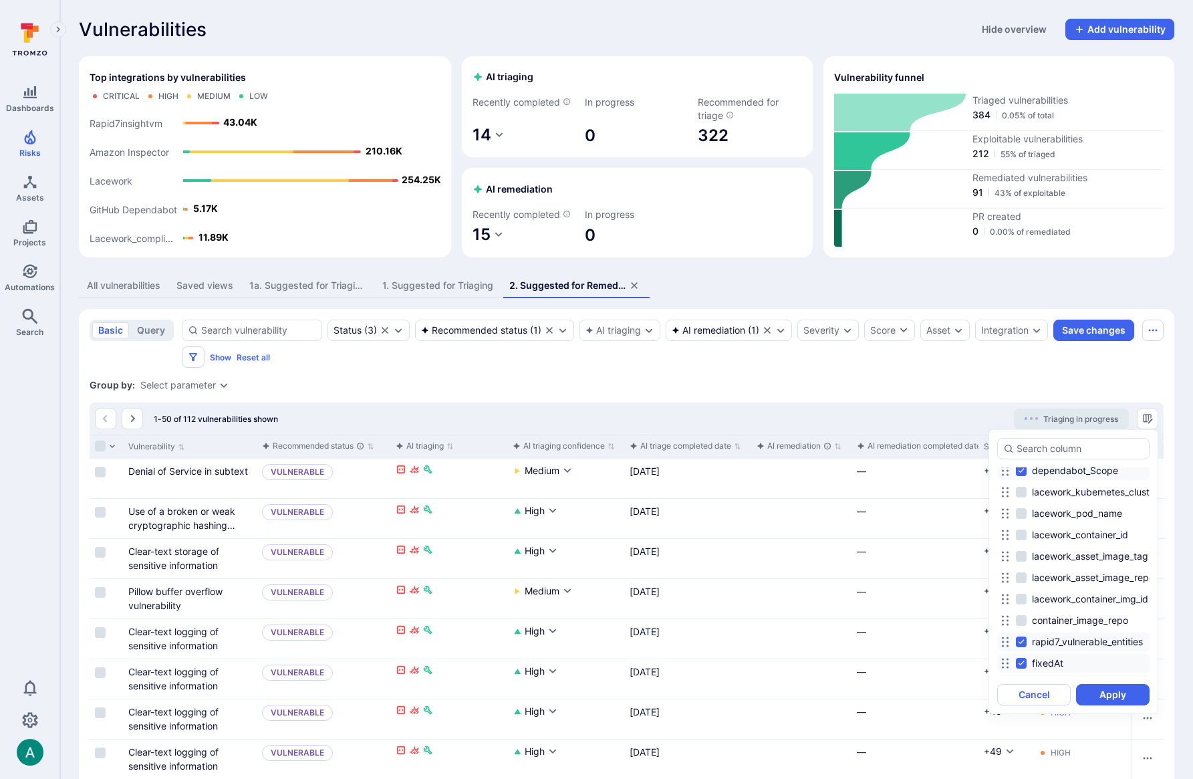
click at [1018, 641] on input "rapid7_vulnerable_entities" at bounding box center [1021, 641] width 11 height 11
checkbox input "false"
drag, startPoint x: 1101, startPoint y: 690, endPoint x: 1096, endPoint y: 667, distance: 24.0
click at [1100, 690] on button "Apply" at bounding box center [1113, 694] width 74 height 21
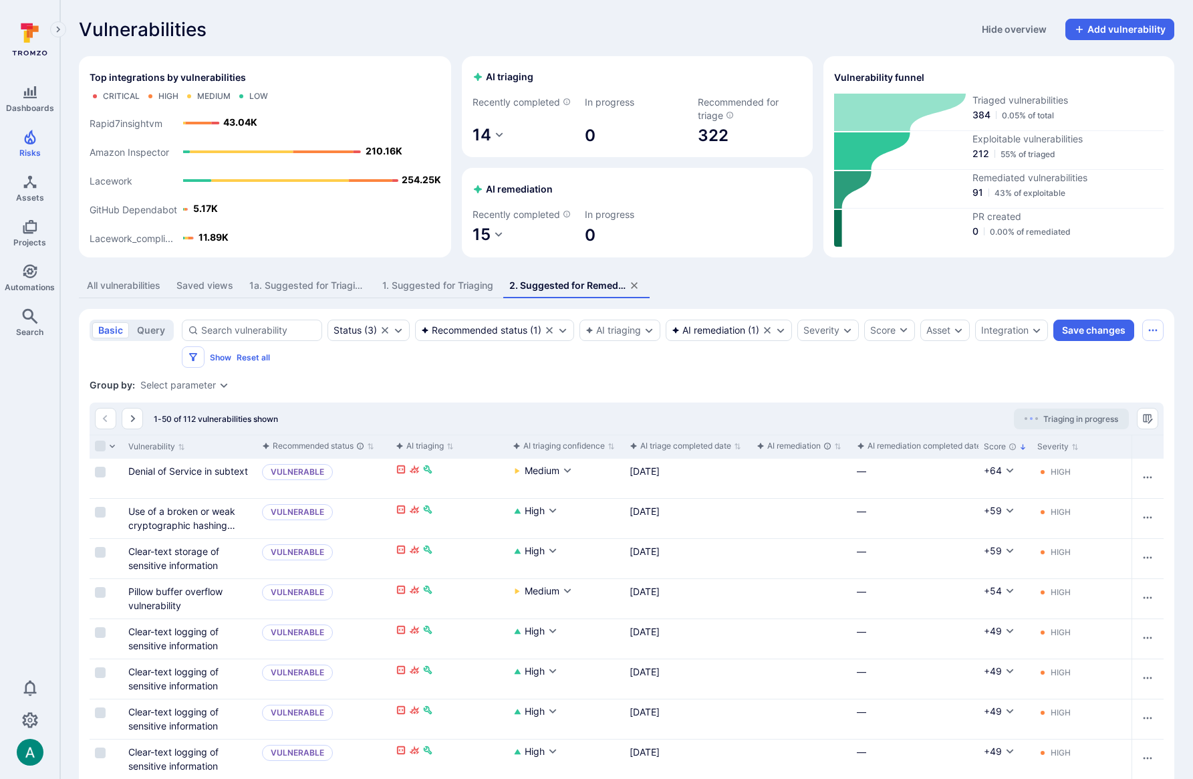
scroll to position [1, 0]
drag, startPoint x: 799, startPoint y: 383, endPoint x: 843, endPoint y: 382, distance: 44.1
click at [800, 383] on div "Group by: Select parameter" at bounding box center [627, 384] width 1074 height 13
click at [1088, 336] on button "Save changes" at bounding box center [1094, 329] width 81 height 21
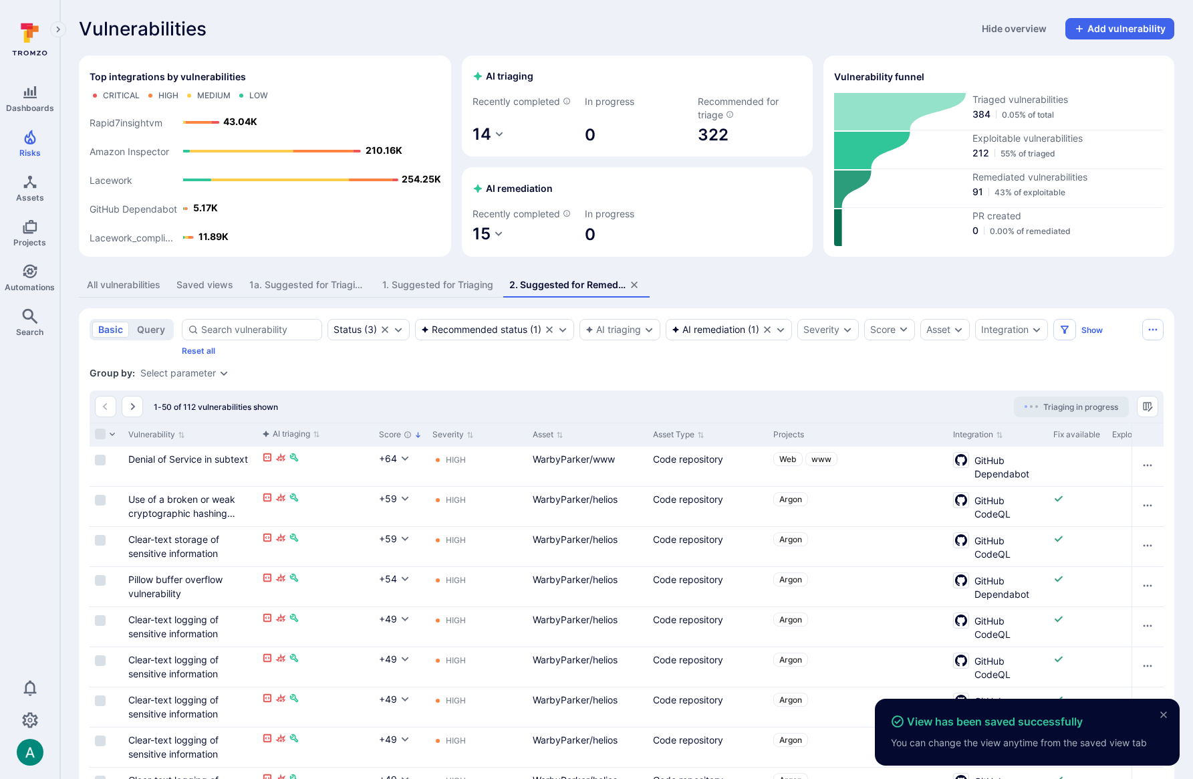
click at [448, 282] on div "1. Suggested for Triaging" at bounding box center [437, 285] width 111 height 13
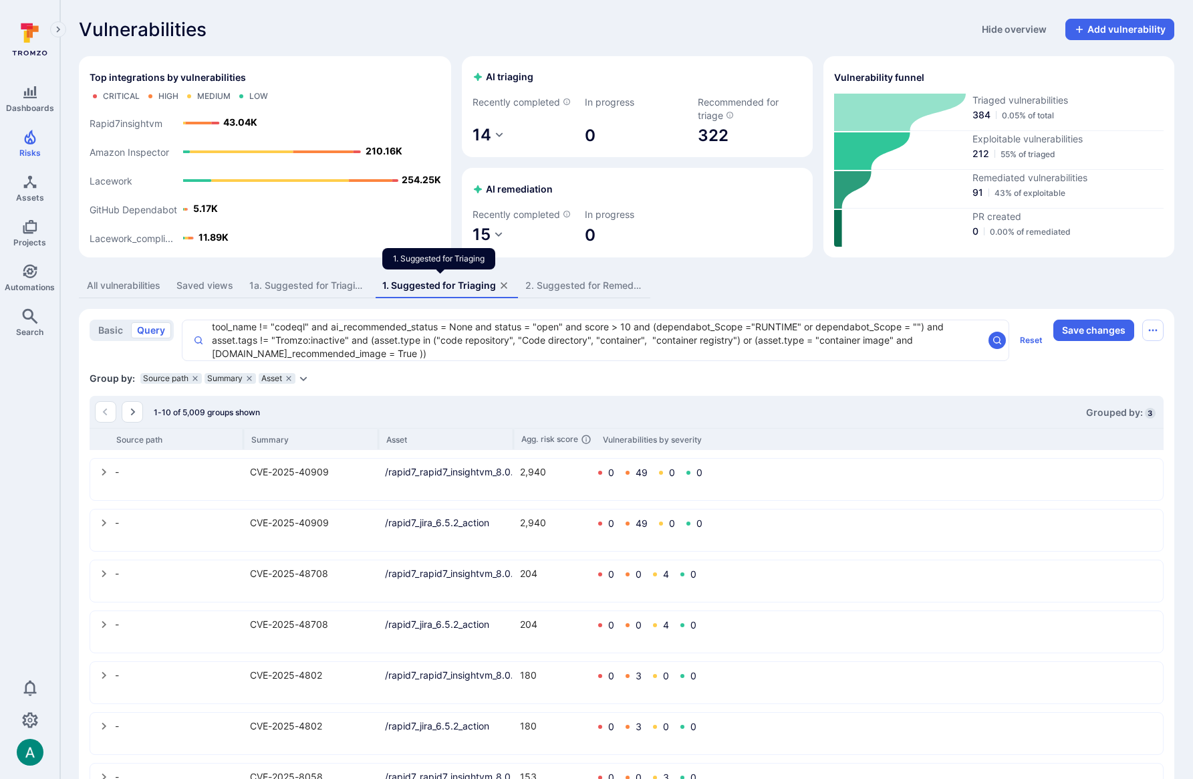
scroll to position [1, 0]
click at [289, 287] on div "1a. Suggested for Triaging - codeql" at bounding box center [307, 284] width 117 height 13
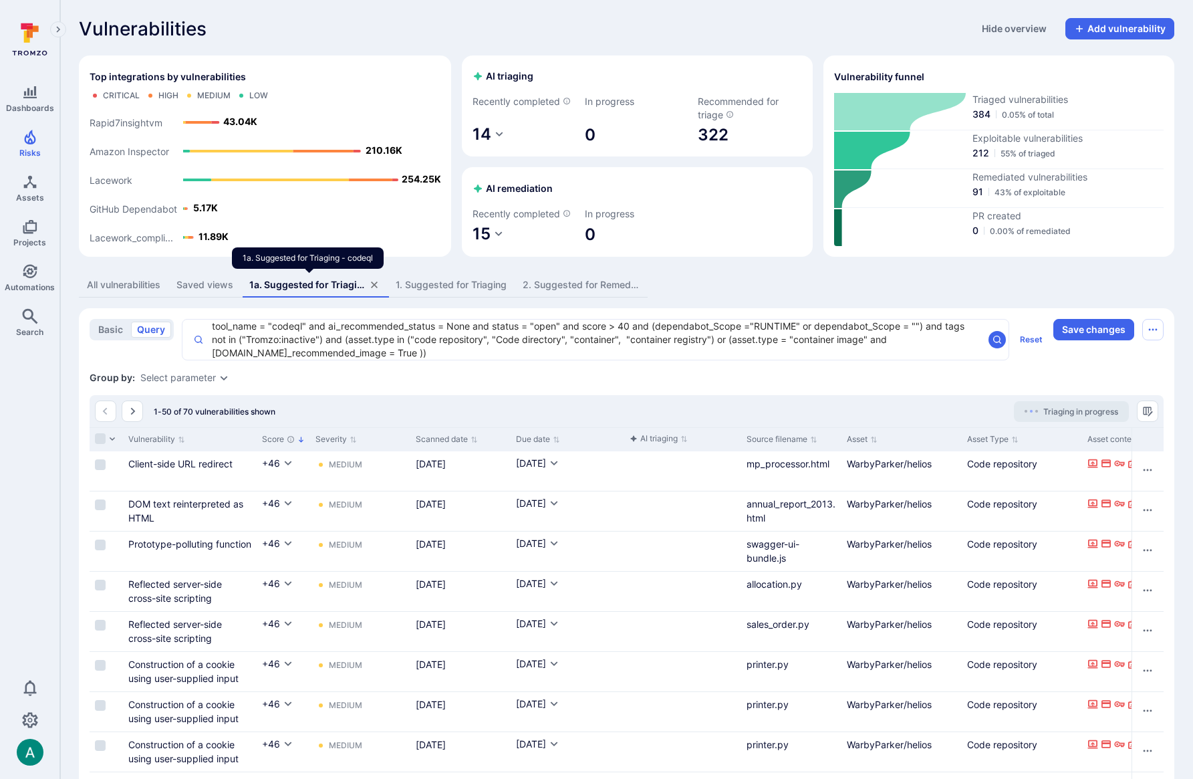
scroll to position [5, 0]
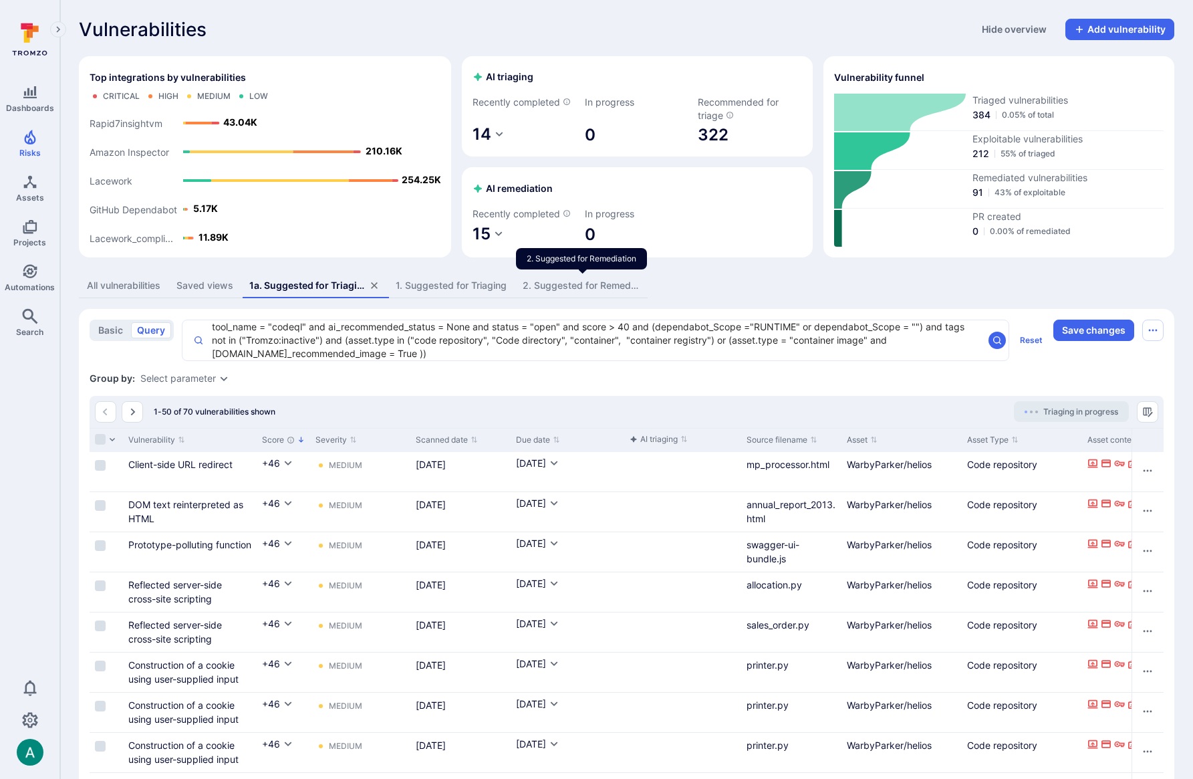
click at [548, 282] on div "2. Suggested for Remediation" at bounding box center [581, 285] width 117 height 13
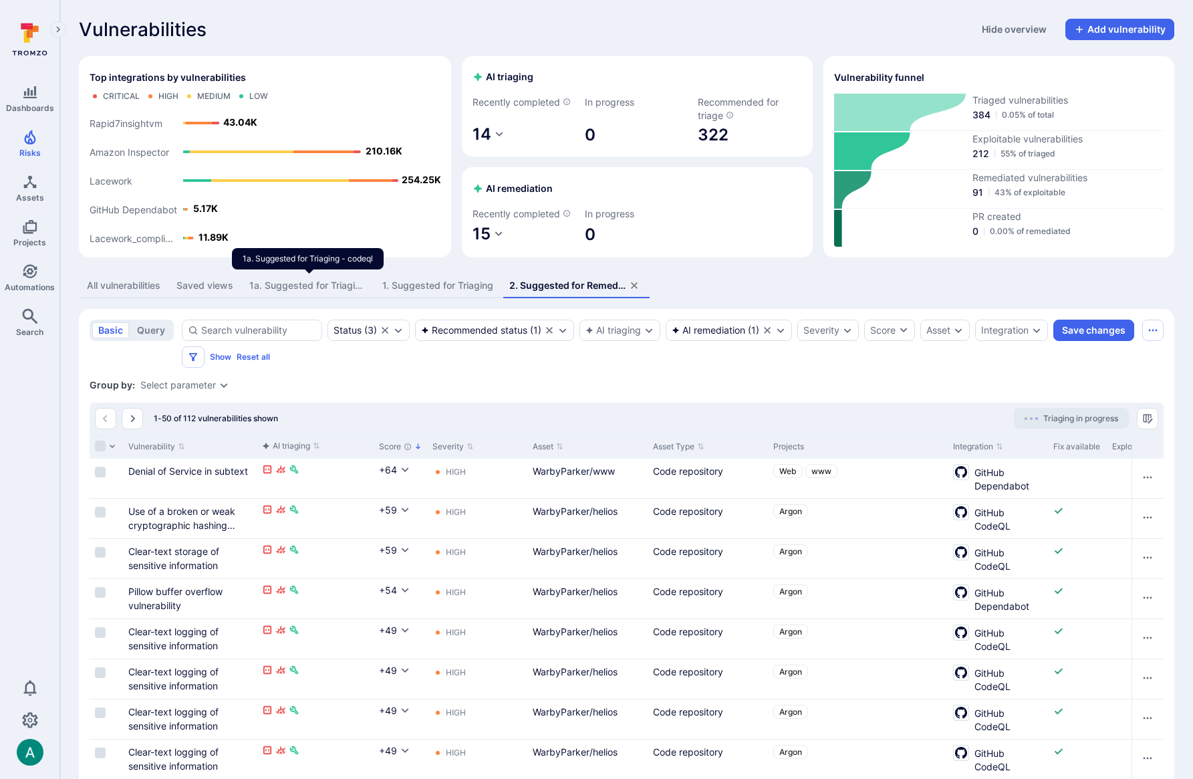
click at [327, 285] on div "1a. Suggested for Triaging - codeql" at bounding box center [307, 285] width 117 height 13
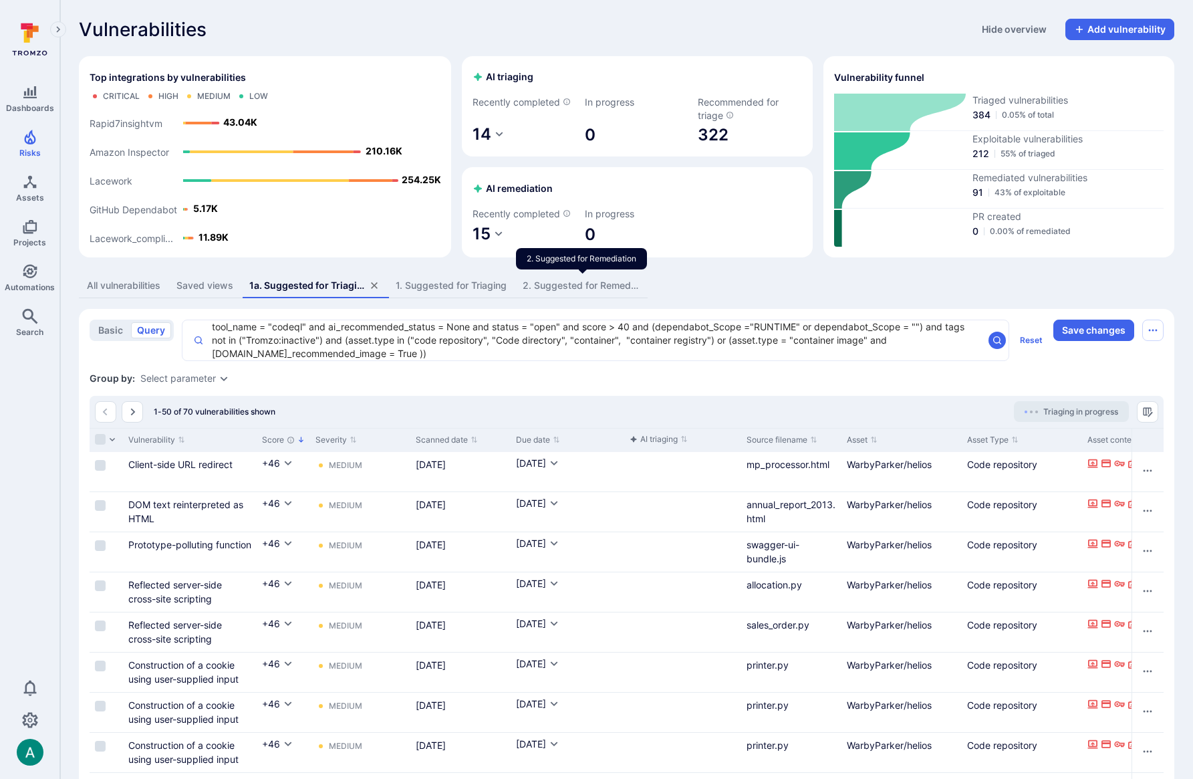
click at [564, 285] on div "2. Suggested for Remediation" at bounding box center [581, 285] width 117 height 13
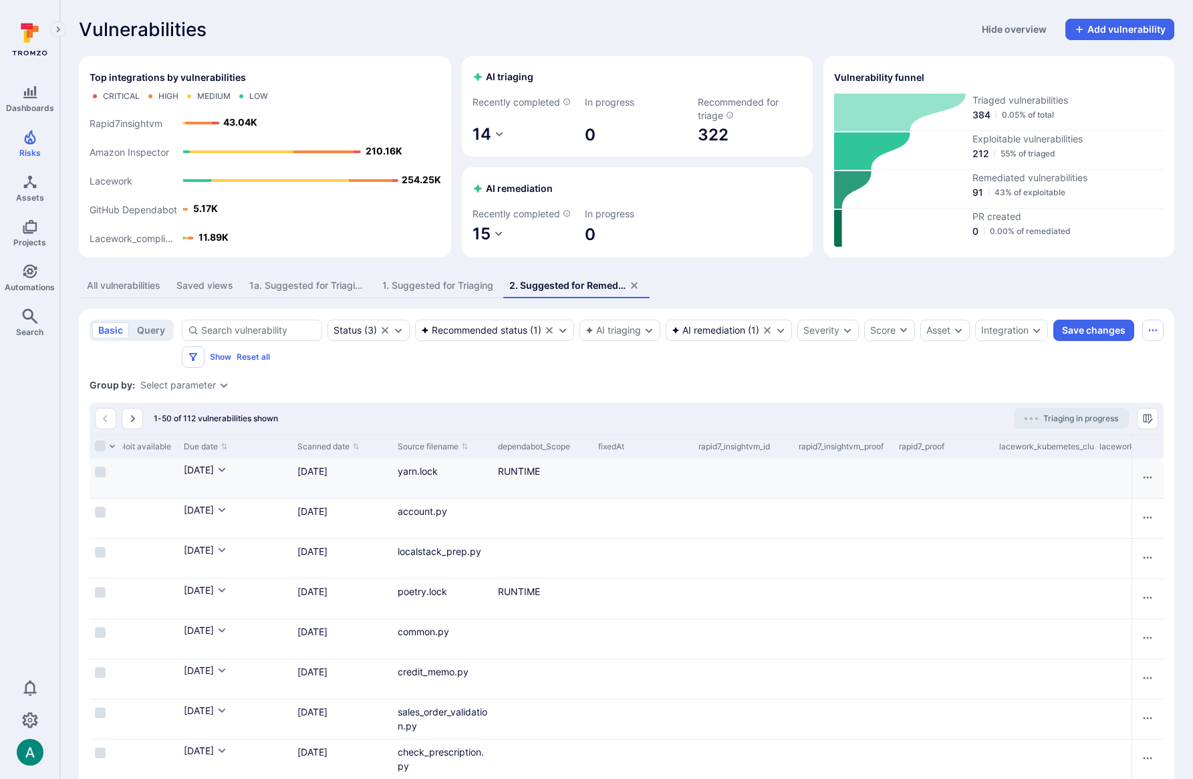
scroll to position [0, 1105]
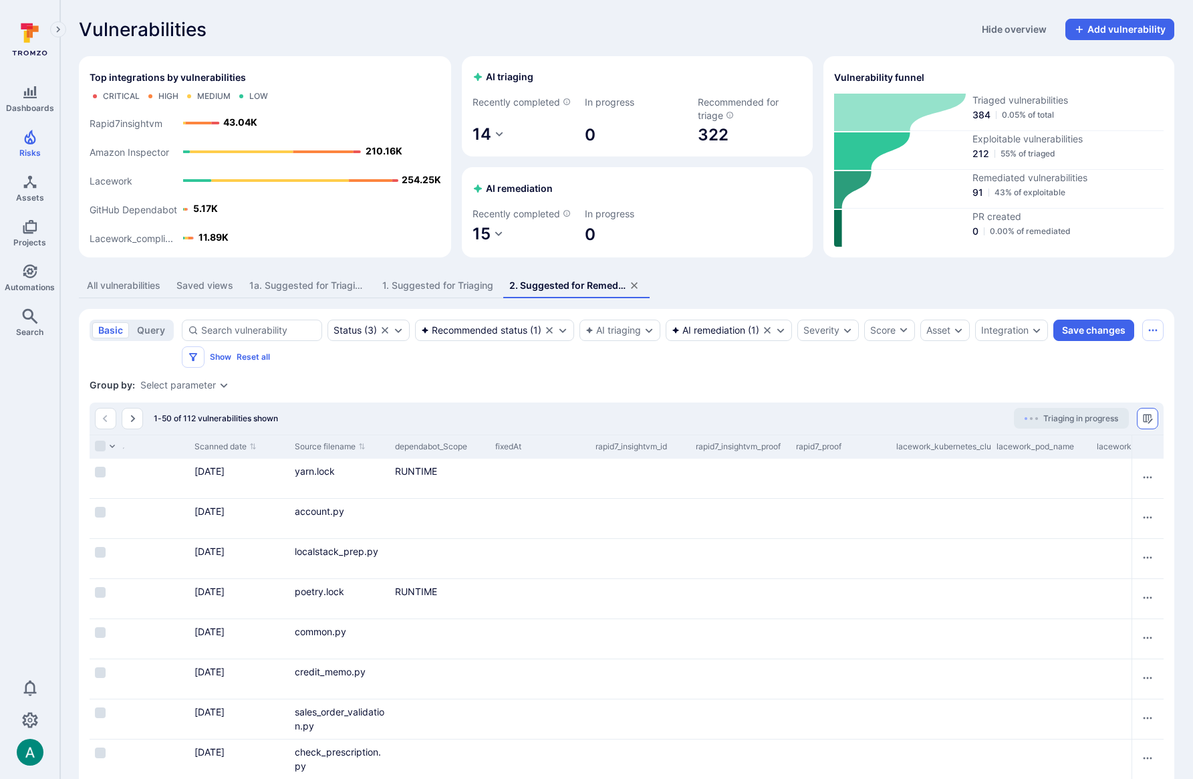
click at [1141, 416] on button "Manage columns" at bounding box center [1147, 418] width 21 height 21
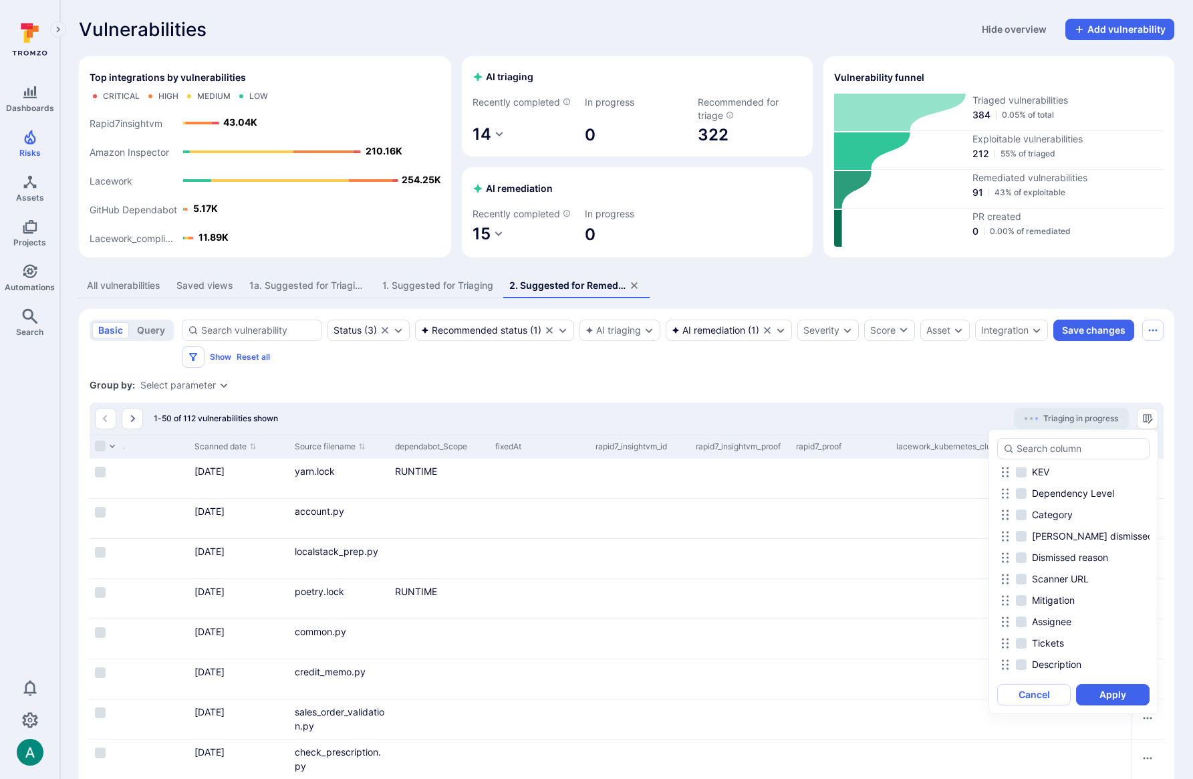
scroll to position [981, 0]
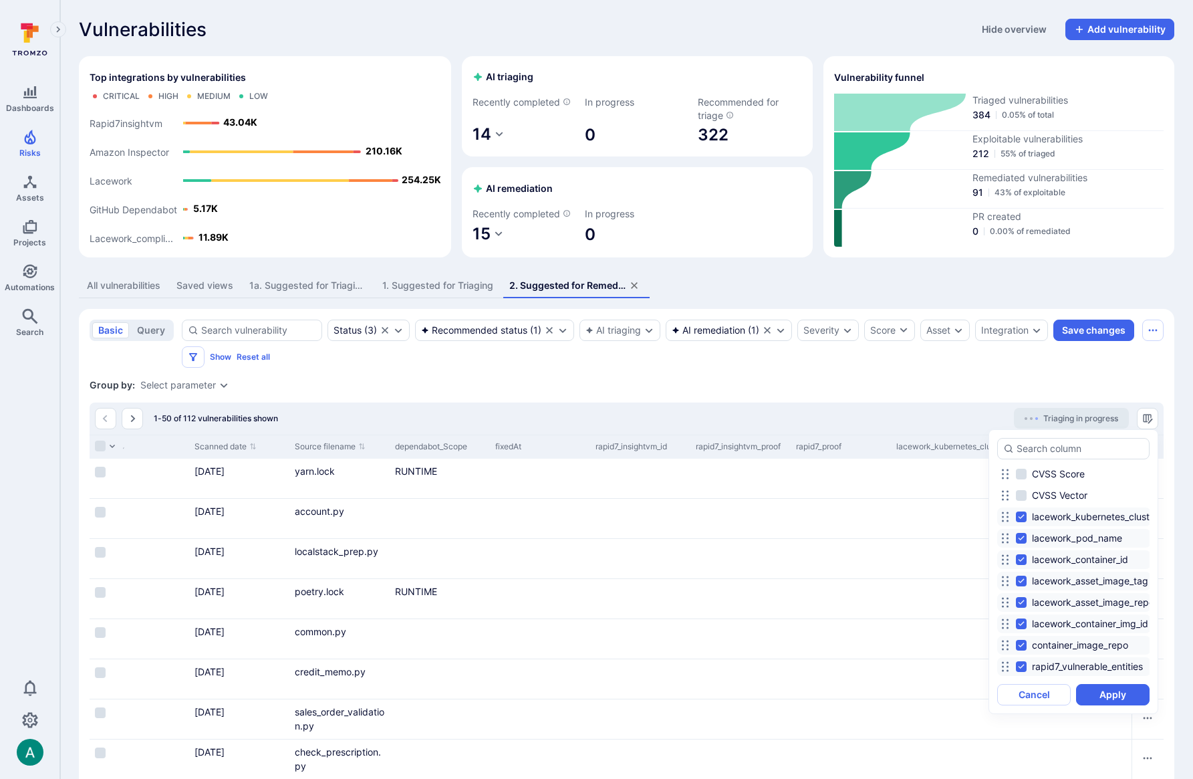
click at [1025, 664] on input "rapid7_vulnerable_entities" at bounding box center [1021, 666] width 11 height 11
checkbox input "false"
click at [1017, 644] on input "container_image_repo" at bounding box center [1021, 645] width 11 height 11
checkbox input "false"
click at [1022, 619] on input "lacework_container_img_id" at bounding box center [1021, 623] width 11 height 11
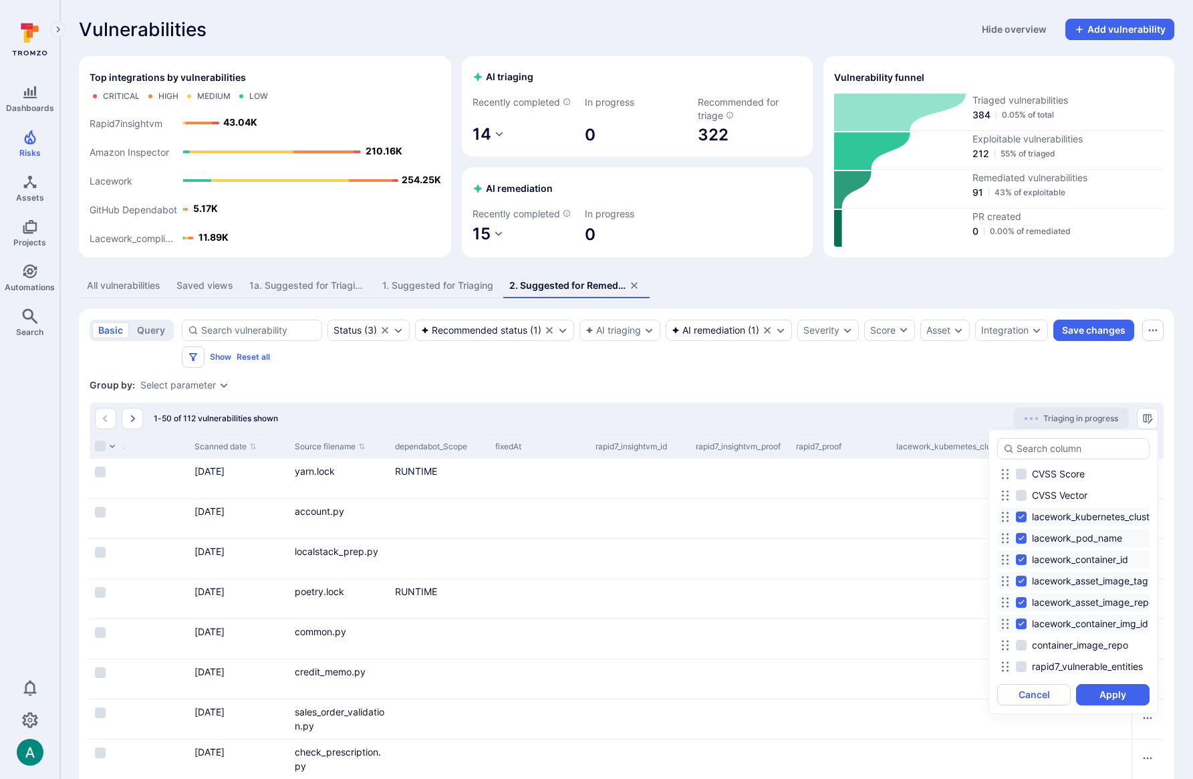
checkbox input "false"
click at [1023, 598] on input "lacework_asset_image_repo" at bounding box center [1021, 602] width 11 height 11
checkbox input "false"
click at [1023, 576] on input "lacework_asset_image_tag" at bounding box center [1021, 581] width 11 height 11
checkbox input "false"
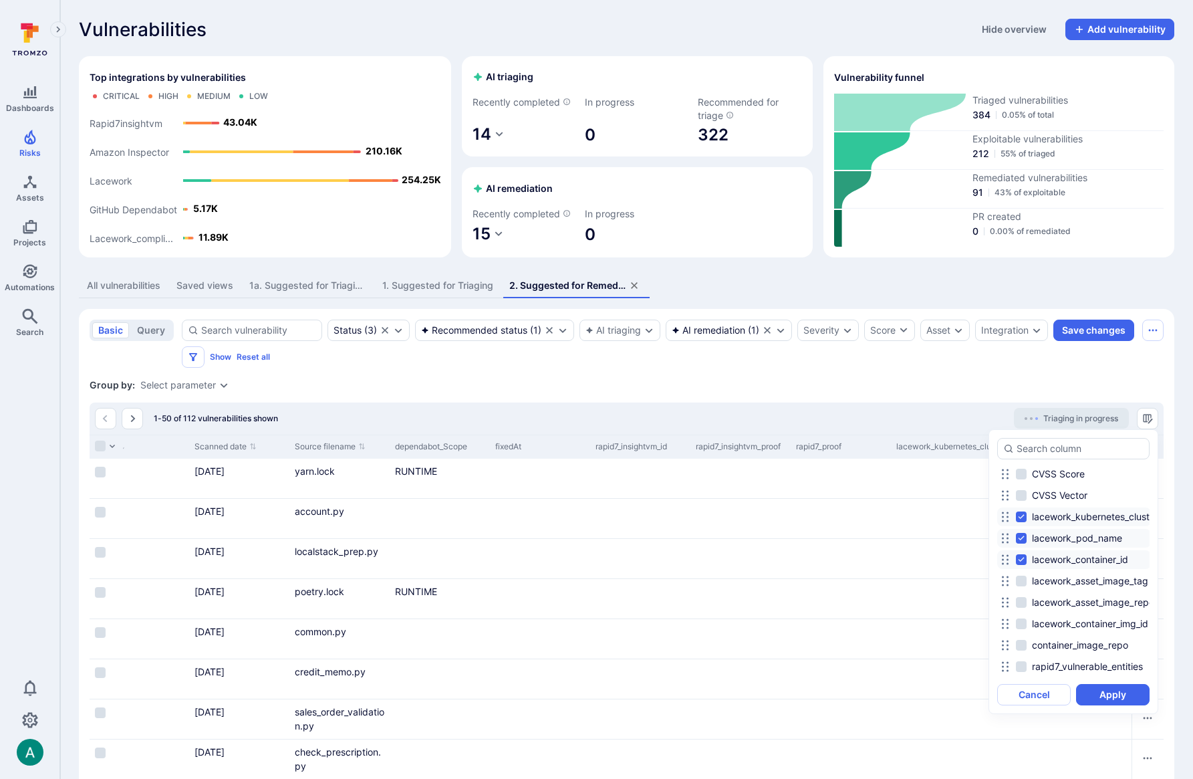
click at [1023, 557] on input "lacework_container_id" at bounding box center [1021, 559] width 11 height 11
checkbox input "false"
click at [1022, 539] on input "lacework_pod_name" at bounding box center [1021, 538] width 11 height 11
checkbox input "false"
click at [1018, 515] on input "lacework_kubernetes_cluster" at bounding box center [1021, 516] width 11 height 11
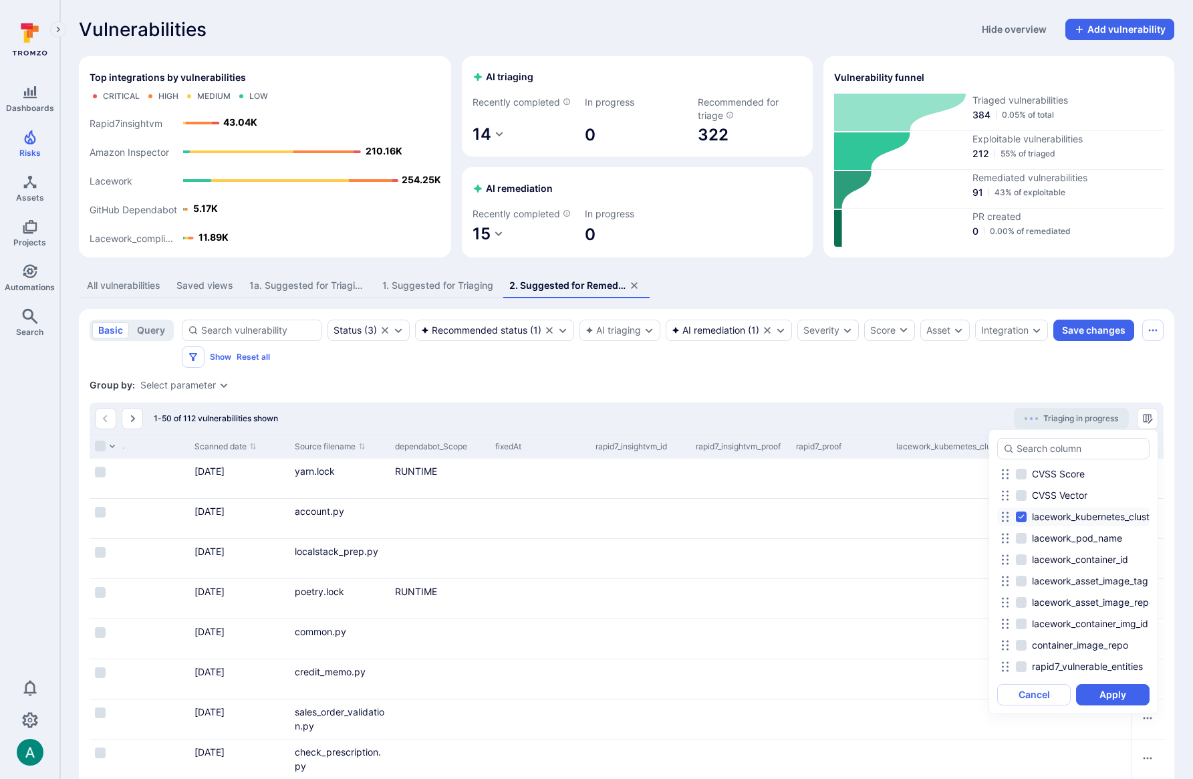
checkbox input "false"
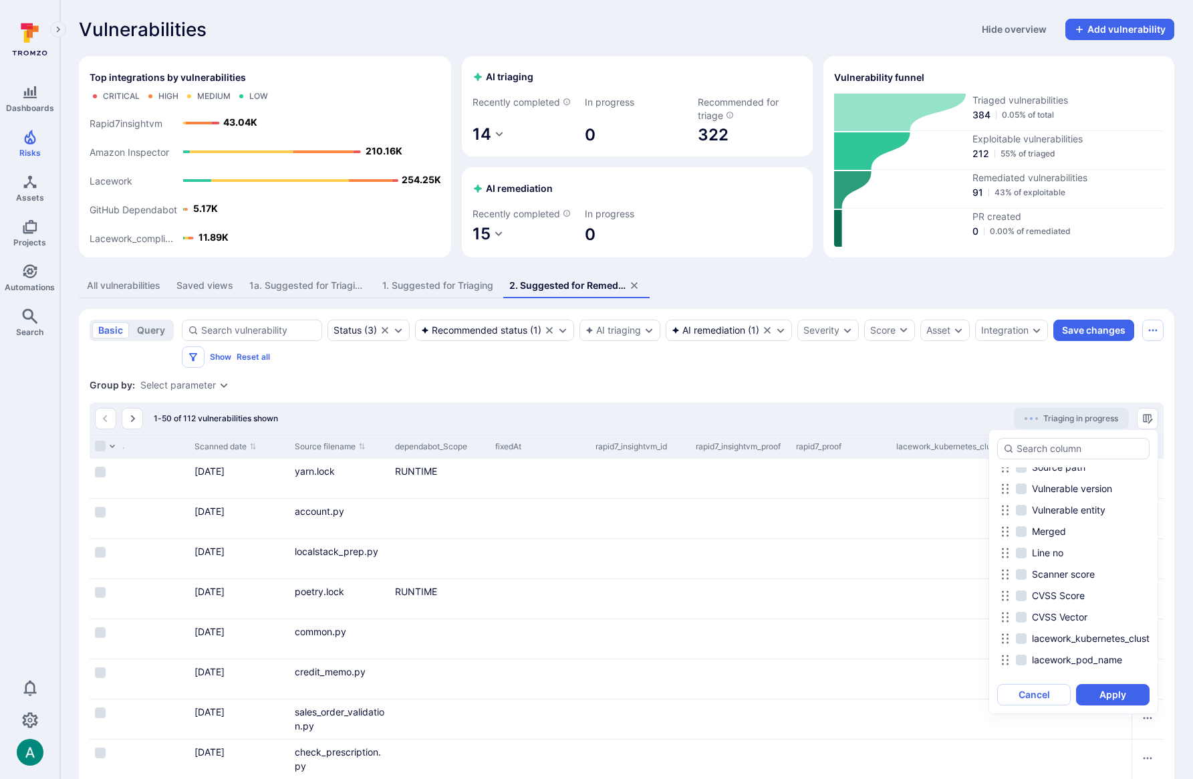
scroll to position [784, 0]
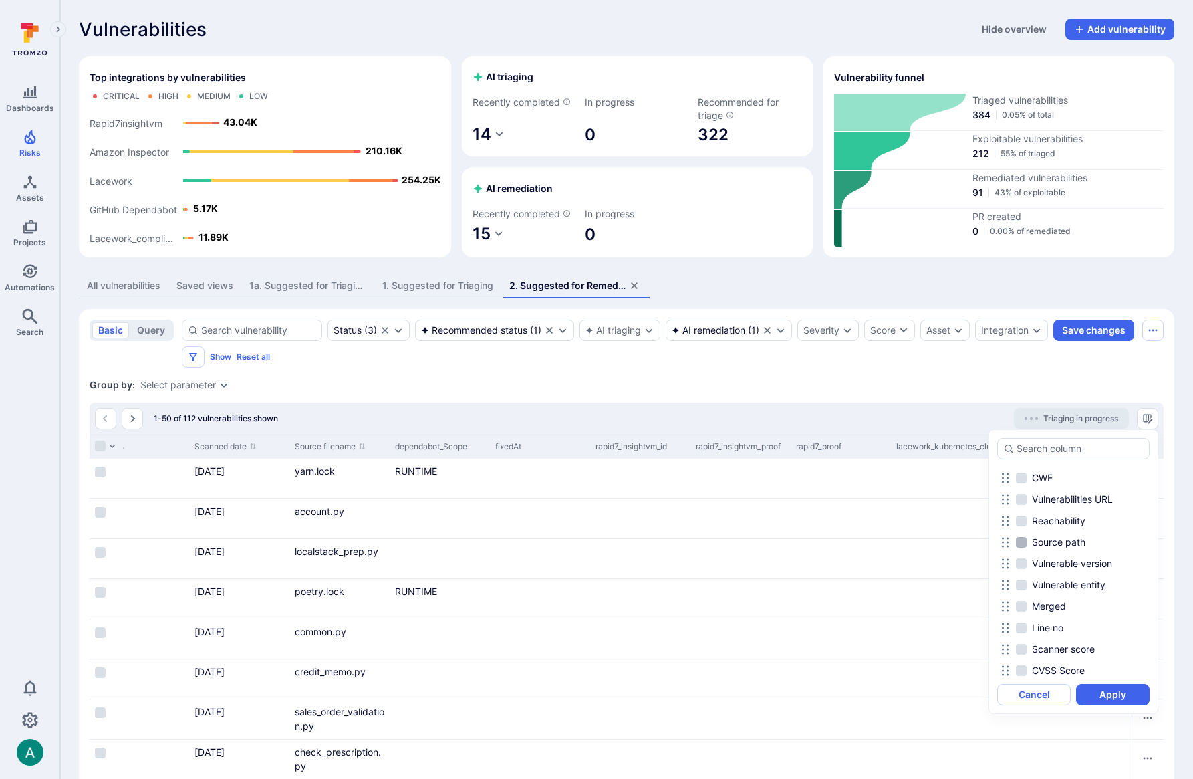
click at [1027, 540] on label "Source path" at bounding box center [1052, 542] width 72 height 16
click at [1027, 540] on input "Source path" at bounding box center [1021, 542] width 11 height 11
checkbox input "true"
click at [1128, 695] on button "Apply" at bounding box center [1113, 694] width 74 height 21
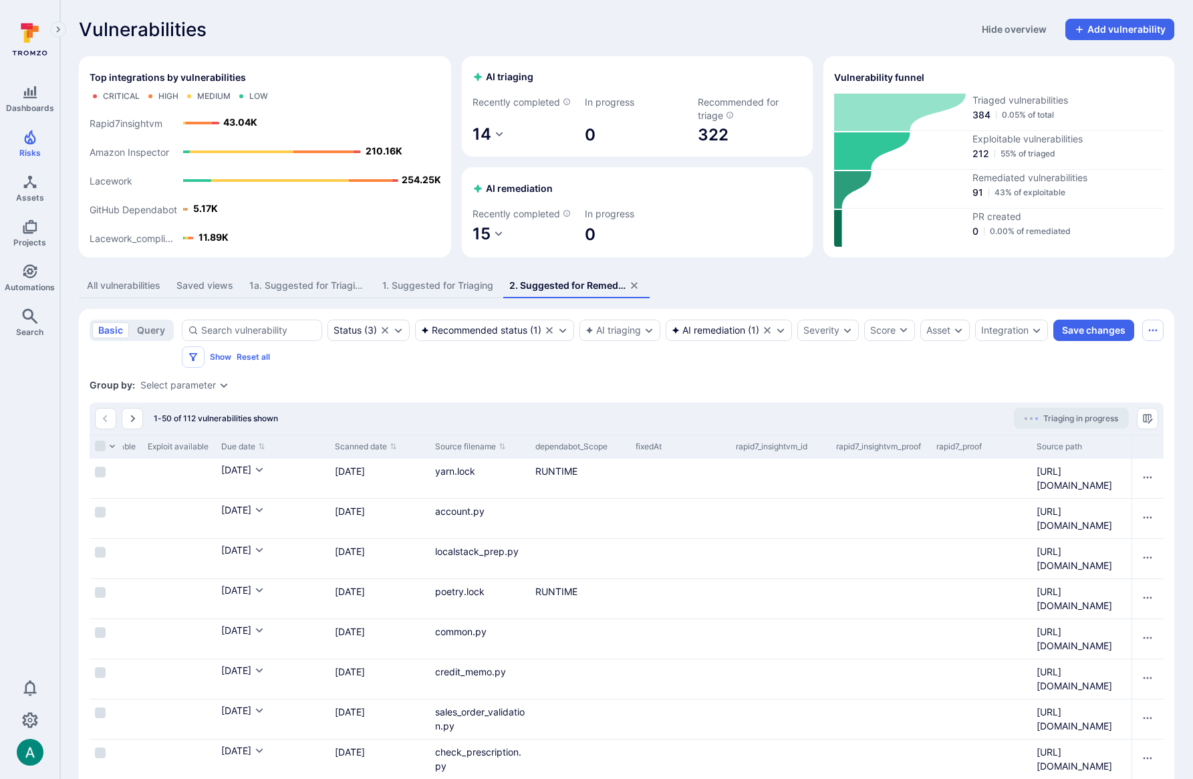
scroll to position [0, 965]
click at [1153, 416] on icon "Manage columns" at bounding box center [1147, 418] width 11 height 11
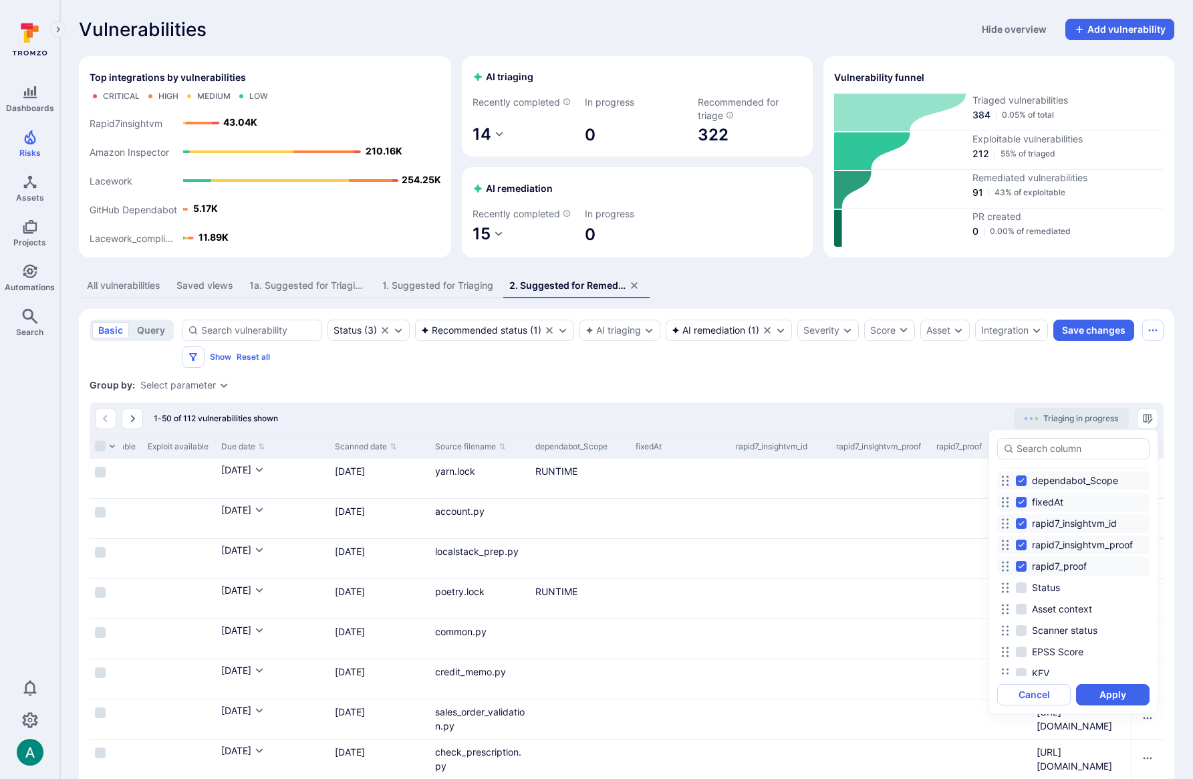
scroll to position [255, 0]
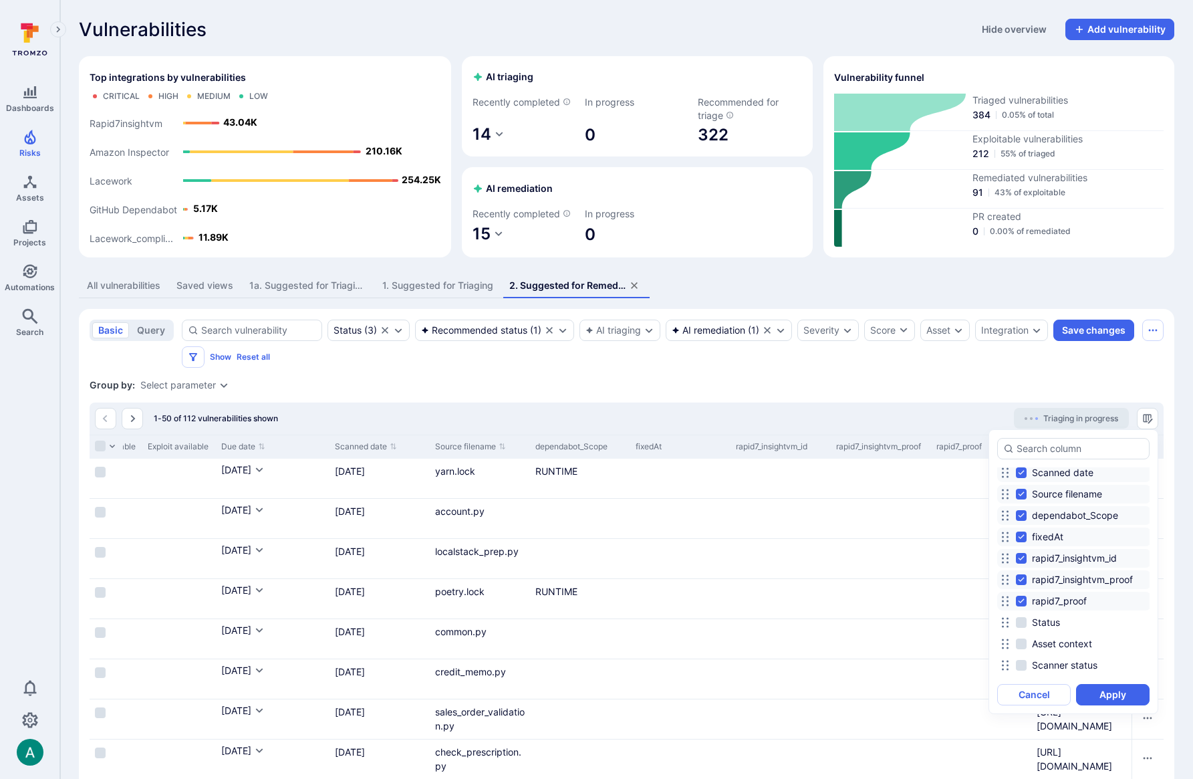
click at [1025, 554] on input "rapid7_insightvm_id" at bounding box center [1021, 558] width 11 height 11
checkbox input "false"
click at [1024, 579] on input "rapid7_insightvm_proof" at bounding box center [1021, 579] width 11 height 11
checkbox input "false"
drag, startPoint x: 1119, startPoint y: 695, endPoint x: 1005, endPoint y: 502, distance: 223.9
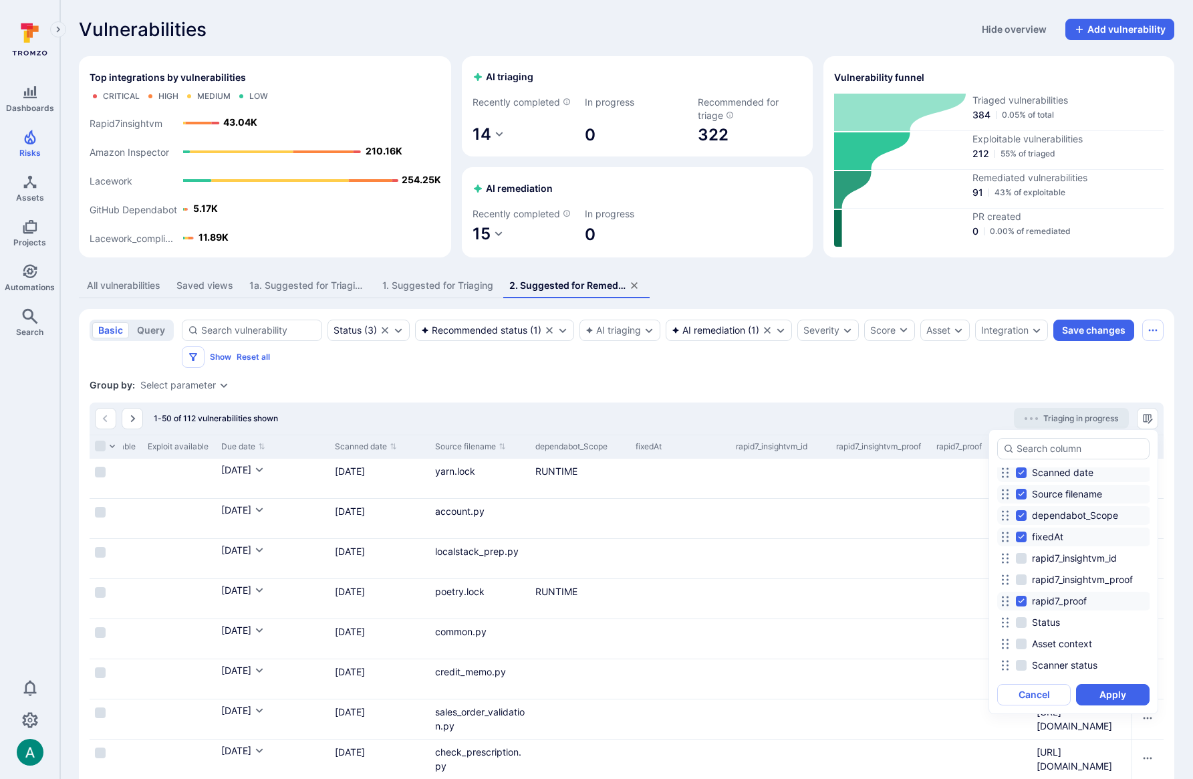
click at [1119, 695] on button "Apply" at bounding box center [1113, 694] width 74 height 21
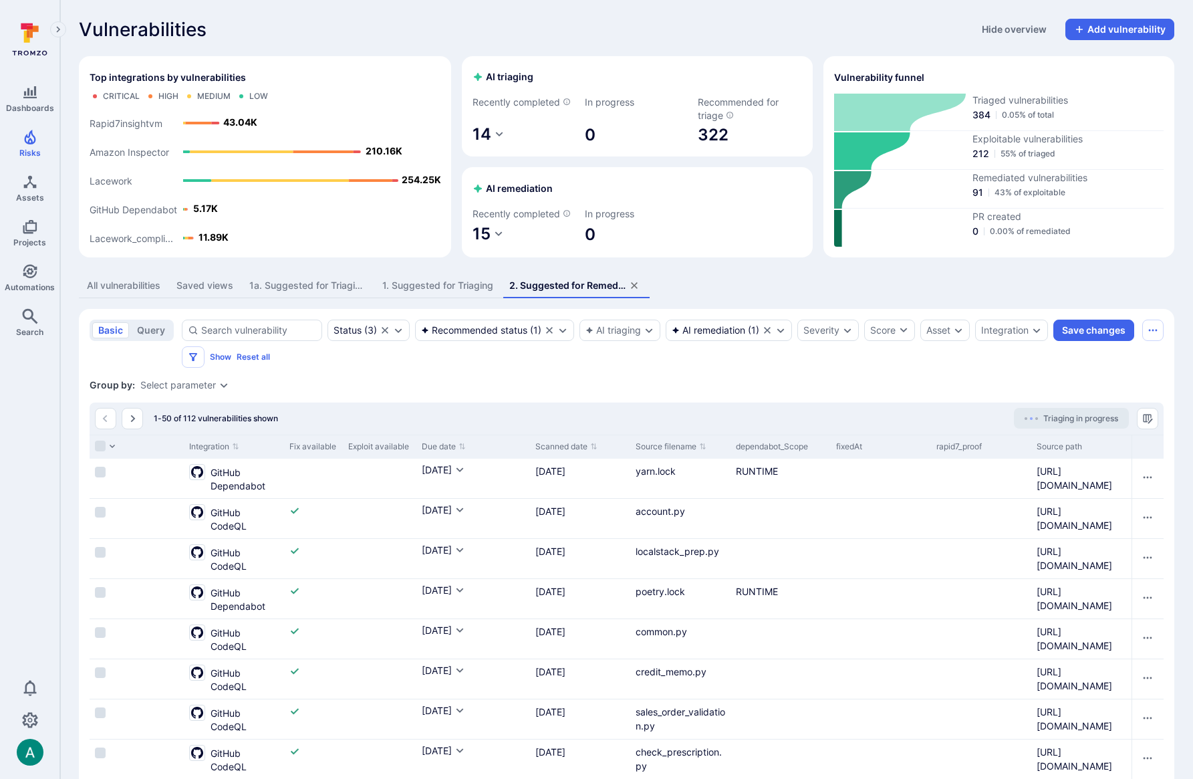
scroll to position [0, 764]
click at [433, 282] on div "1. Suggested for Triaging" at bounding box center [437, 285] width 111 height 13
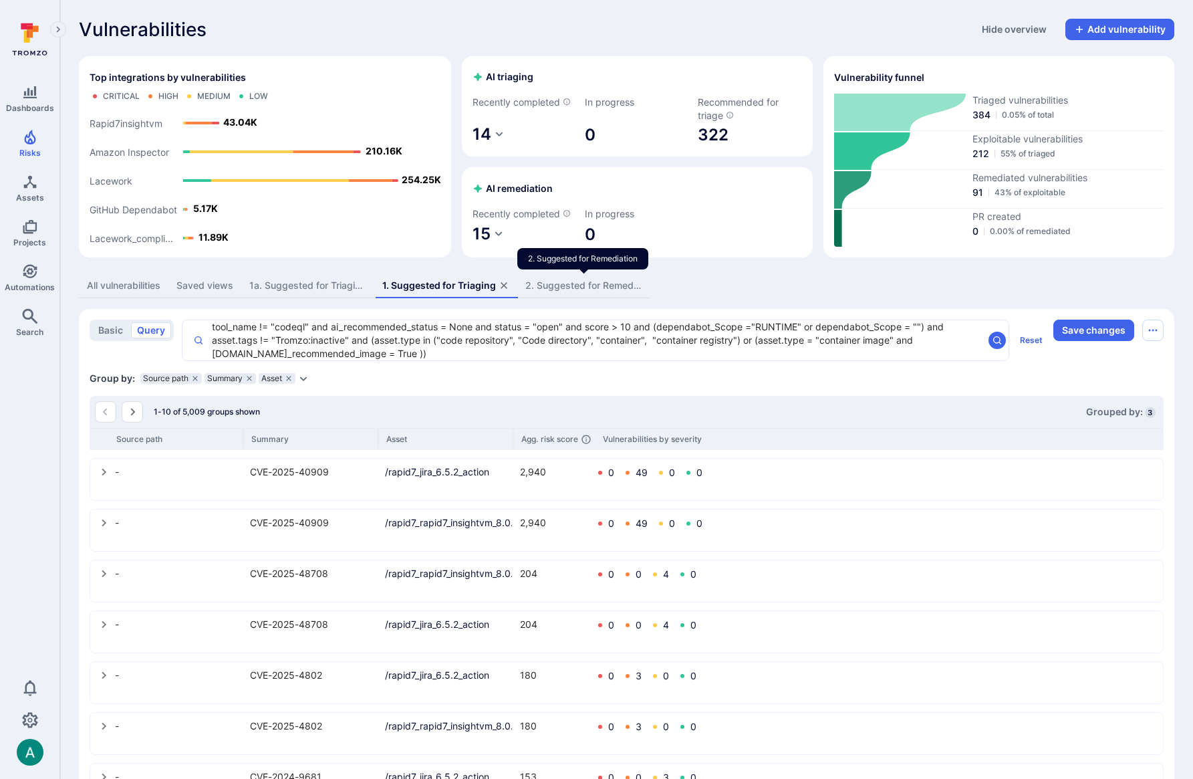
click at [572, 290] on div "2. Suggested for Remediation" at bounding box center [583, 285] width 117 height 13
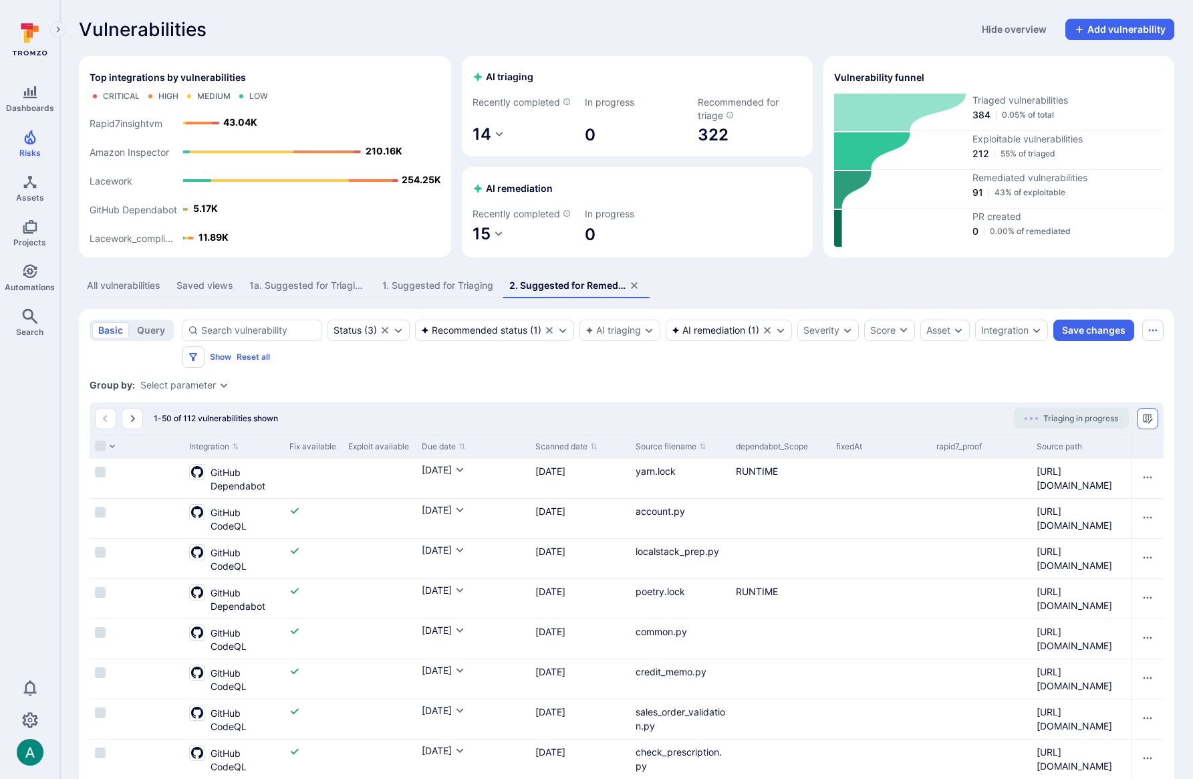
click at [1146, 421] on icon "Manage columns" at bounding box center [1147, 418] width 9 height 9
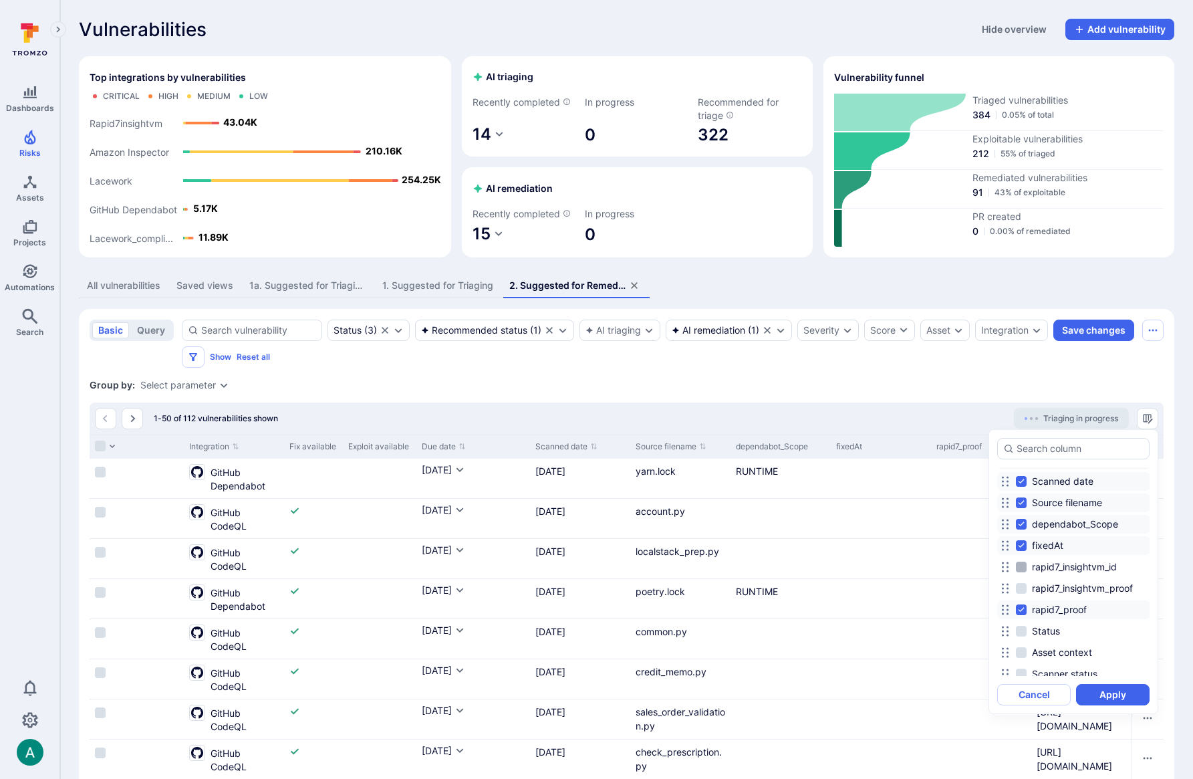
scroll to position [247, 0]
click at [1040, 602] on span "rapid7_proof" at bounding box center [1059, 608] width 55 height 13
click at [1027, 604] on input "rapid7_proof" at bounding box center [1021, 609] width 11 height 11
checkbox input "false"
click at [1112, 693] on button "Apply" at bounding box center [1113, 694] width 74 height 21
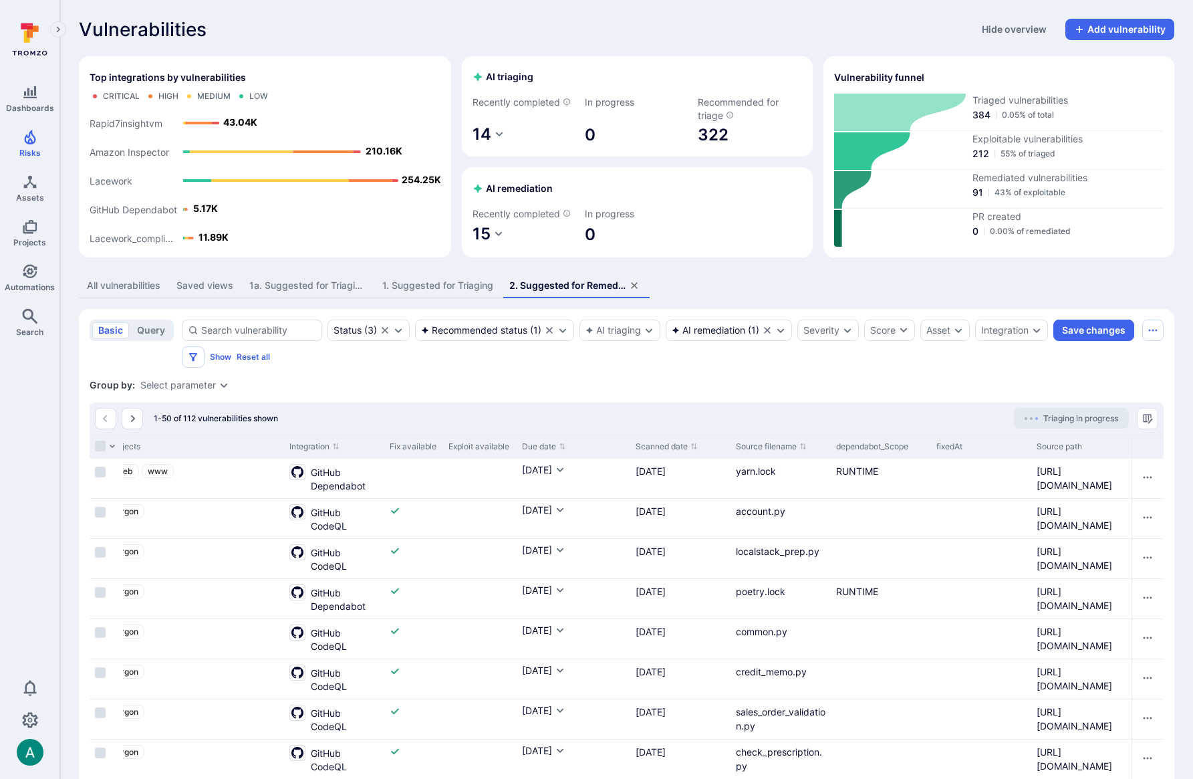
scroll to position [0, 664]
click at [304, 287] on div "1a. Suggested for Triaging - codeql" at bounding box center [307, 285] width 117 height 13
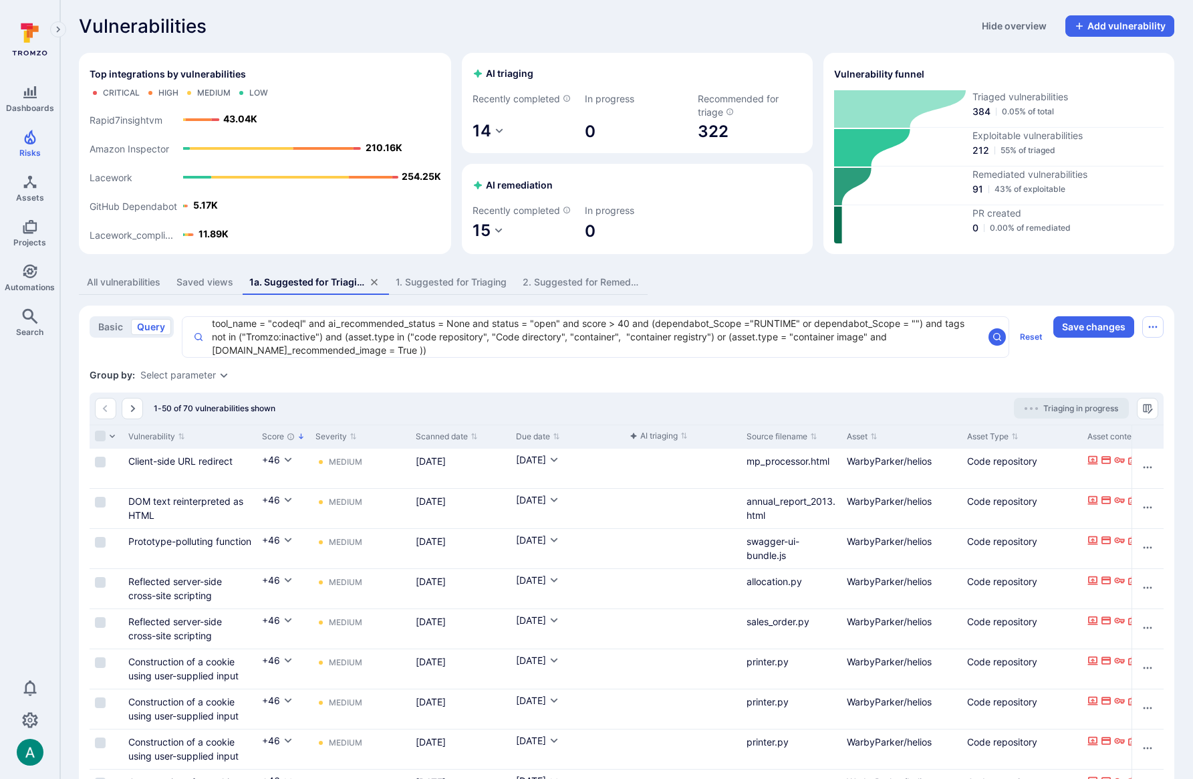
scroll to position [3, 0]
click at [575, 279] on div "2. Suggested for Remediation" at bounding box center [581, 282] width 117 height 13
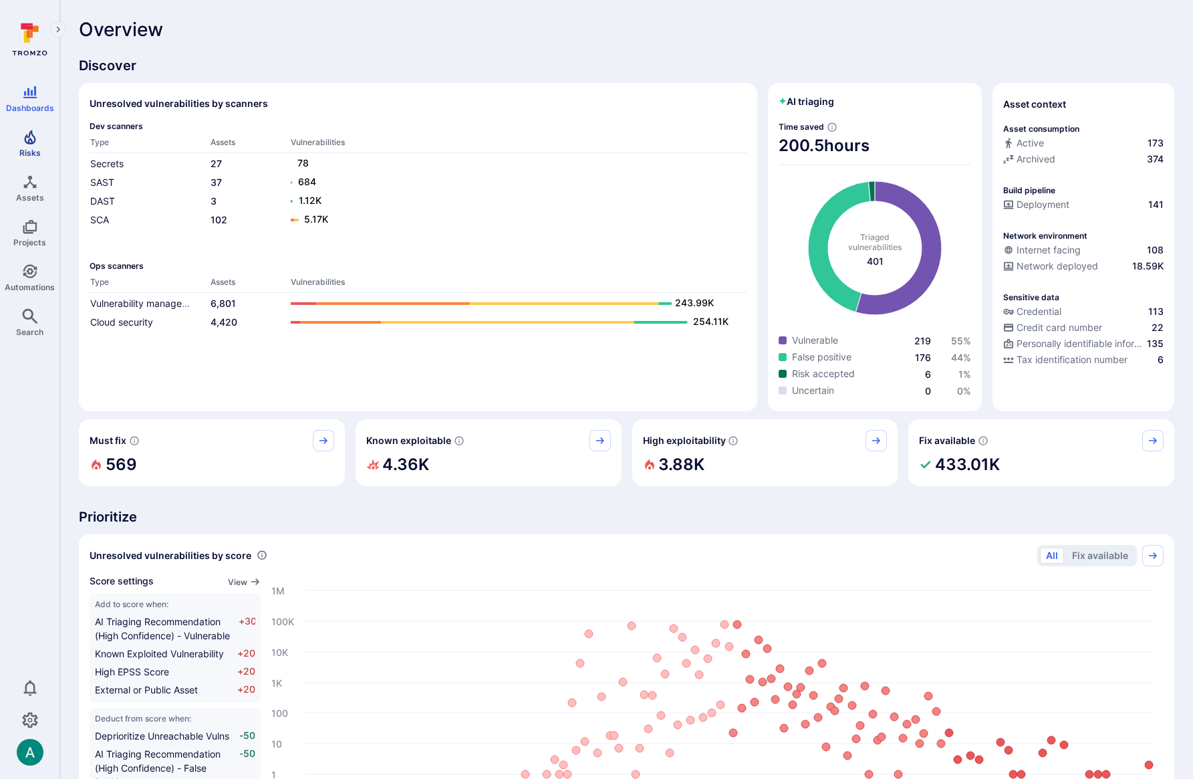
click at [26, 145] on link "Risks" at bounding box center [29, 143] width 59 height 39
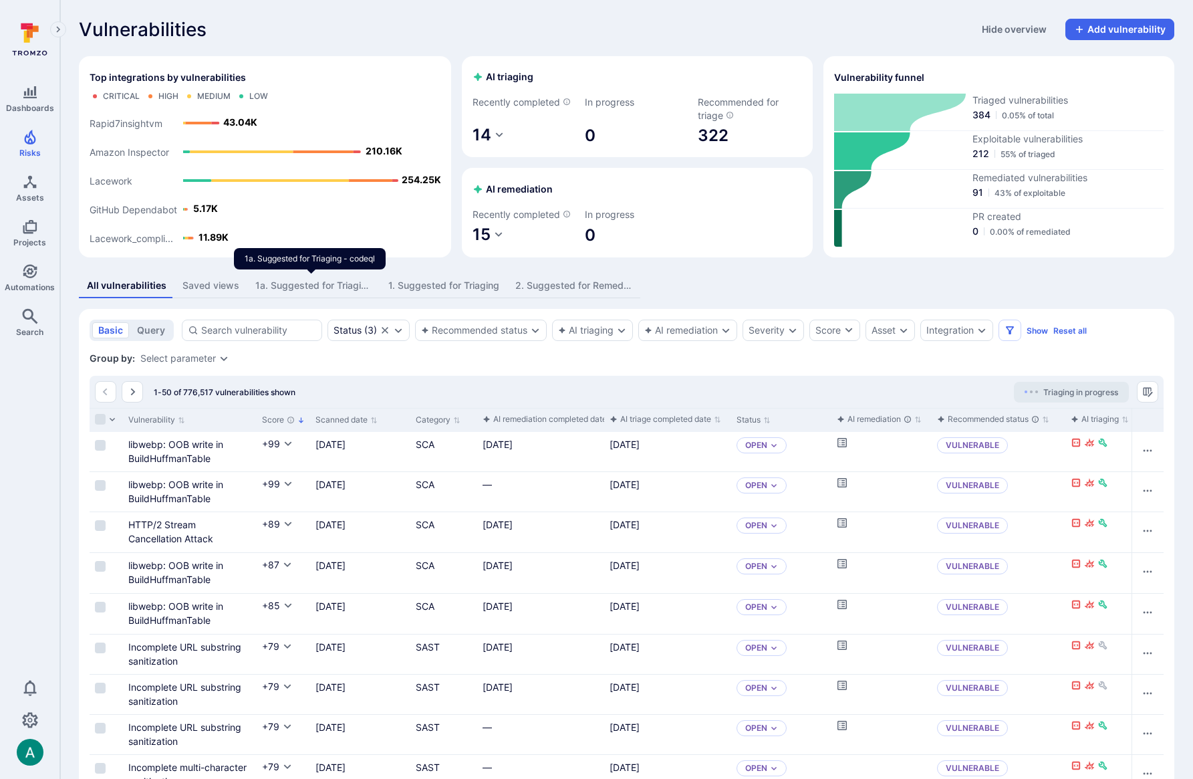
click at [281, 284] on div "1a. Suggested for Triaging - codeql" at bounding box center [313, 285] width 117 height 13
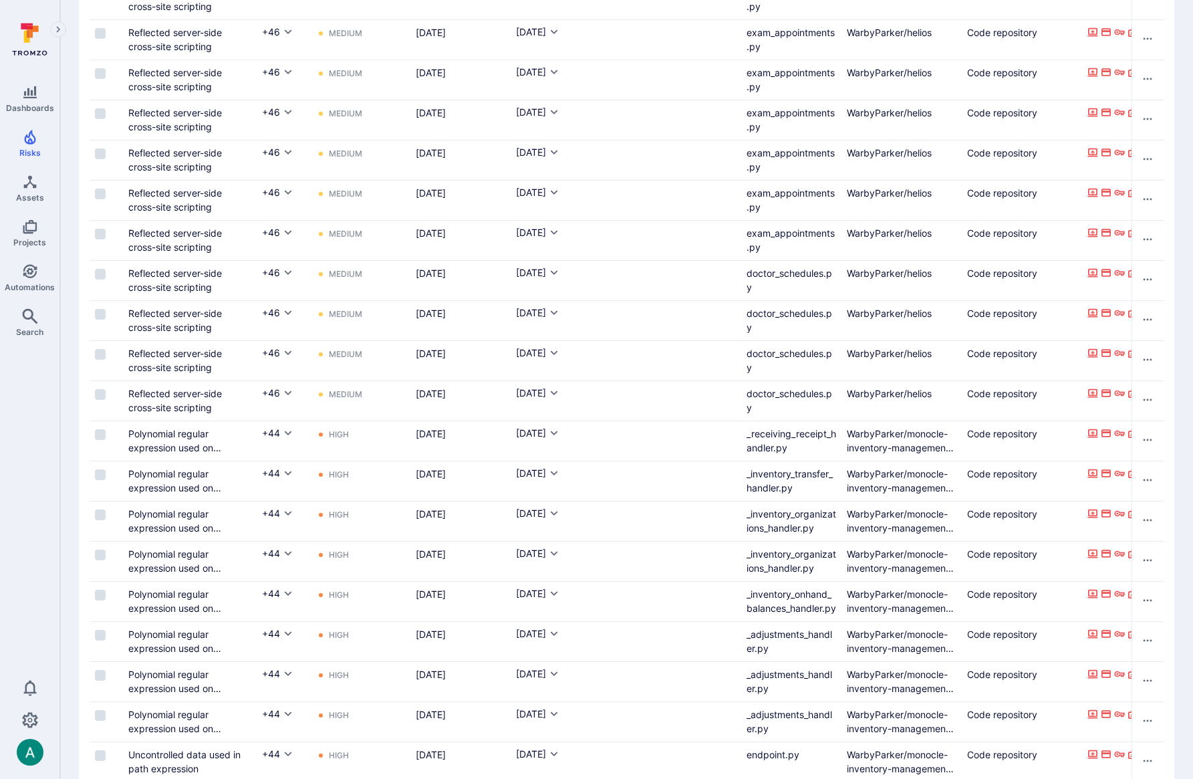
scroll to position [821, 0]
